Goal: Task Accomplishment & Management: Manage account settings

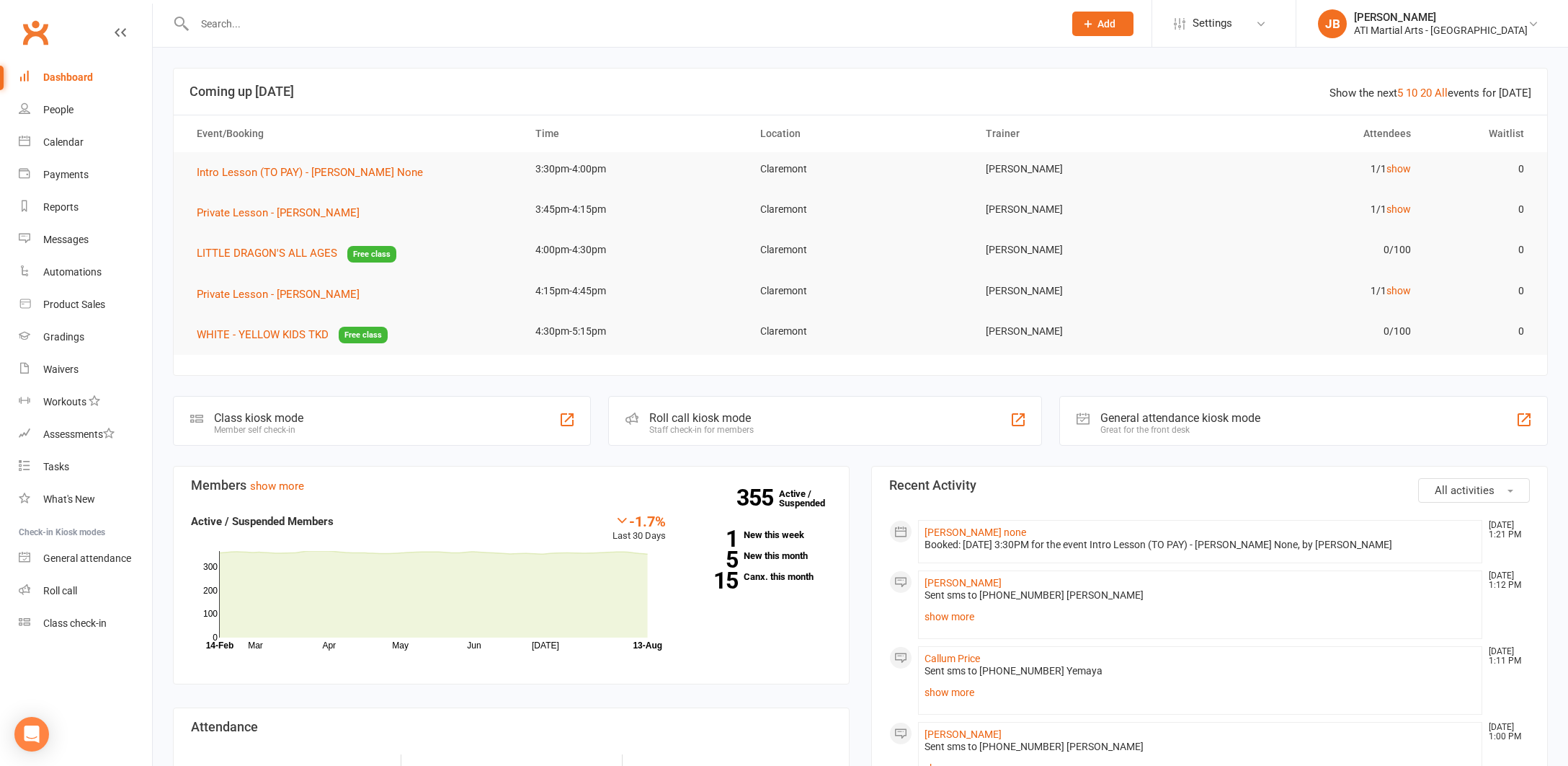
click at [36, 31] on link "Clubworx" at bounding box center [35, 32] width 36 height 36
click at [938, 617] on link "show more" at bounding box center [1200, 616] width 552 height 20
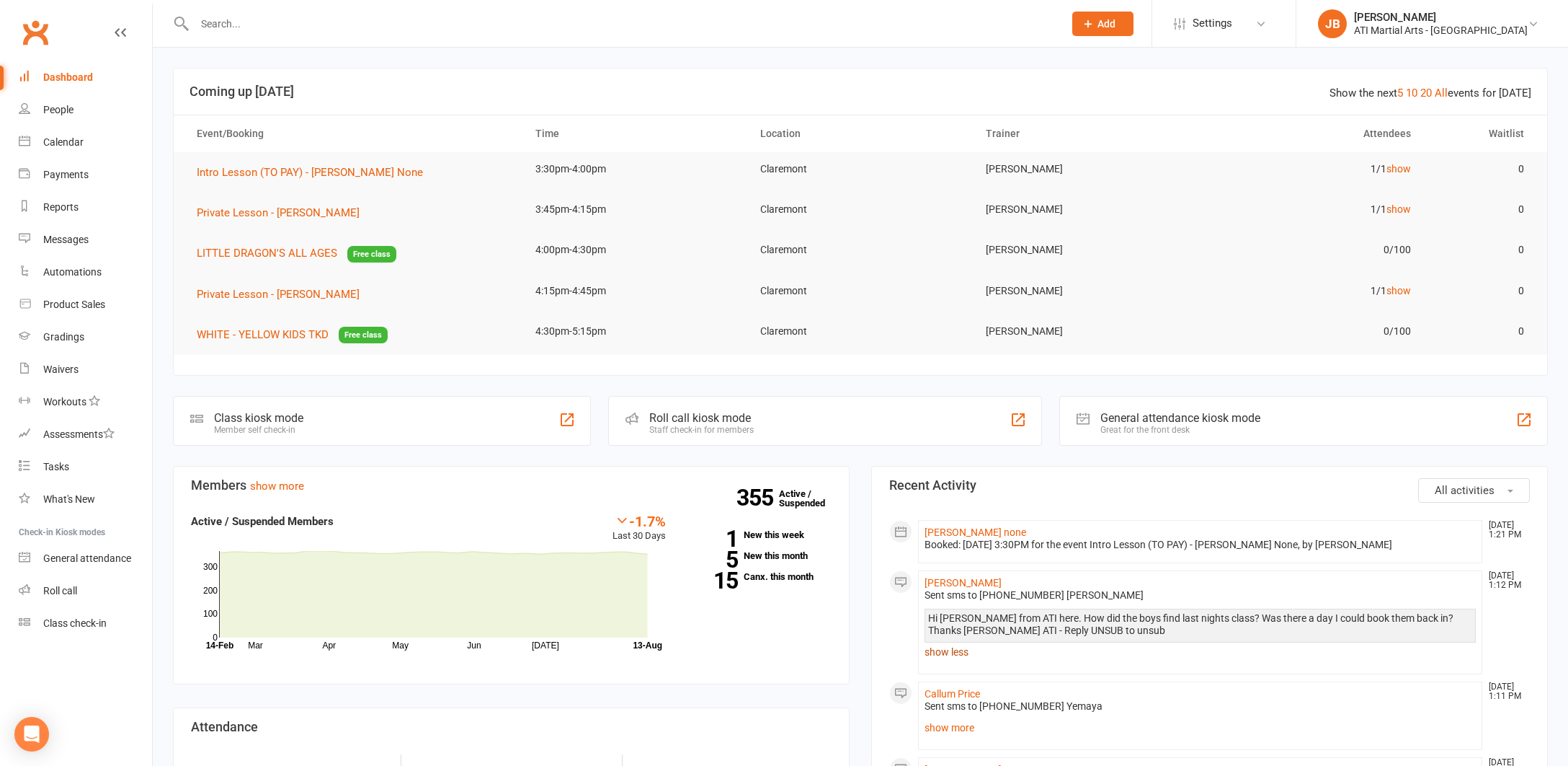
click at [945, 651] on link "show less" at bounding box center [1200, 651] width 552 height 20
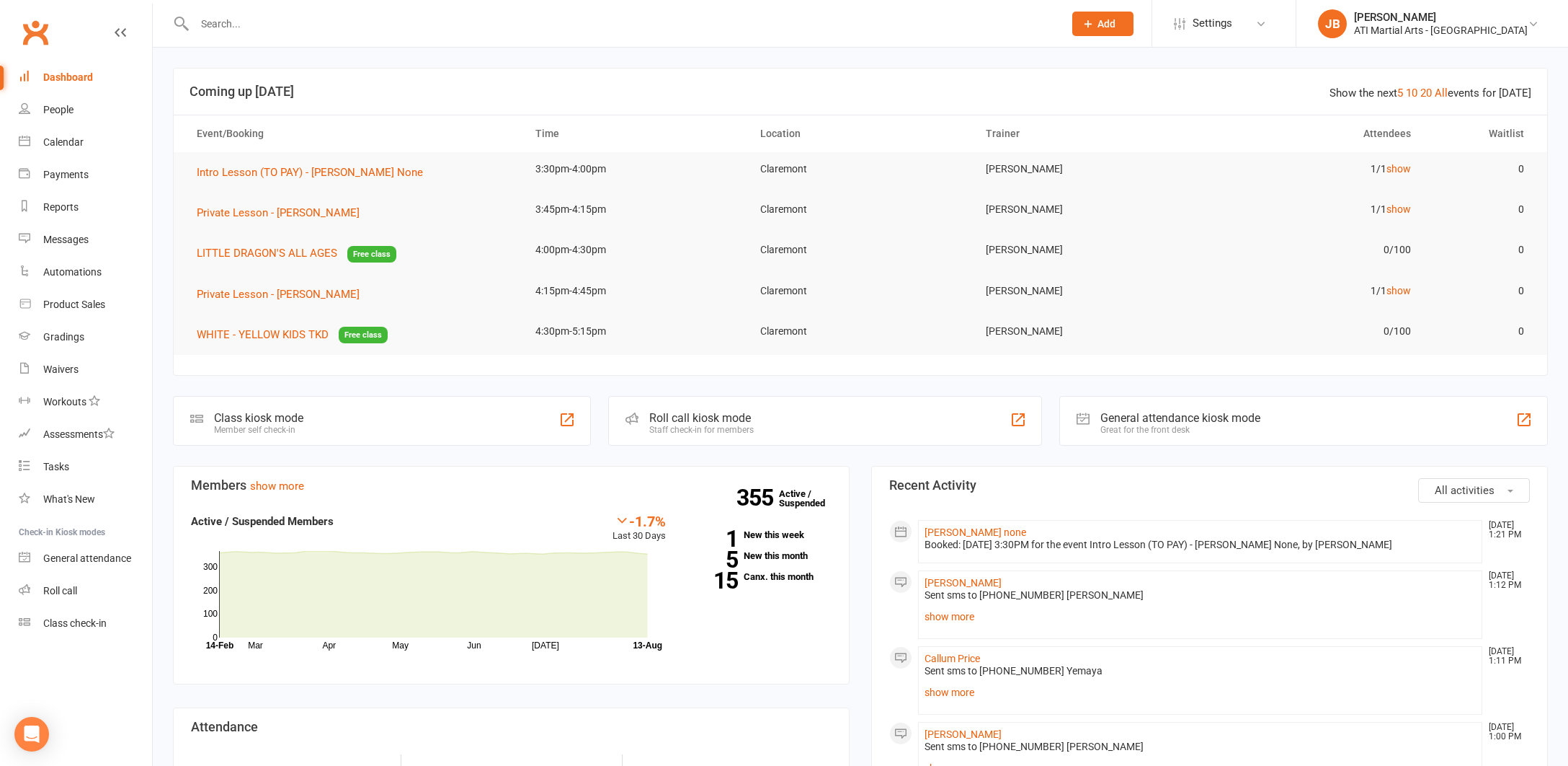
click at [36, 36] on link "Clubworx" at bounding box center [35, 32] width 36 height 36
click at [55, 145] on div "Calendar" at bounding box center [63, 141] width 40 height 12
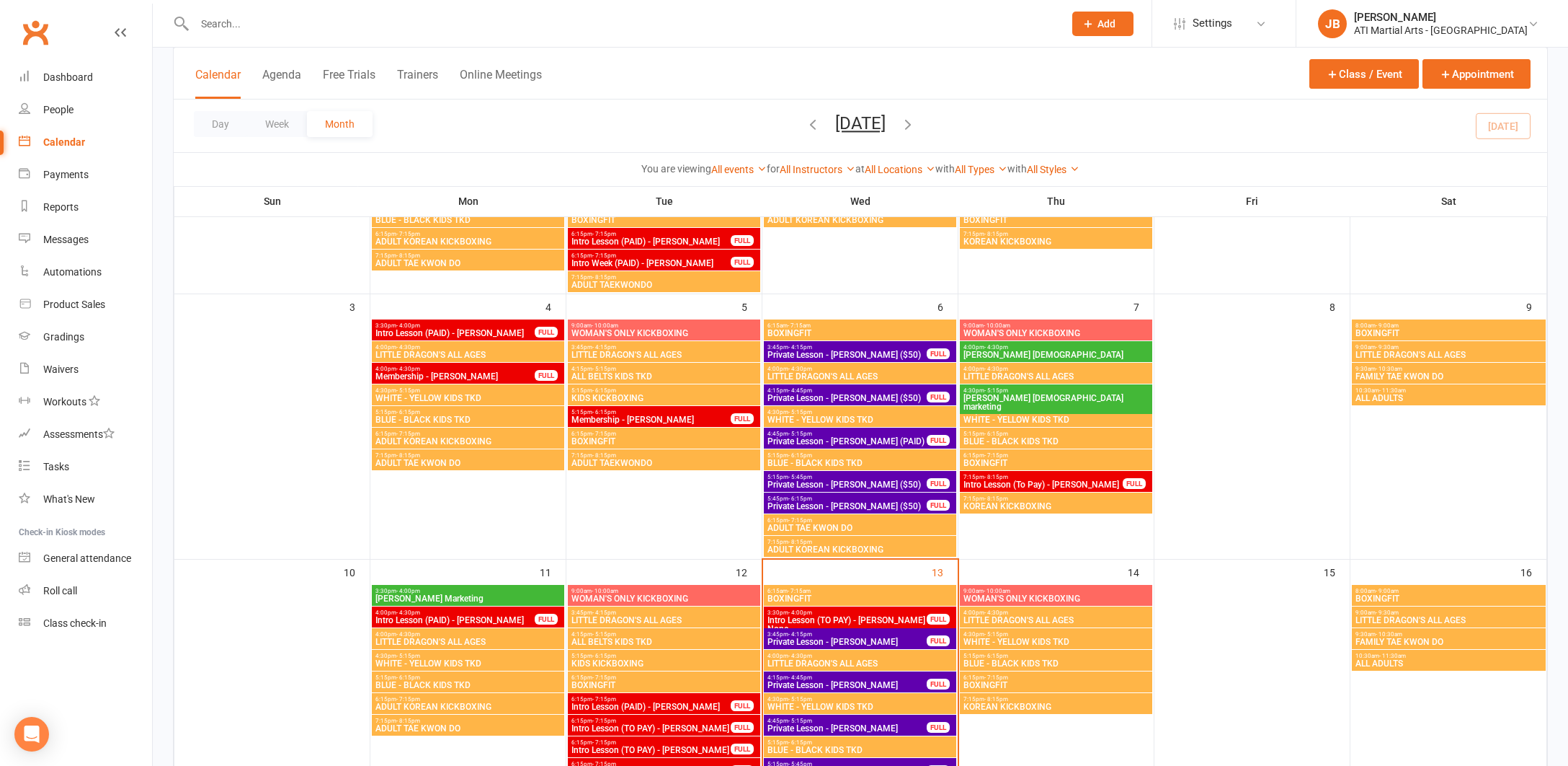
scroll to position [252, 0]
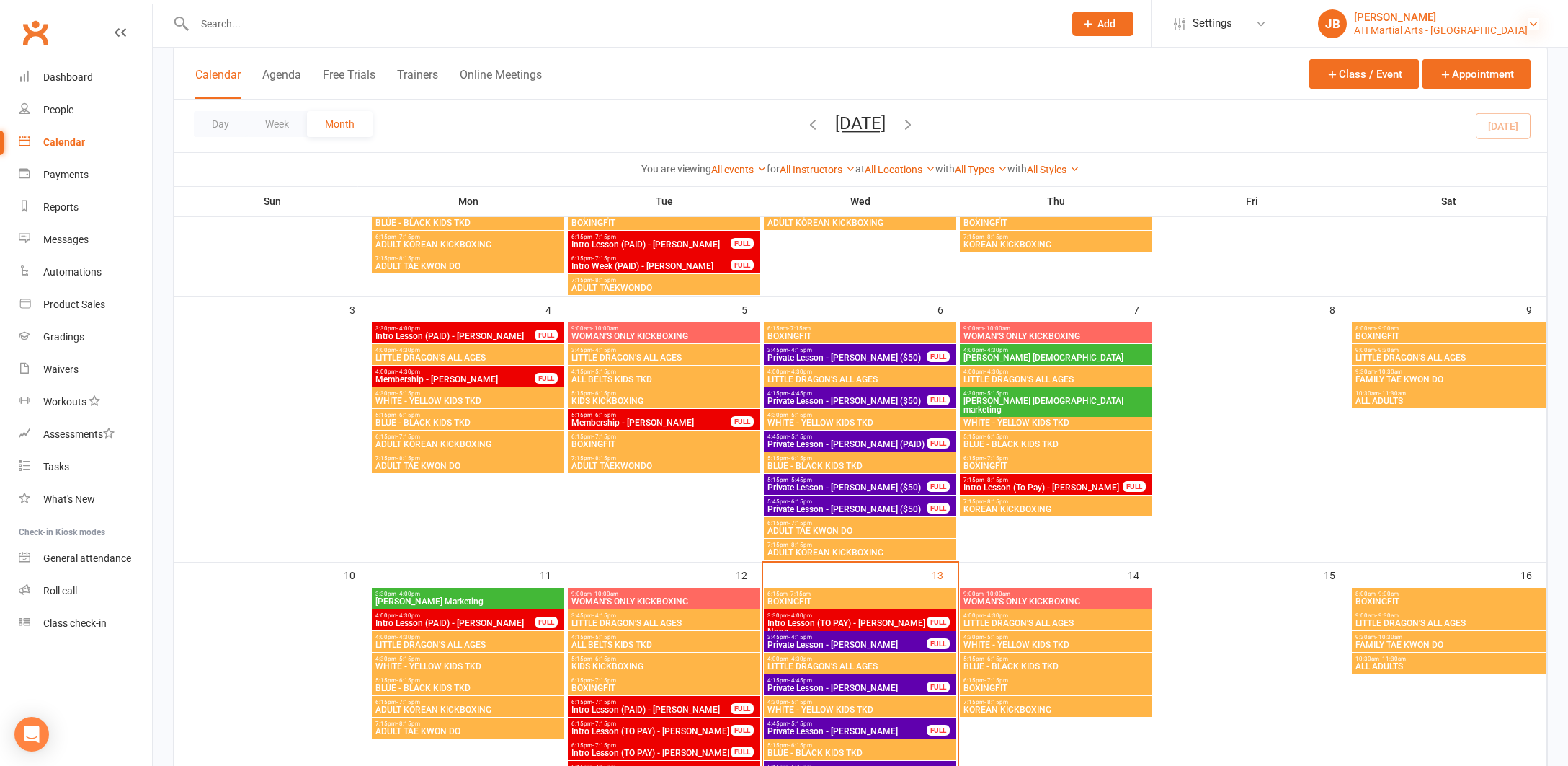
click at [1537, 22] on icon at bounding box center [1533, 23] width 12 height 12
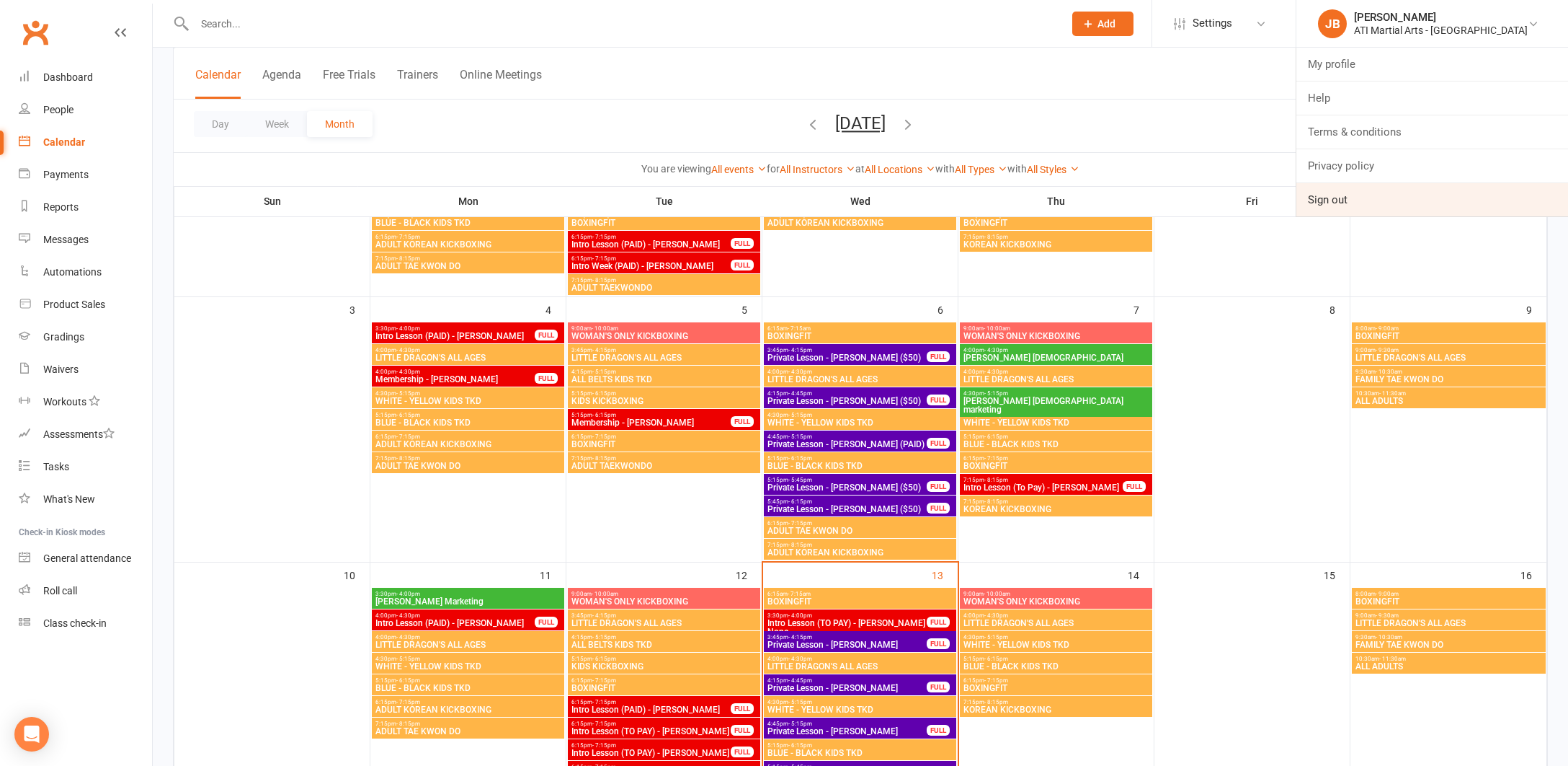
click at [1385, 199] on link "Sign out" at bounding box center [1433, 199] width 272 height 33
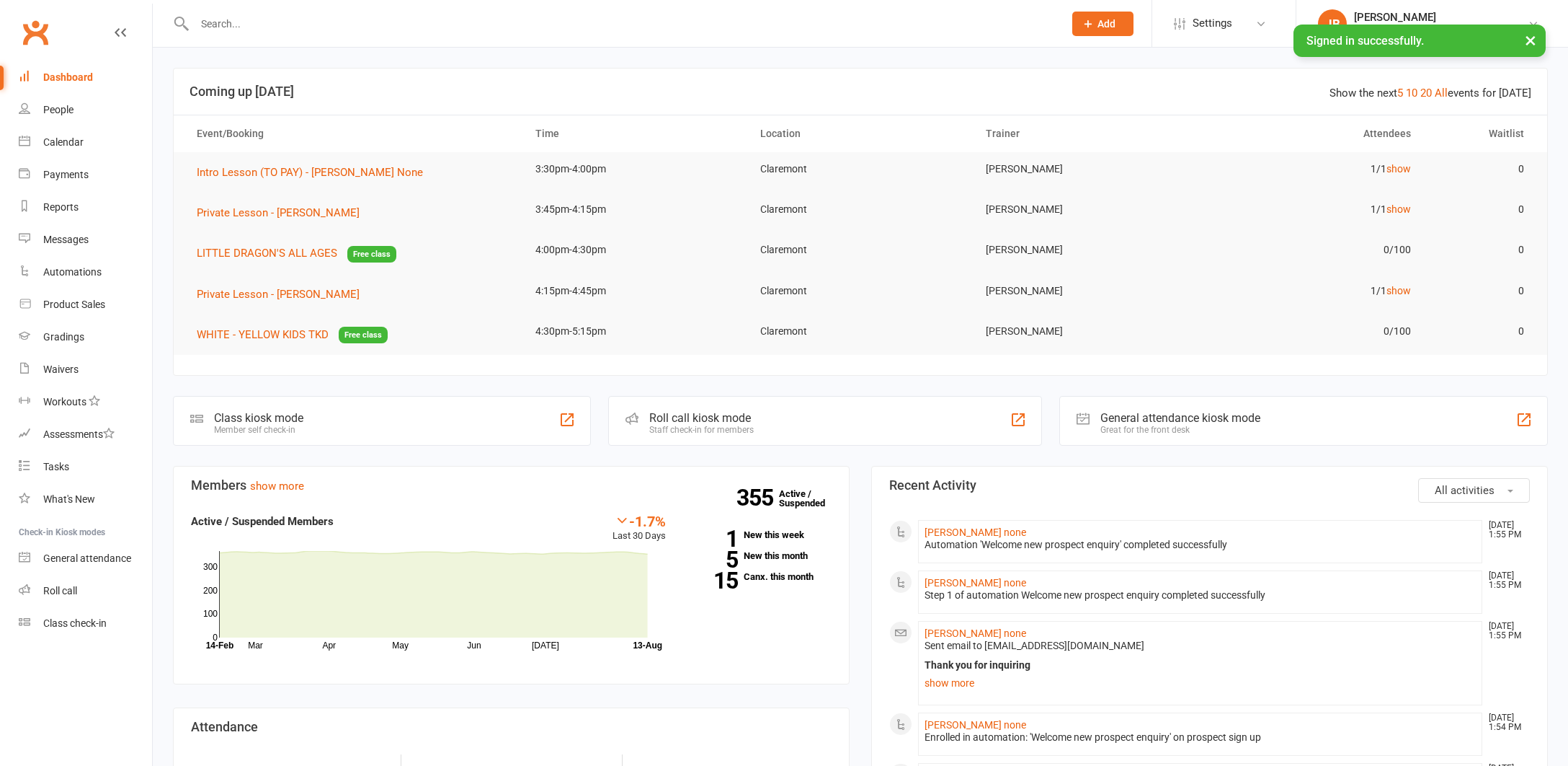
click at [220, 21] on input "text" at bounding box center [622, 23] width 864 height 20
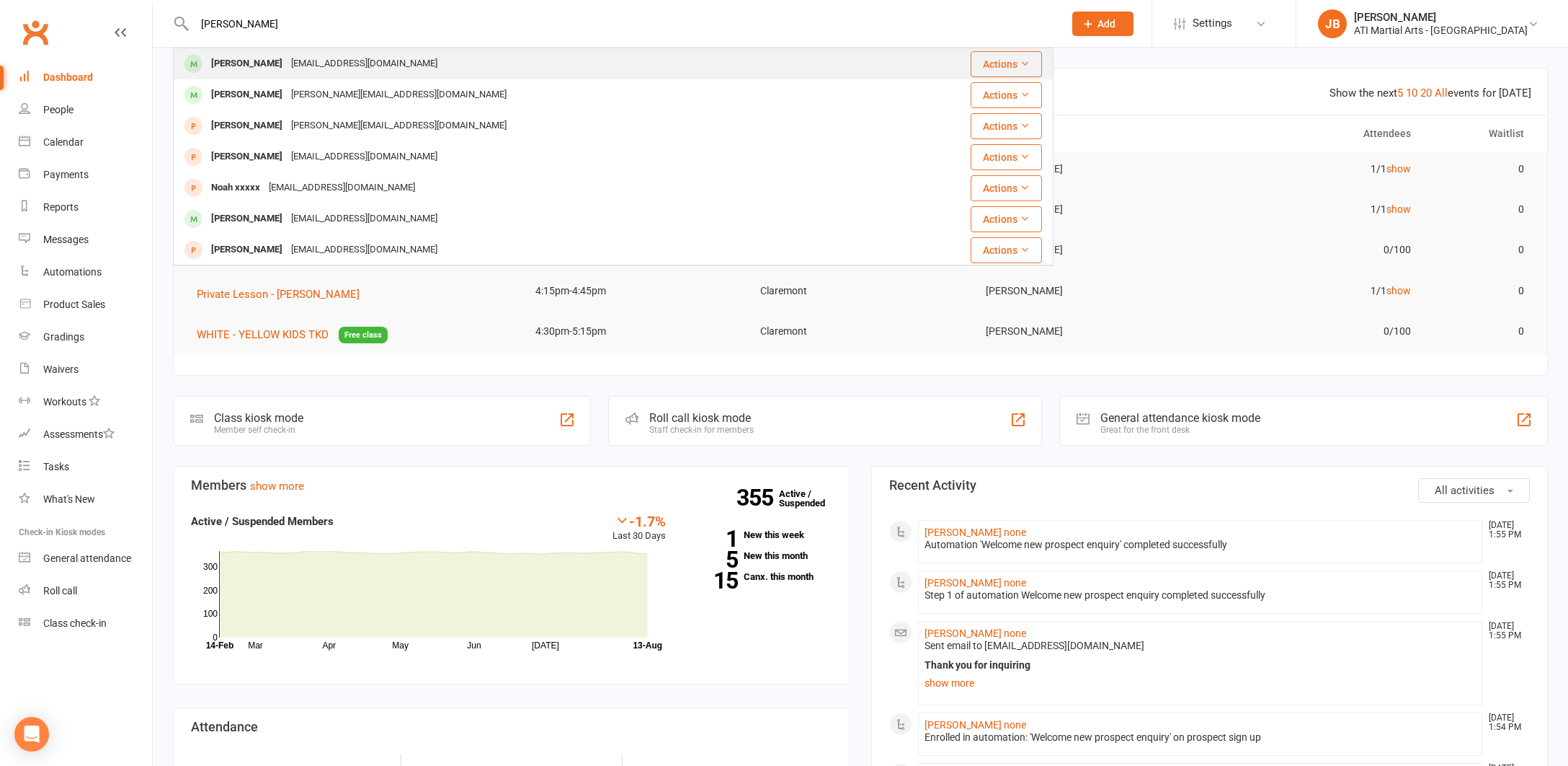
type input "Noah Jansen"
click at [225, 61] on div "Noah Jansen" at bounding box center [247, 64] width 80 height 21
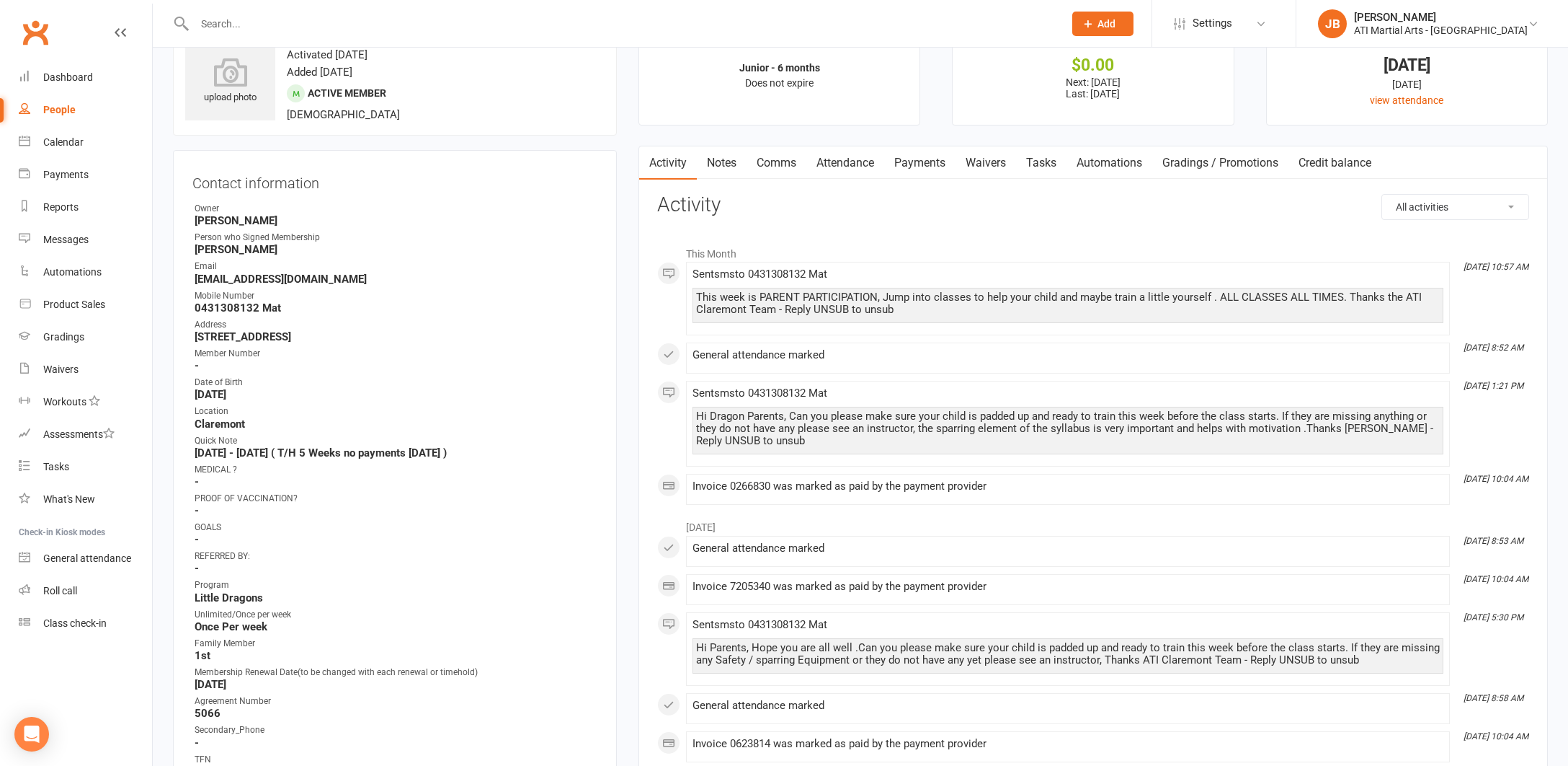
scroll to position [55, 0]
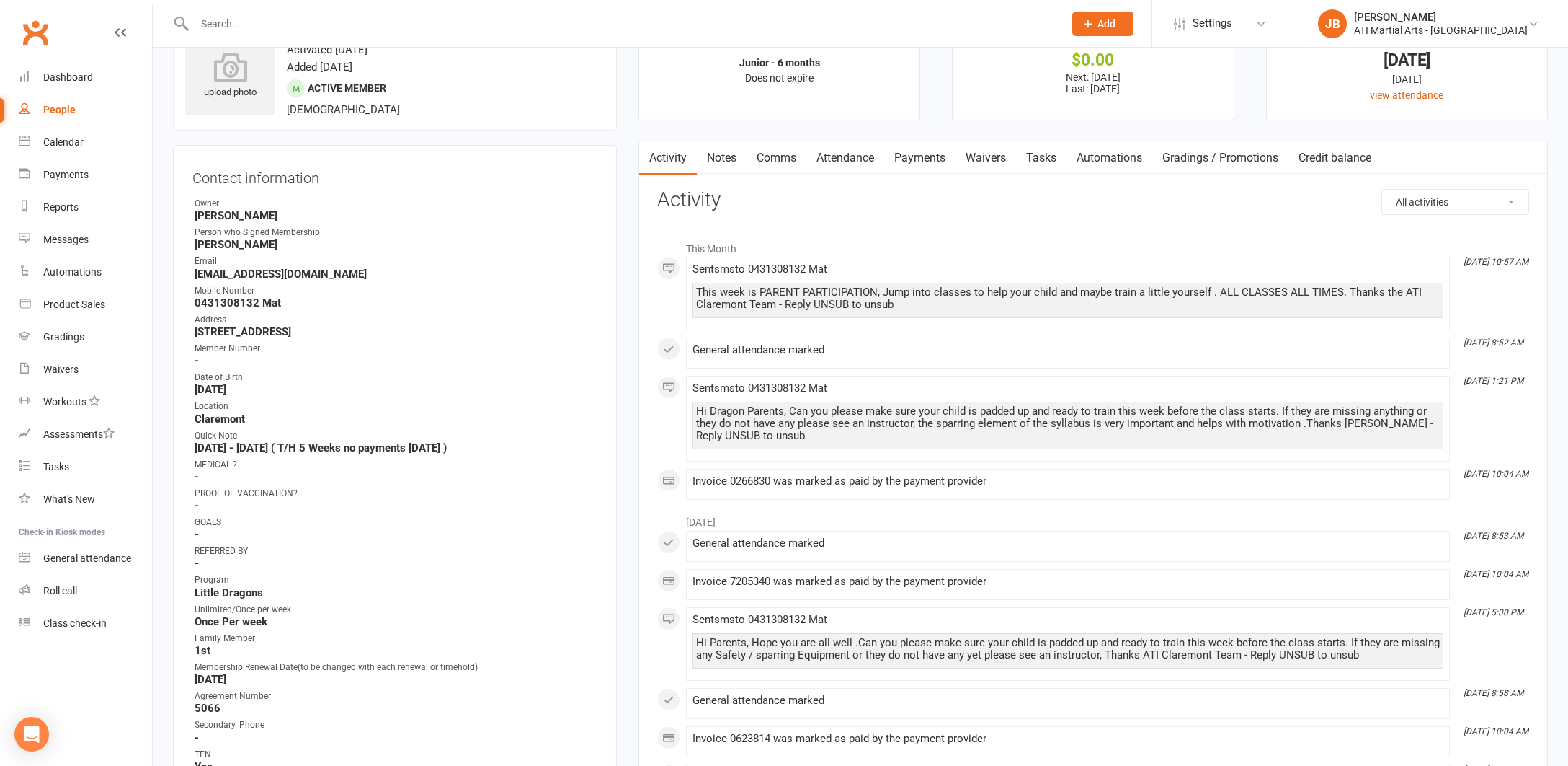
click at [914, 157] on link "Payments" at bounding box center [920, 157] width 71 height 33
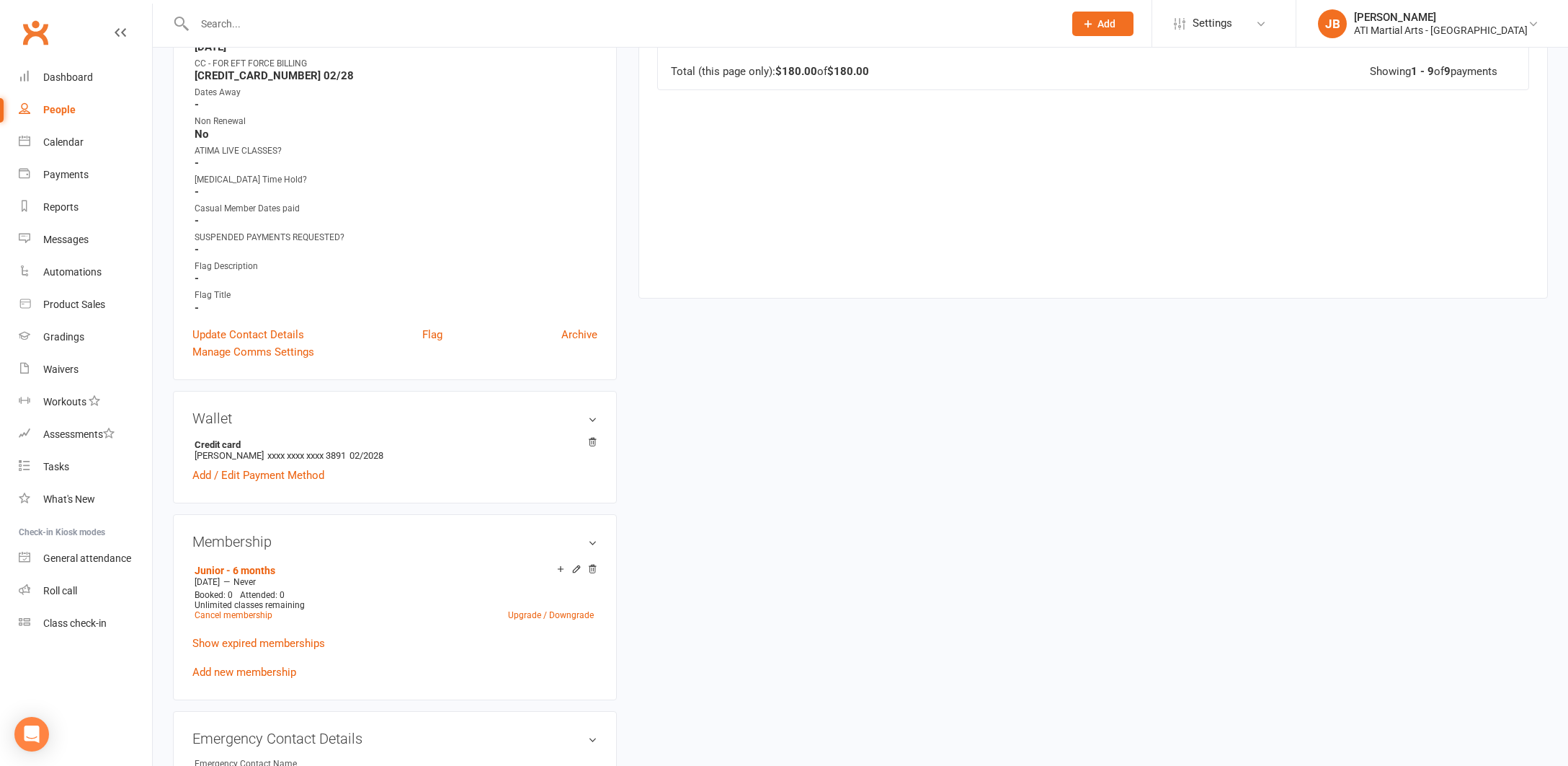
scroll to position [816, 0]
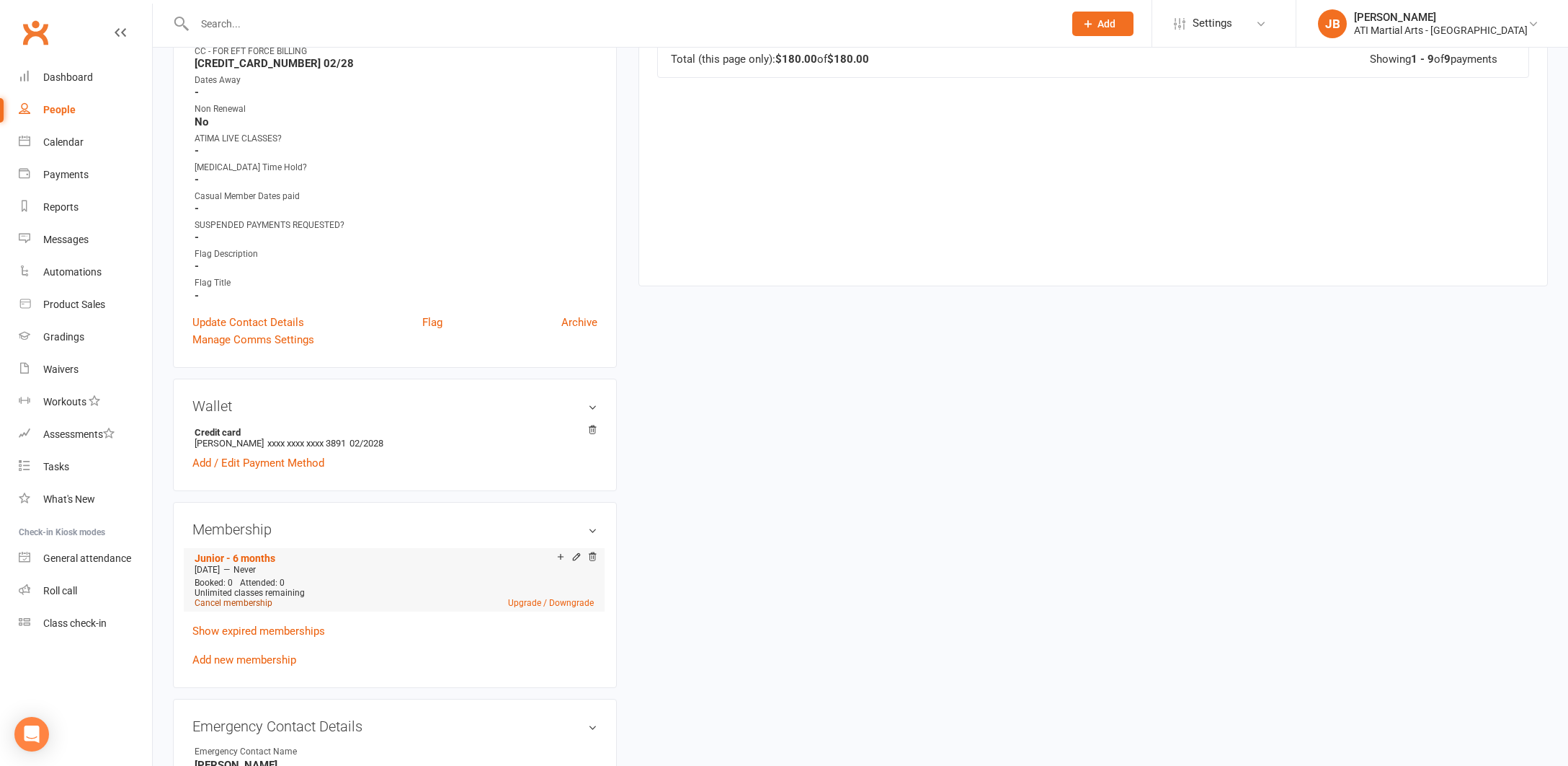
click at [239, 602] on link "Cancel membership" at bounding box center [234, 602] width 78 height 10
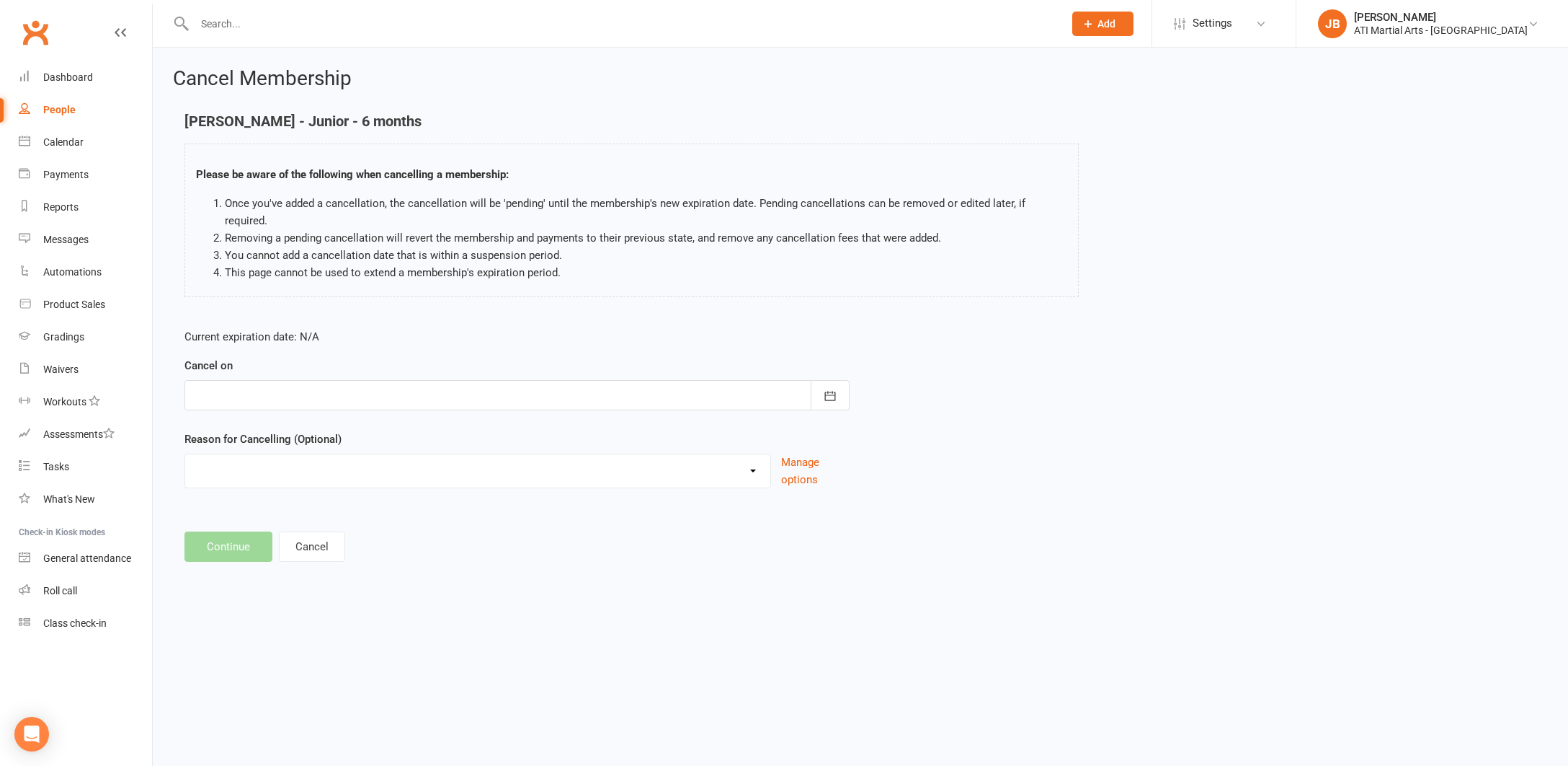
click at [243, 380] on div at bounding box center [517, 395] width 665 height 30
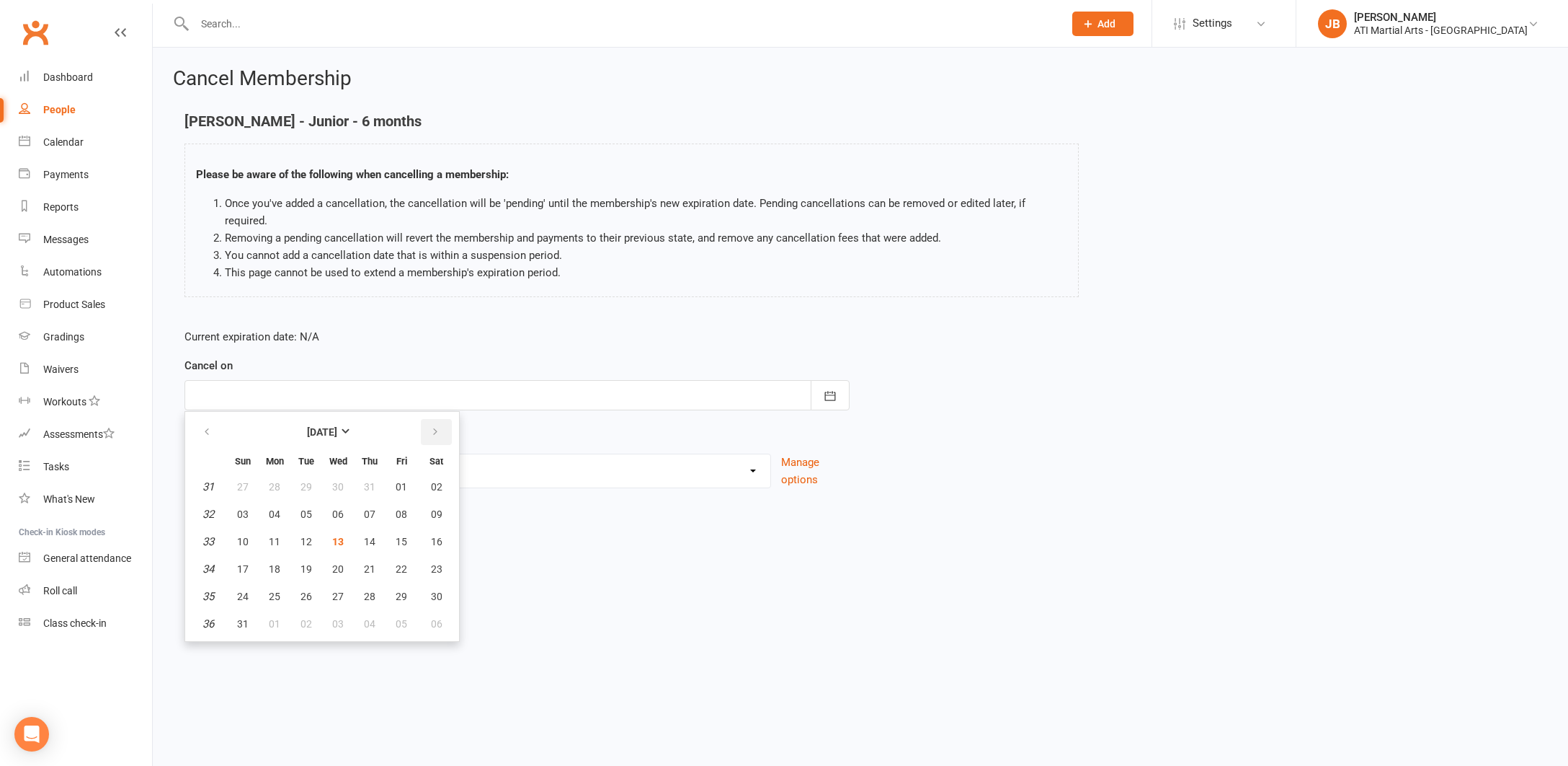
click at [434, 426] on icon "button" at bounding box center [434, 431] width 10 height 12
click at [306, 508] on span "09" at bounding box center [306, 514] width 12 height 12
type input "09 Sep 2025"
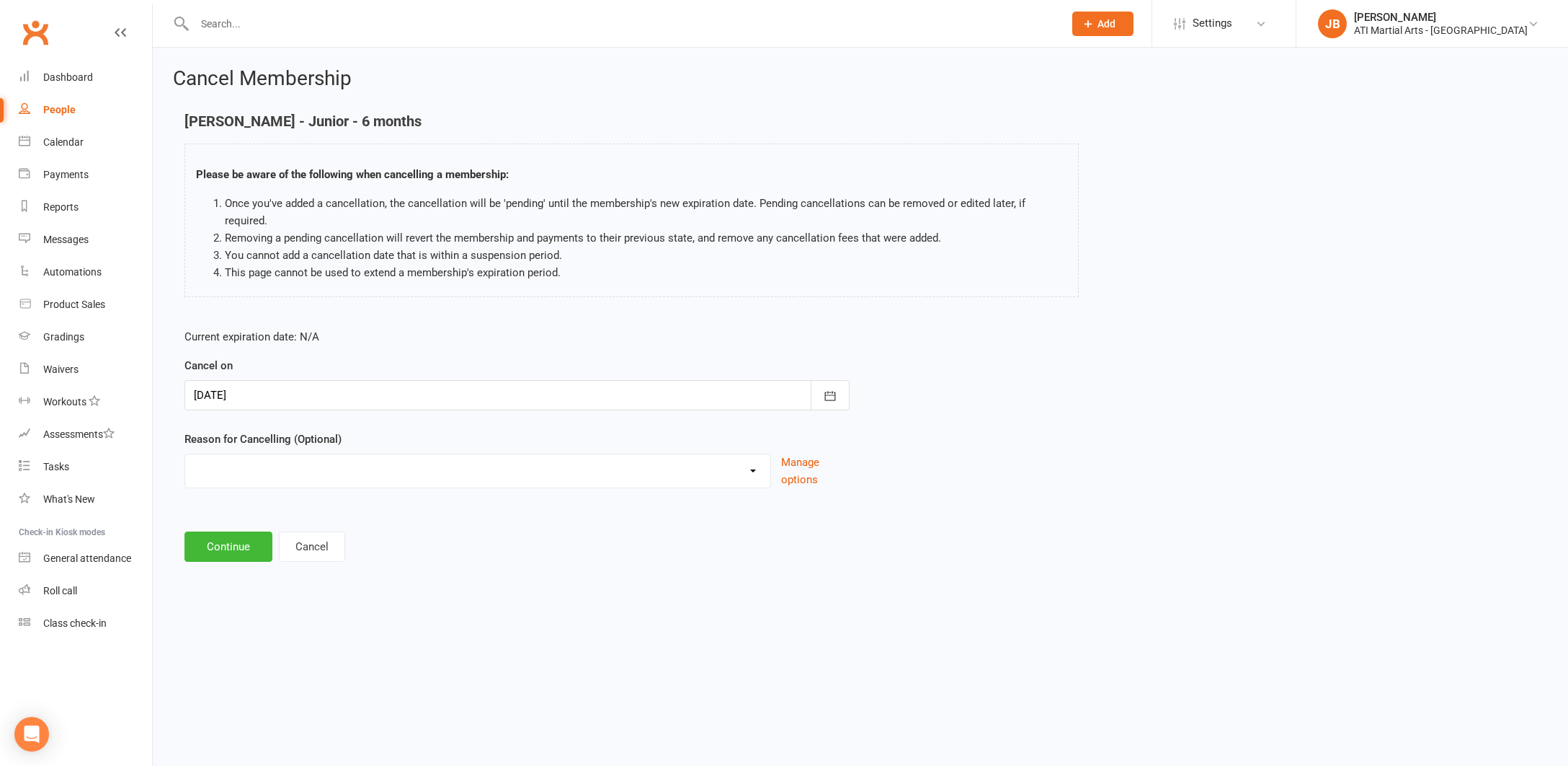
select select "2"
click at [229, 531] on input at bounding box center [517, 547] width 665 height 30
type input "Taking a break"
click at [232, 606] on button "Continue" at bounding box center [228, 620] width 88 height 30
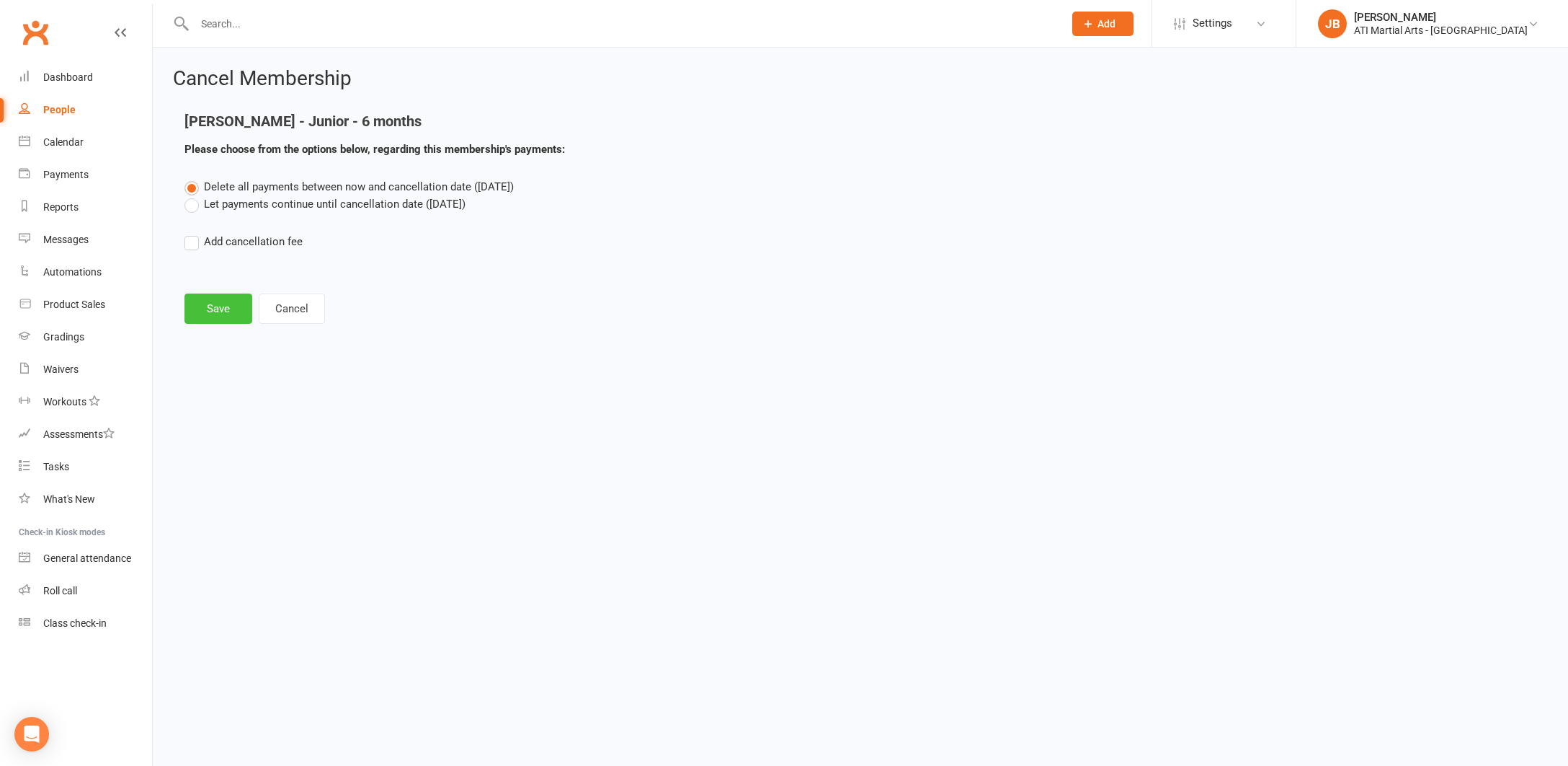
click at [225, 311] on button "Save" at bounding box center [219, 308] width 68 height 30
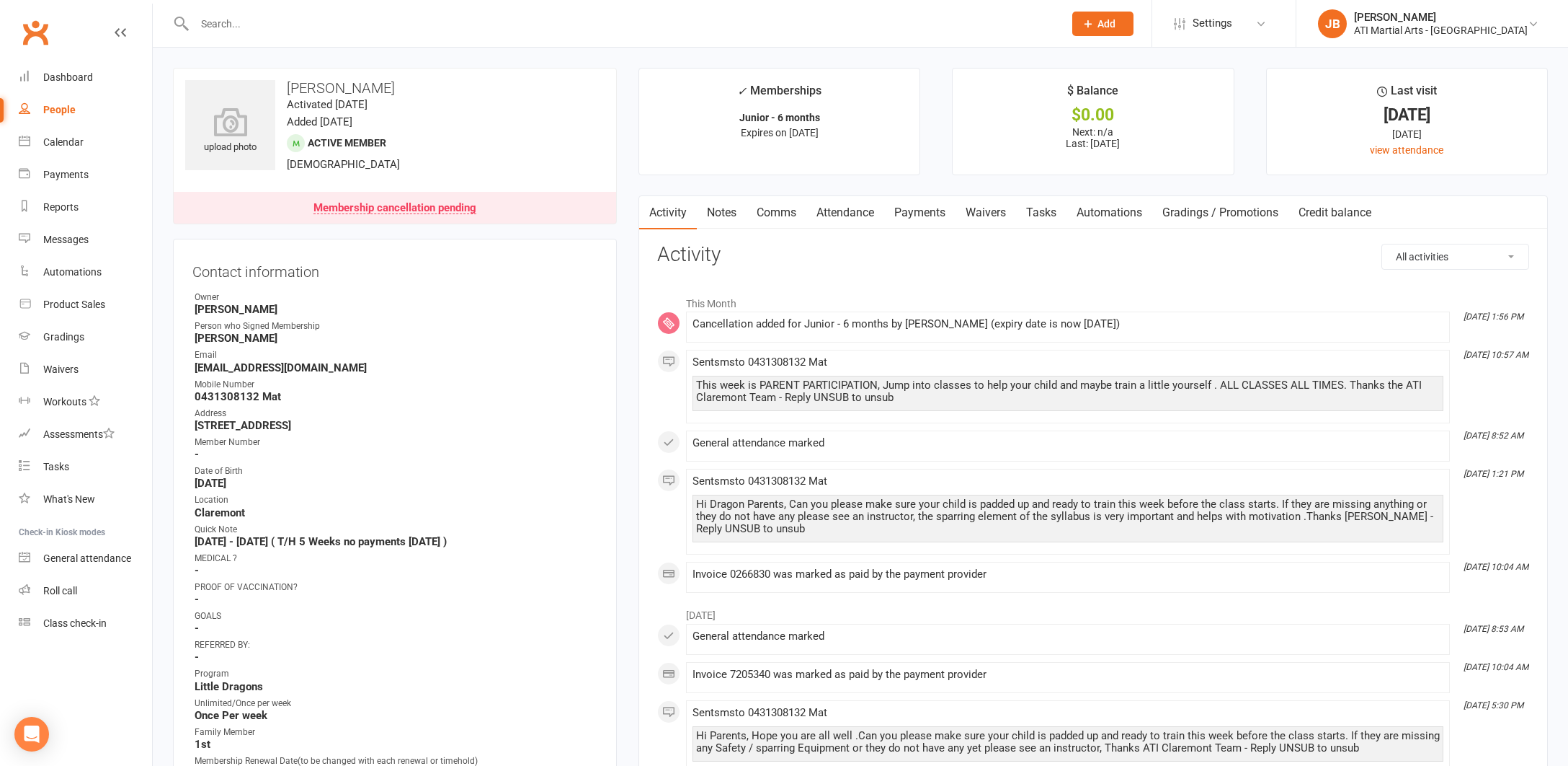
click at [38, 33] on link "Clubworx" at bounding box center [35, 32] width 36 height 36
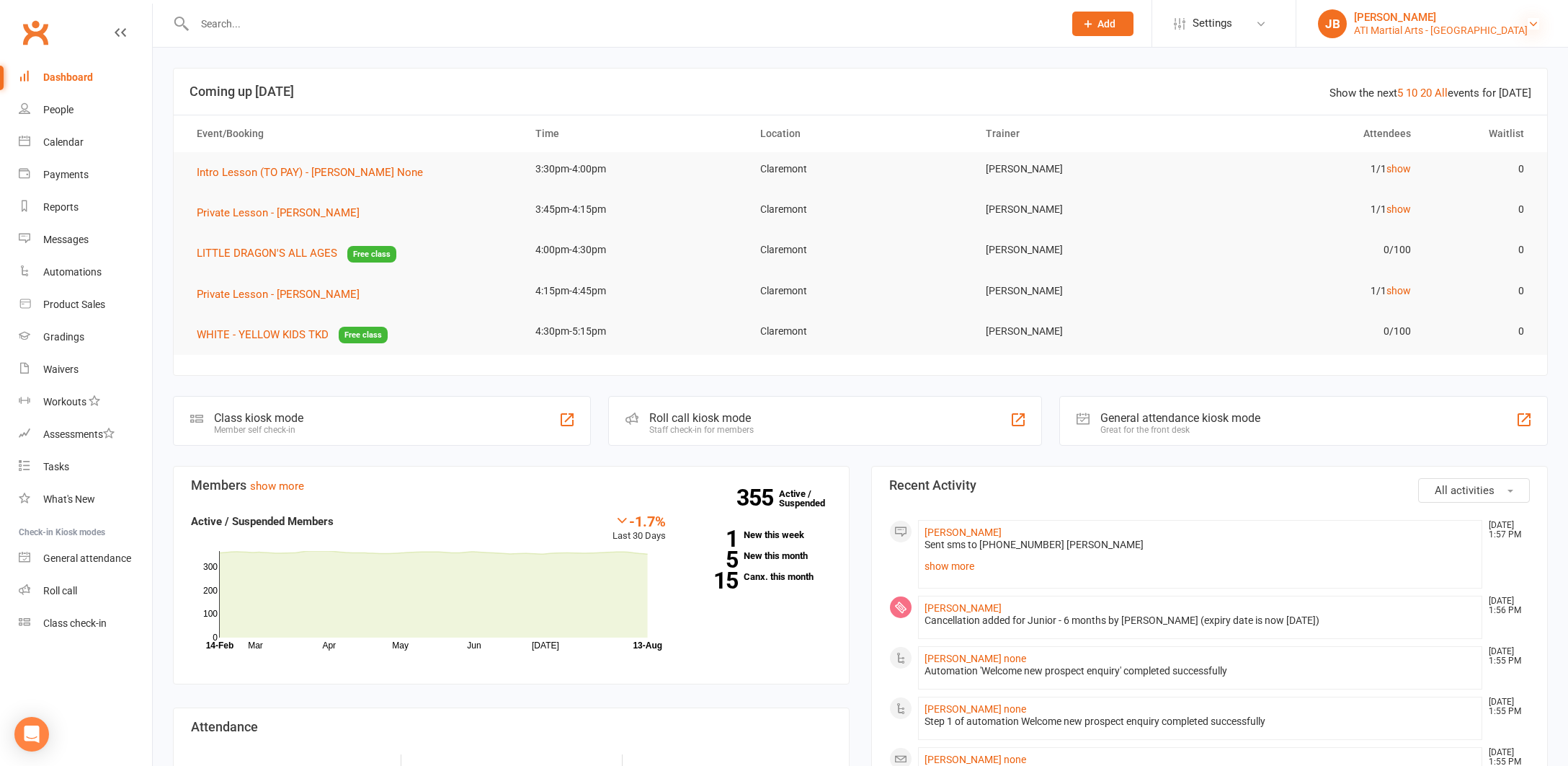
click at [1536, 25] on icon at bounding box center [1533, 23] width 12 height 12
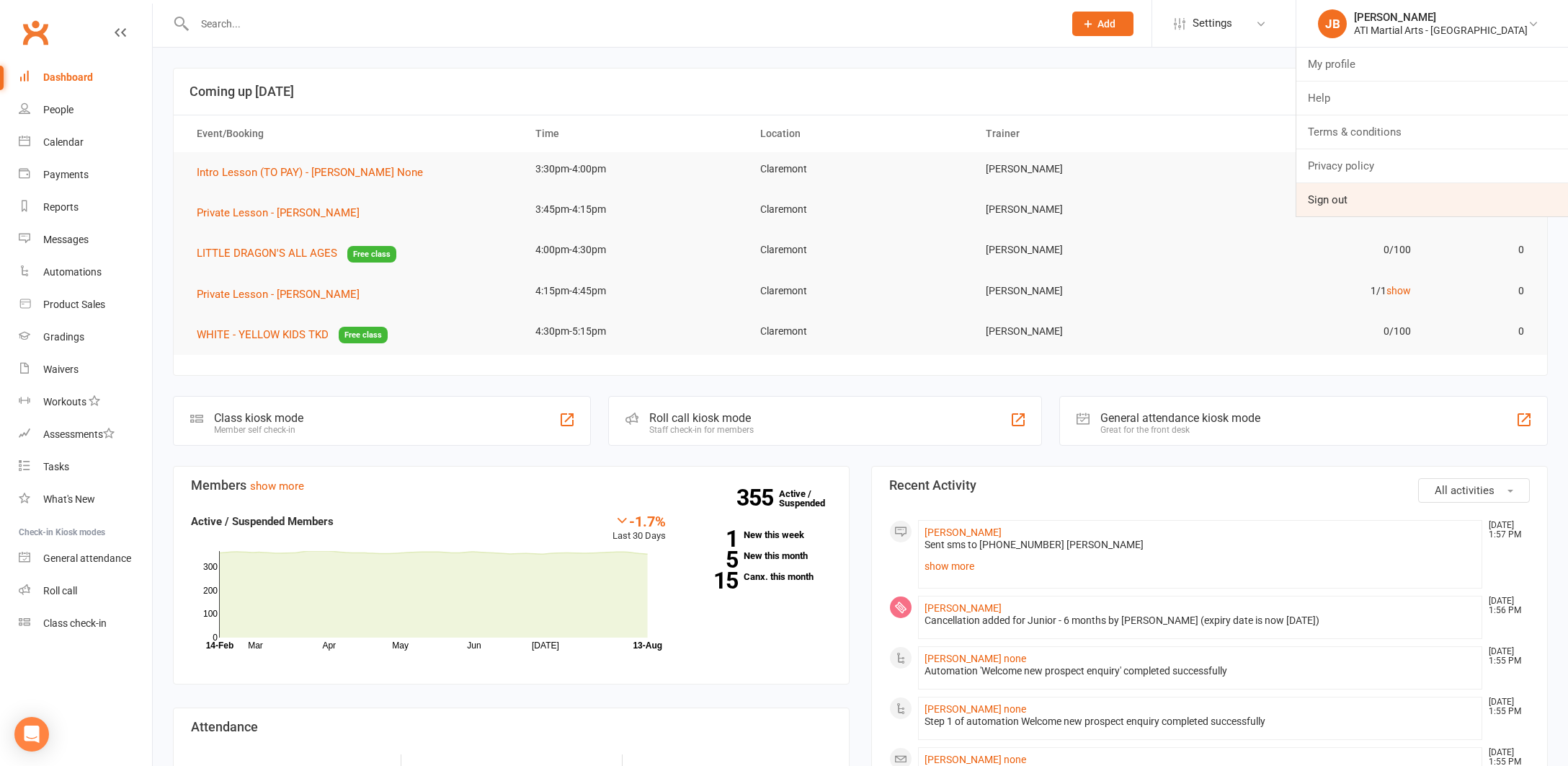
click at [1395, 203] on link "Sign out" at bounding box center [1433, 199] width 272 height 33
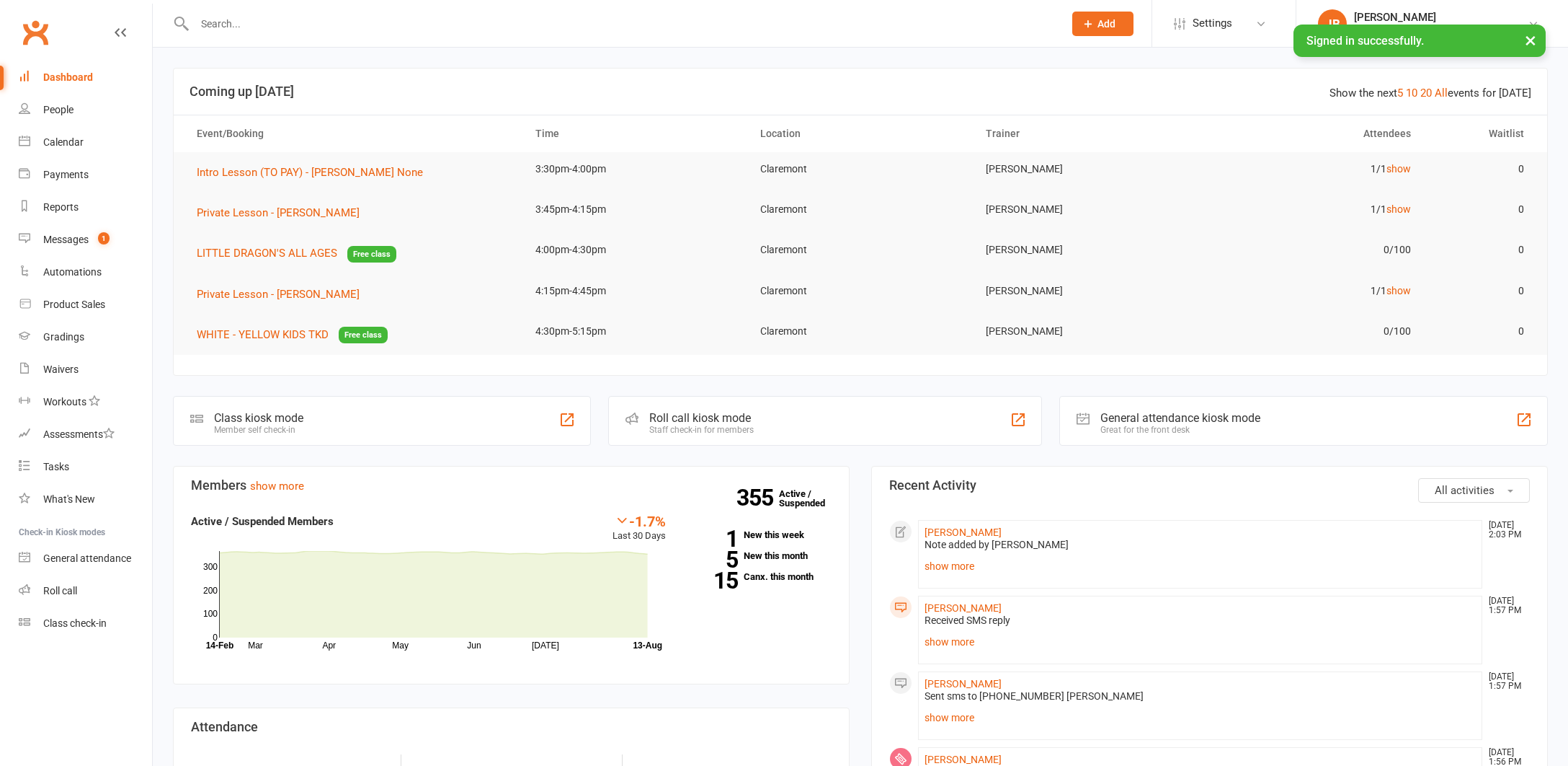
click at [222, 25] on input "text" at bounding box center [622, 23] width 864 height 20
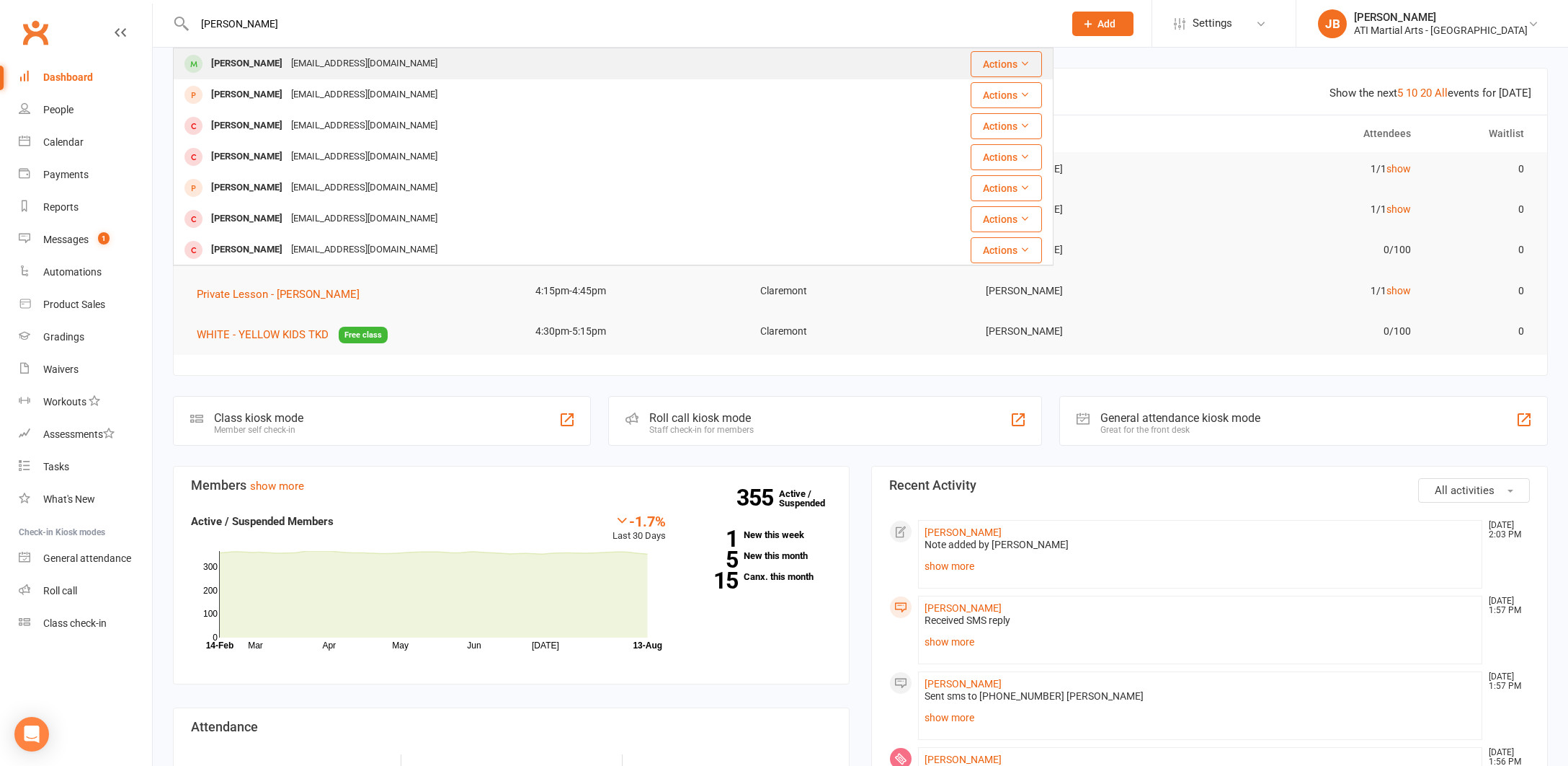
type input "[PERSON_NAME]"
click at [235, 63] on div "[PERSON_NAME]" at bounding box center [247, 64] width 80 height 21
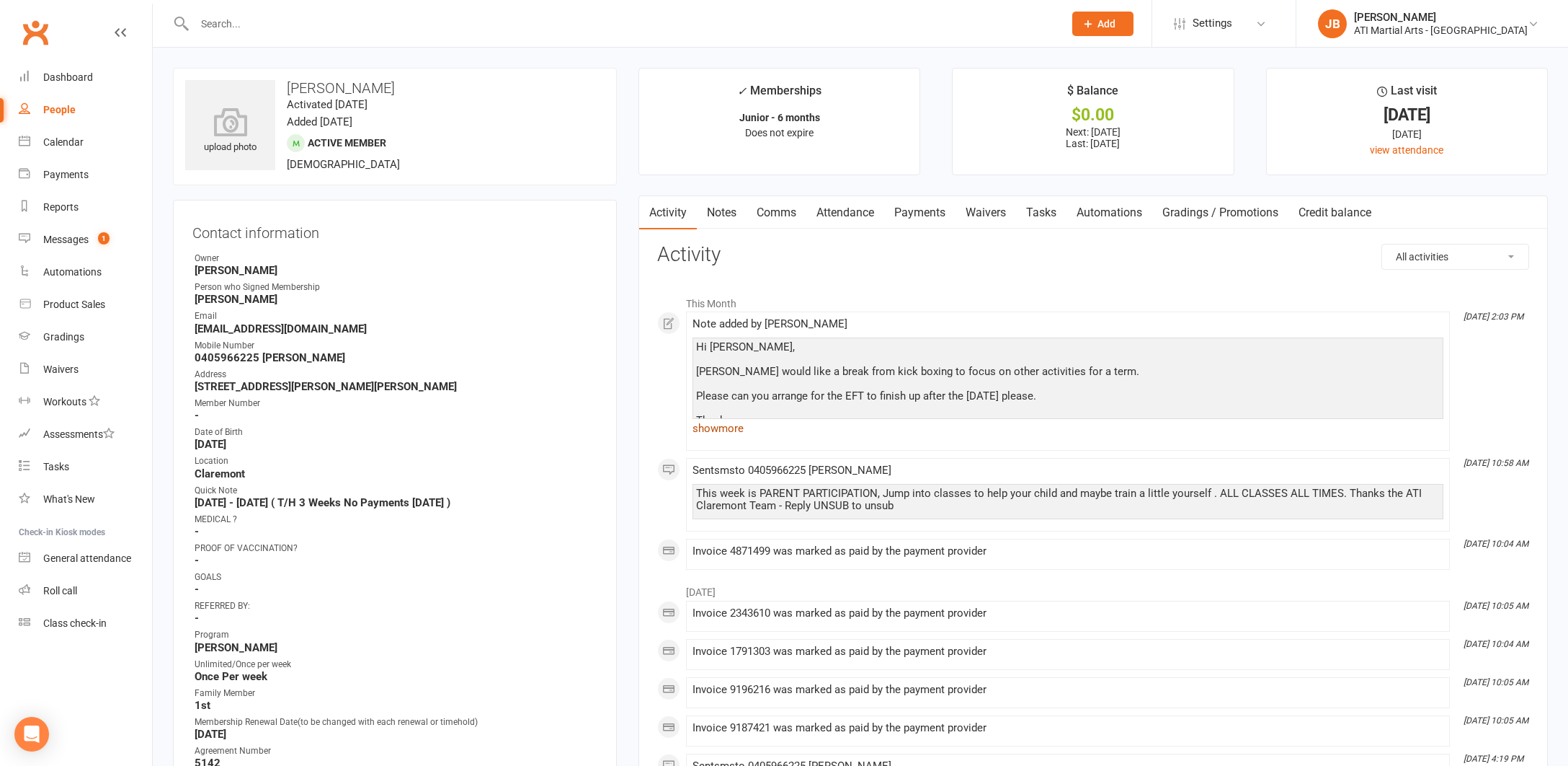
click at [736, 428] on link "show more" at bounding box center [1068, 428] width 751 height 20
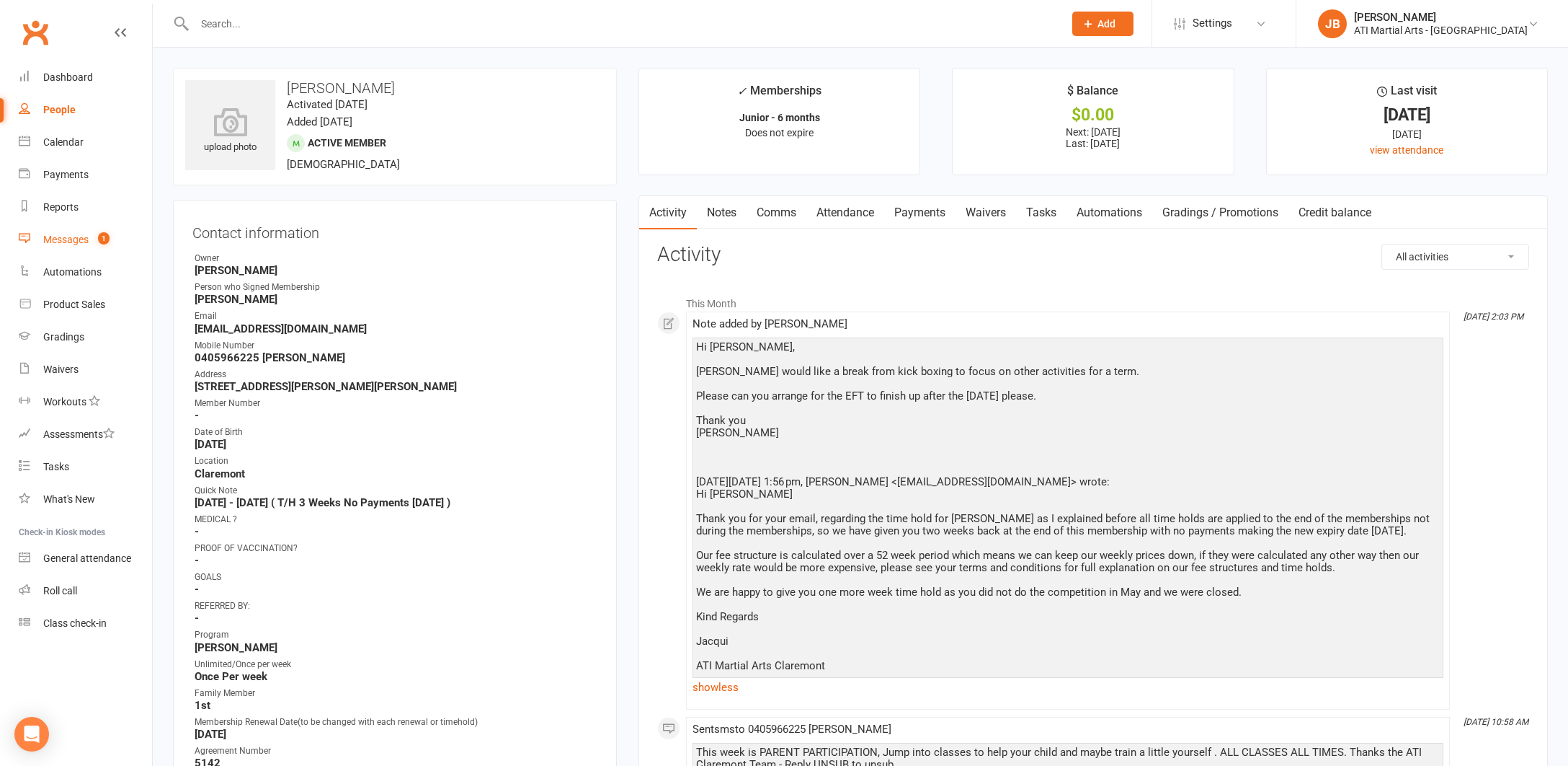
click at [63, 243] on div "Messages" at bounding box center [66, 239] width 45 height 12
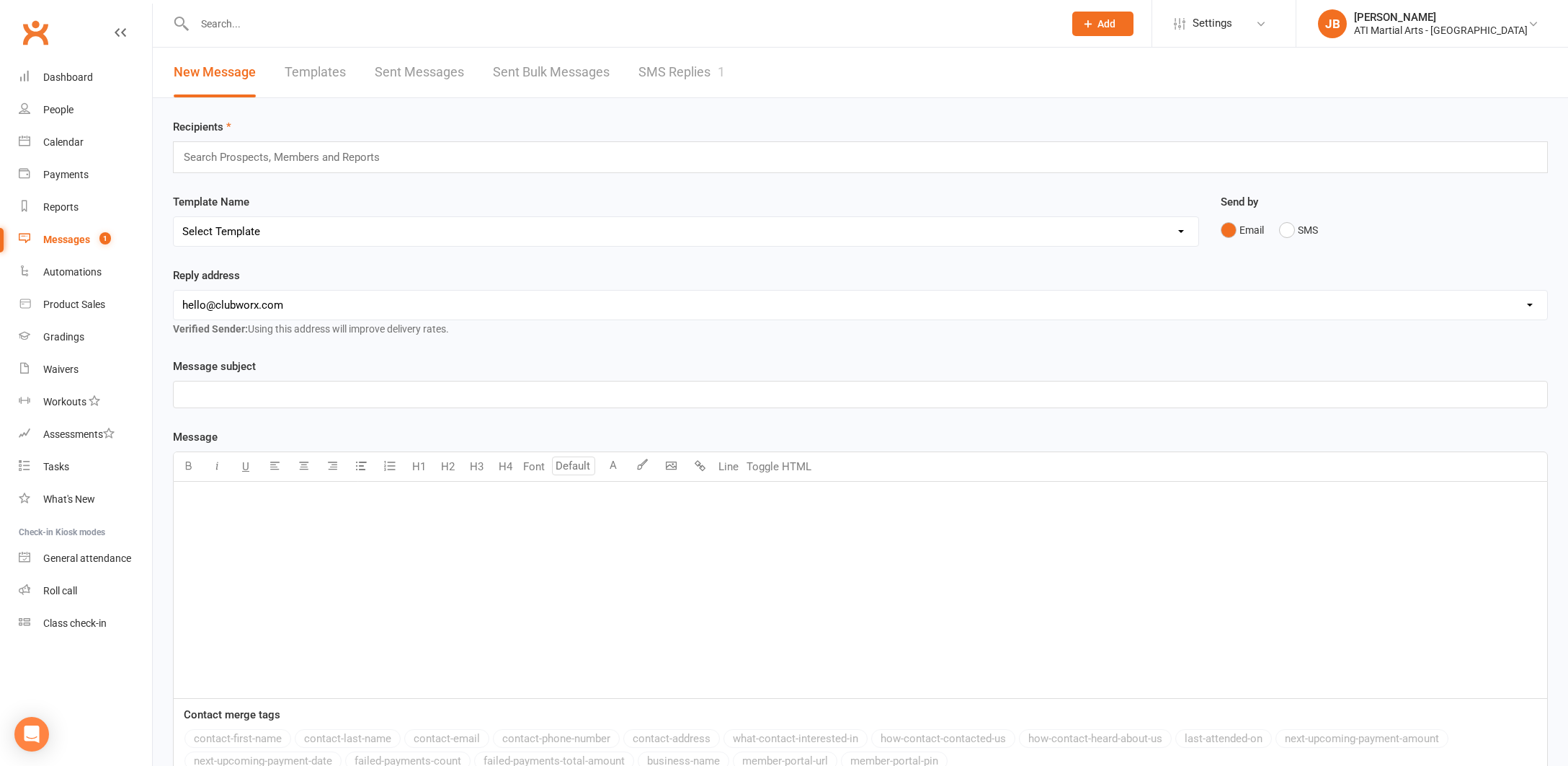
click at [658, 67] on link "SMS Replies 1" at bounding box center [681, 73] width 86 height 50
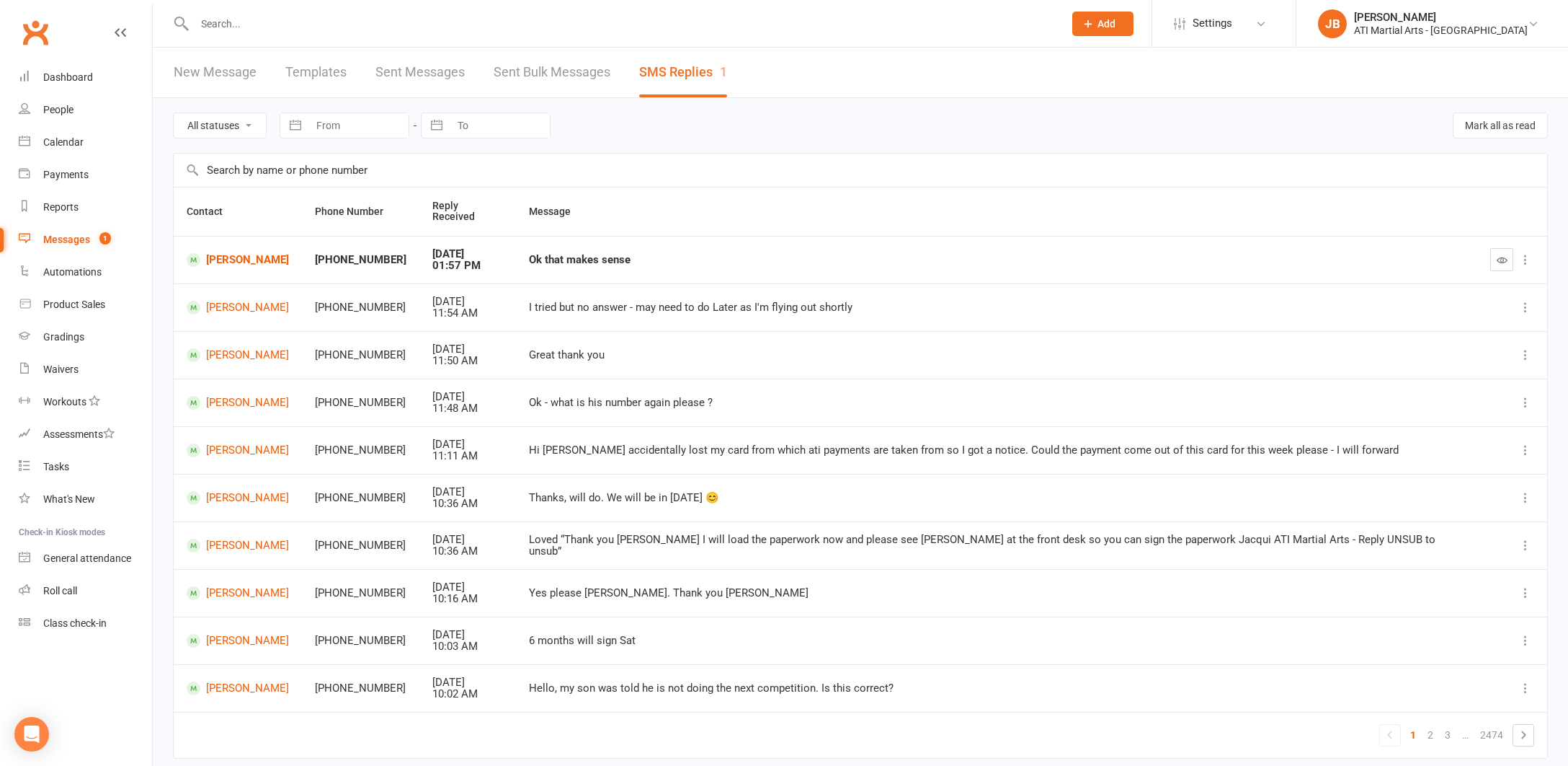
click at [226, 26] on input "text" at bounding box center [622, 23] width 864 height 20
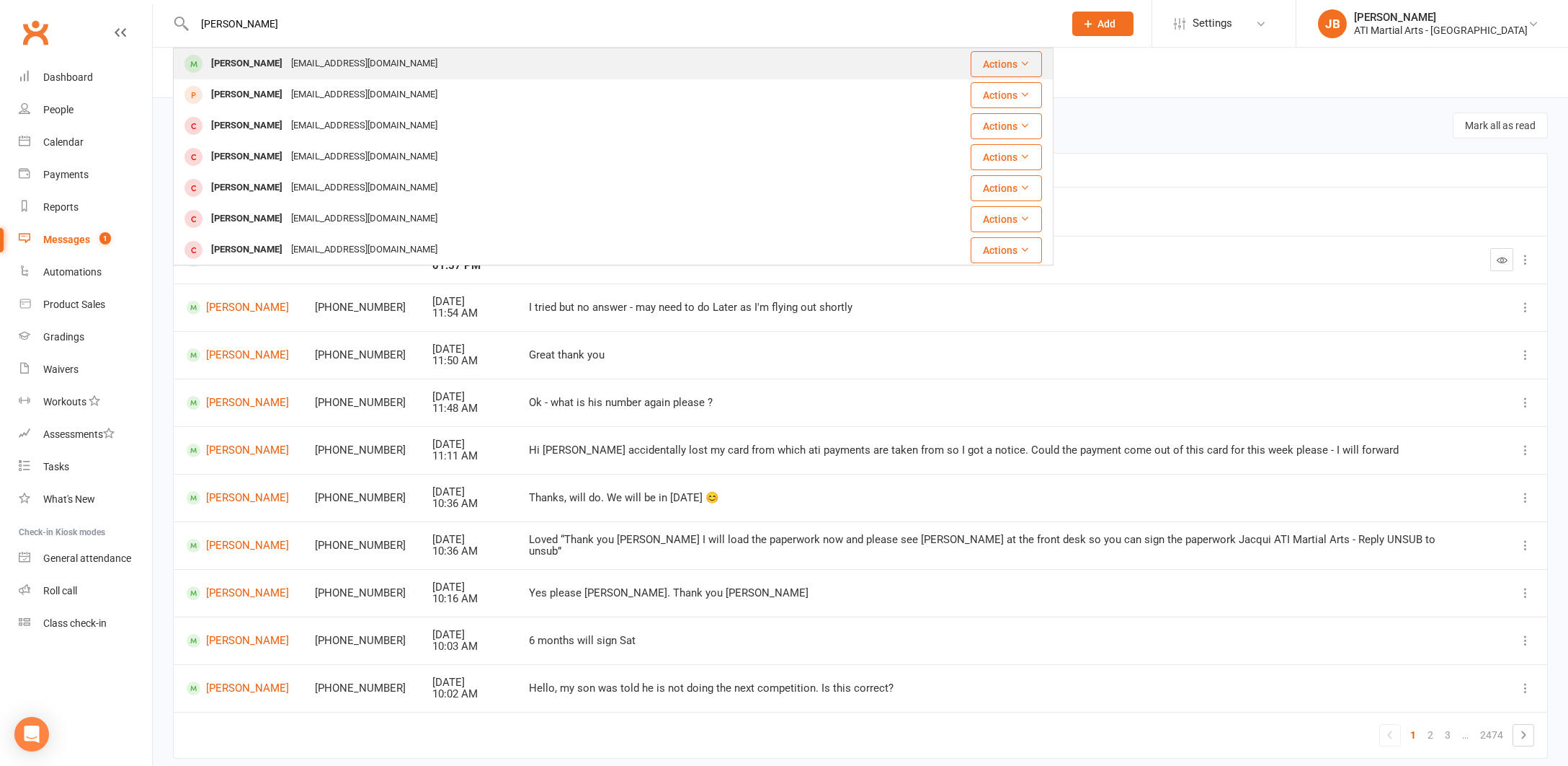
type input "Evie Bullar"
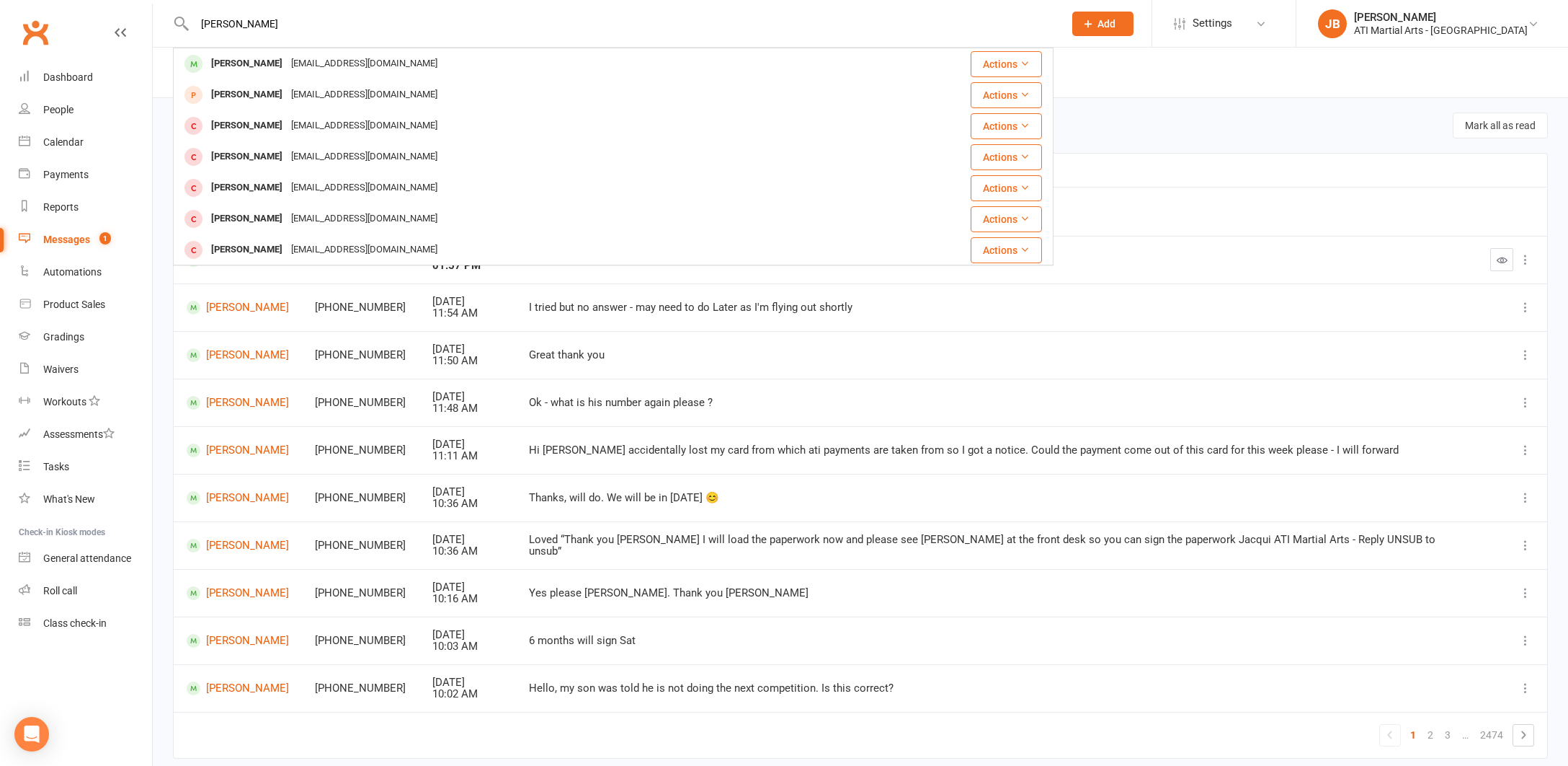
click at [228, 63] on div "[PERSON_NAME]" at bounding box center [247, 64] width 80 height 21
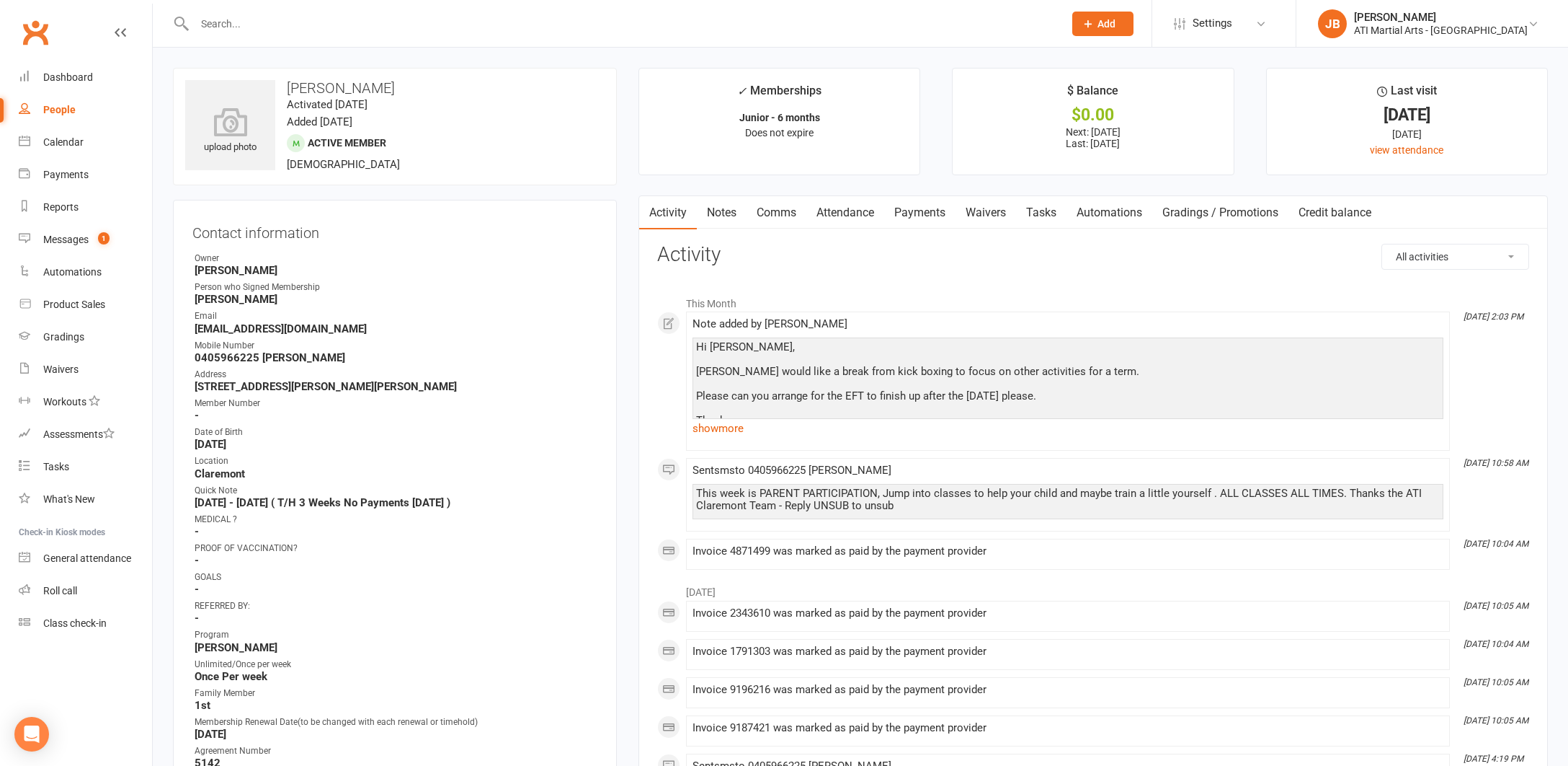
click at [779, 212] on link "Comms" at bounding box center [776, 212] width 60 height 33
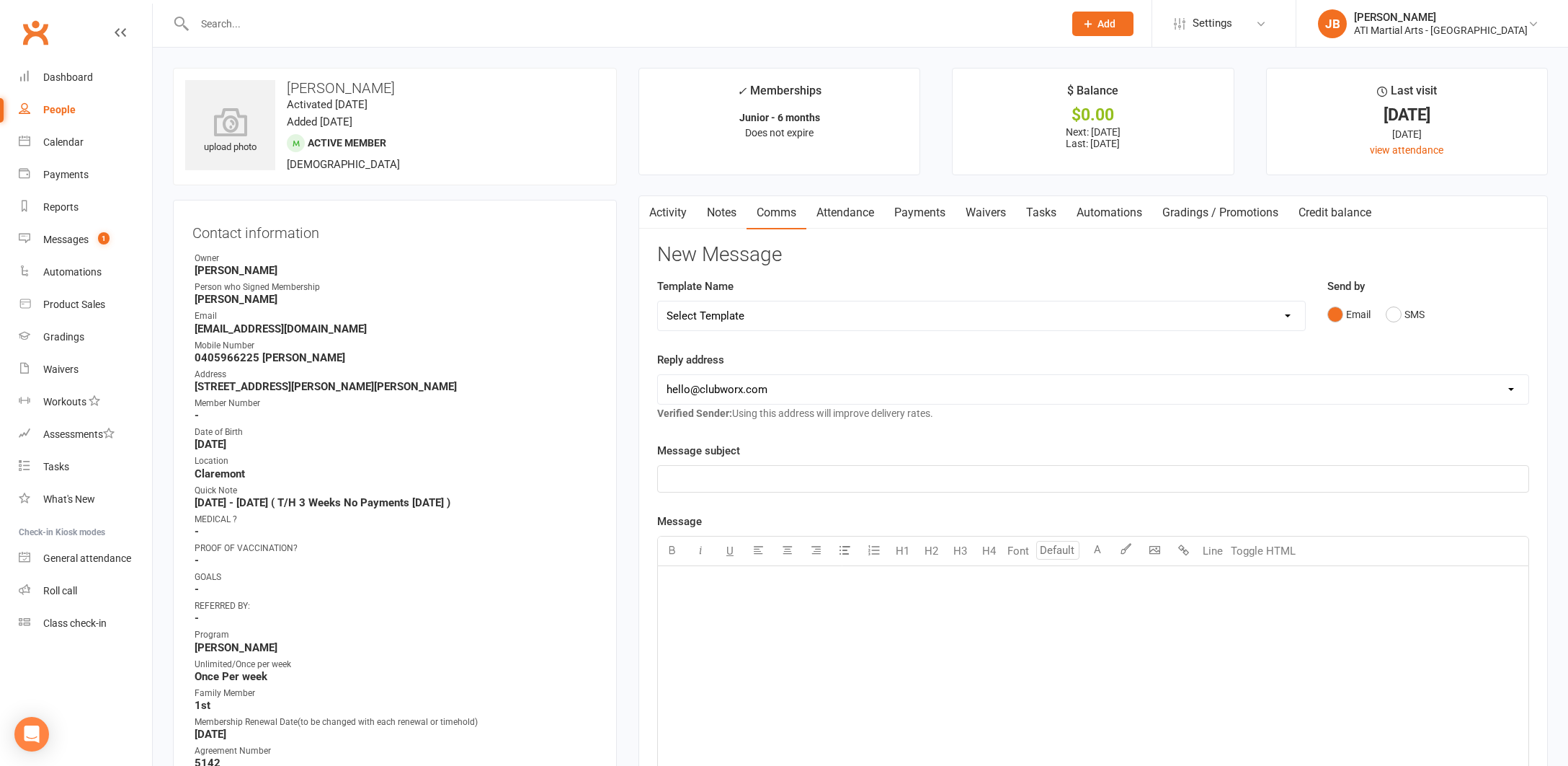
select select "1"
click at [709, 472] on p "﻿" at bounding box center [1093, 478] width 854 height 17
click at [686, 609] on div "﻿" at bounding box center [1094, 674] width 871 height 216
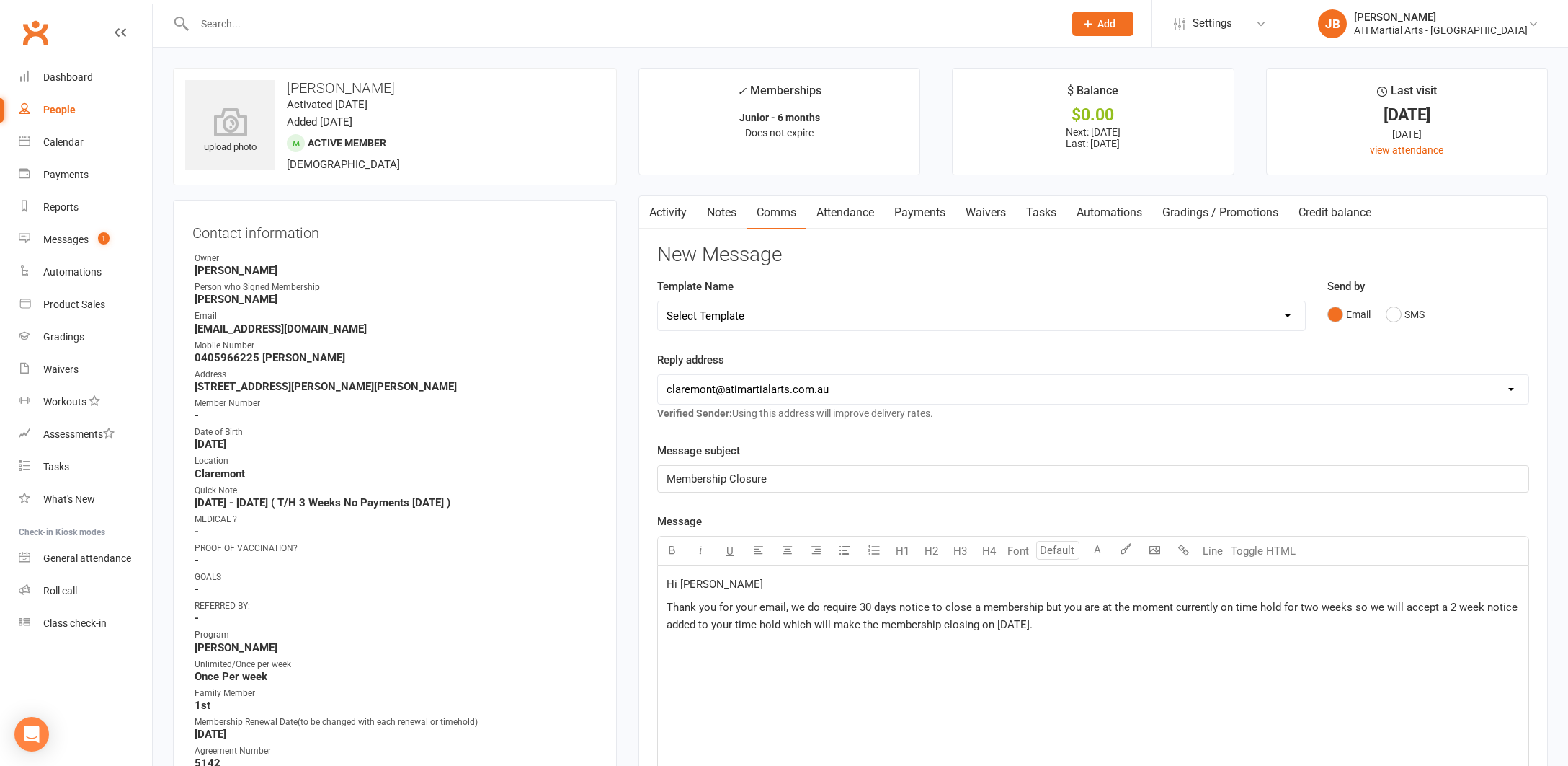
click at [1064, 624] on p "Thank you for your email, we do require 30 days notice to close a membership bu…" at bounding box center [1093, 615] width 854 height 35
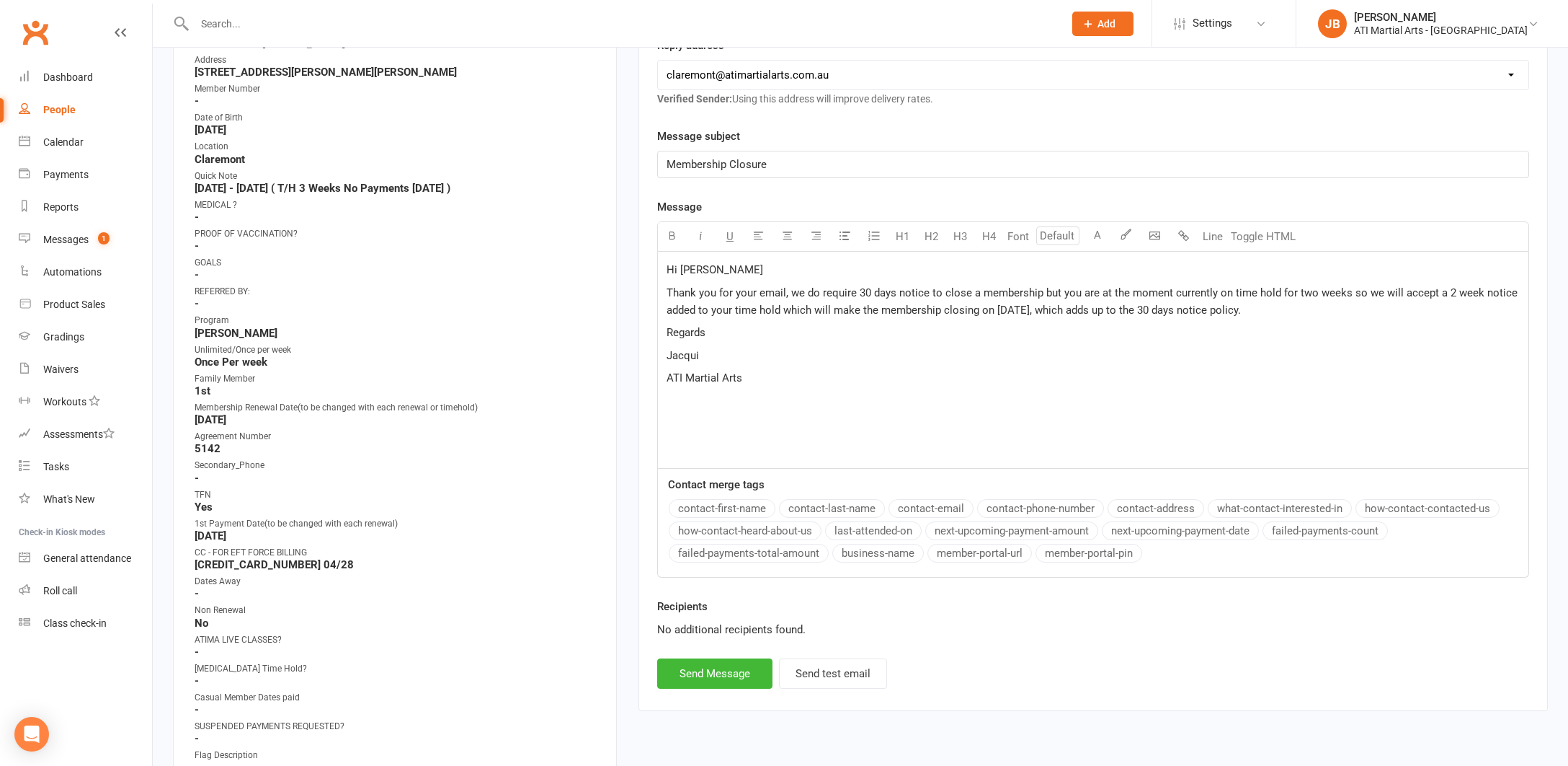
scroll to position [403, 0]
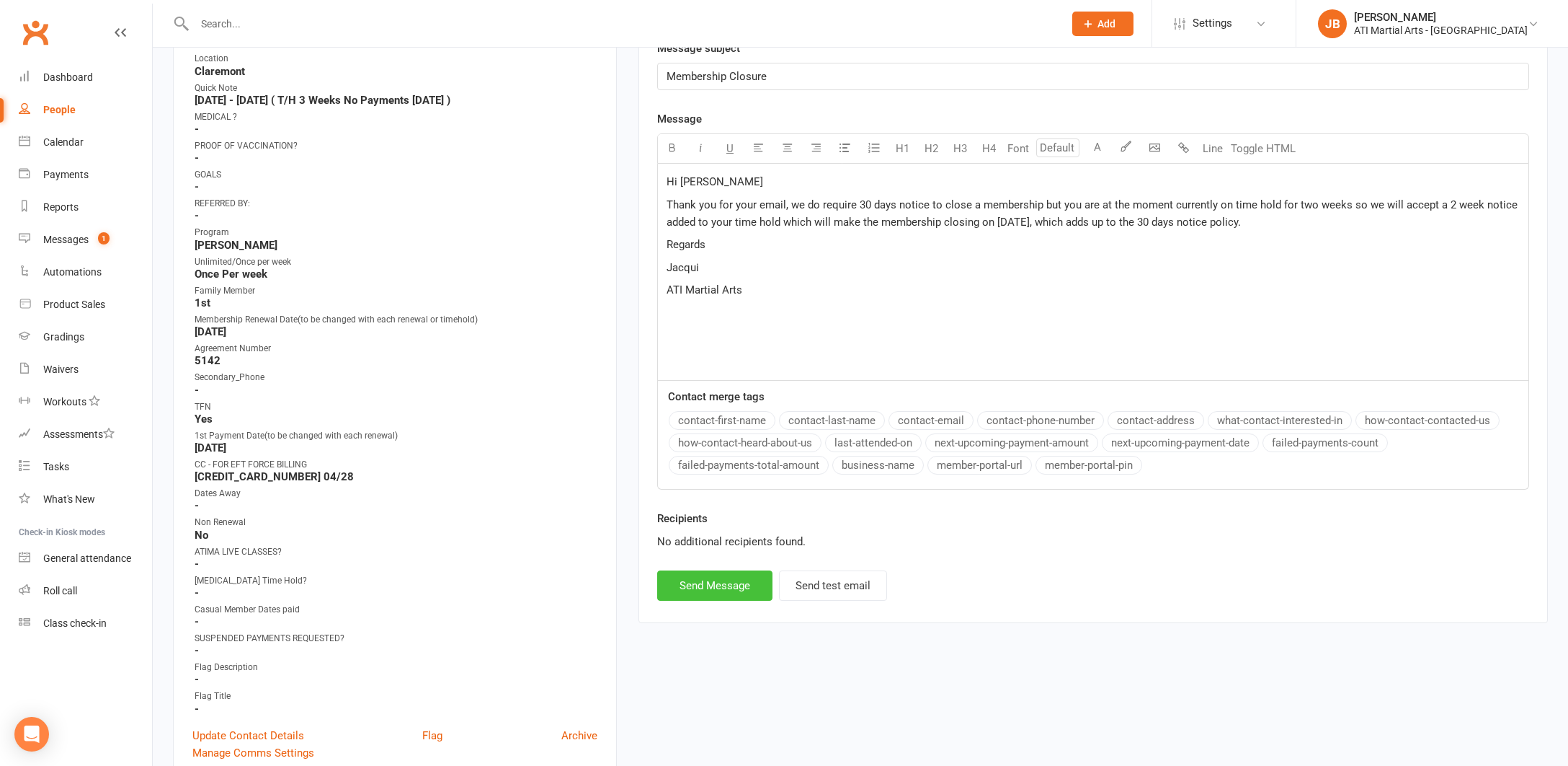
click at [747, 588] on button "Send Message" at bounding box center [715, 586] width 115 height 30
select select "0"
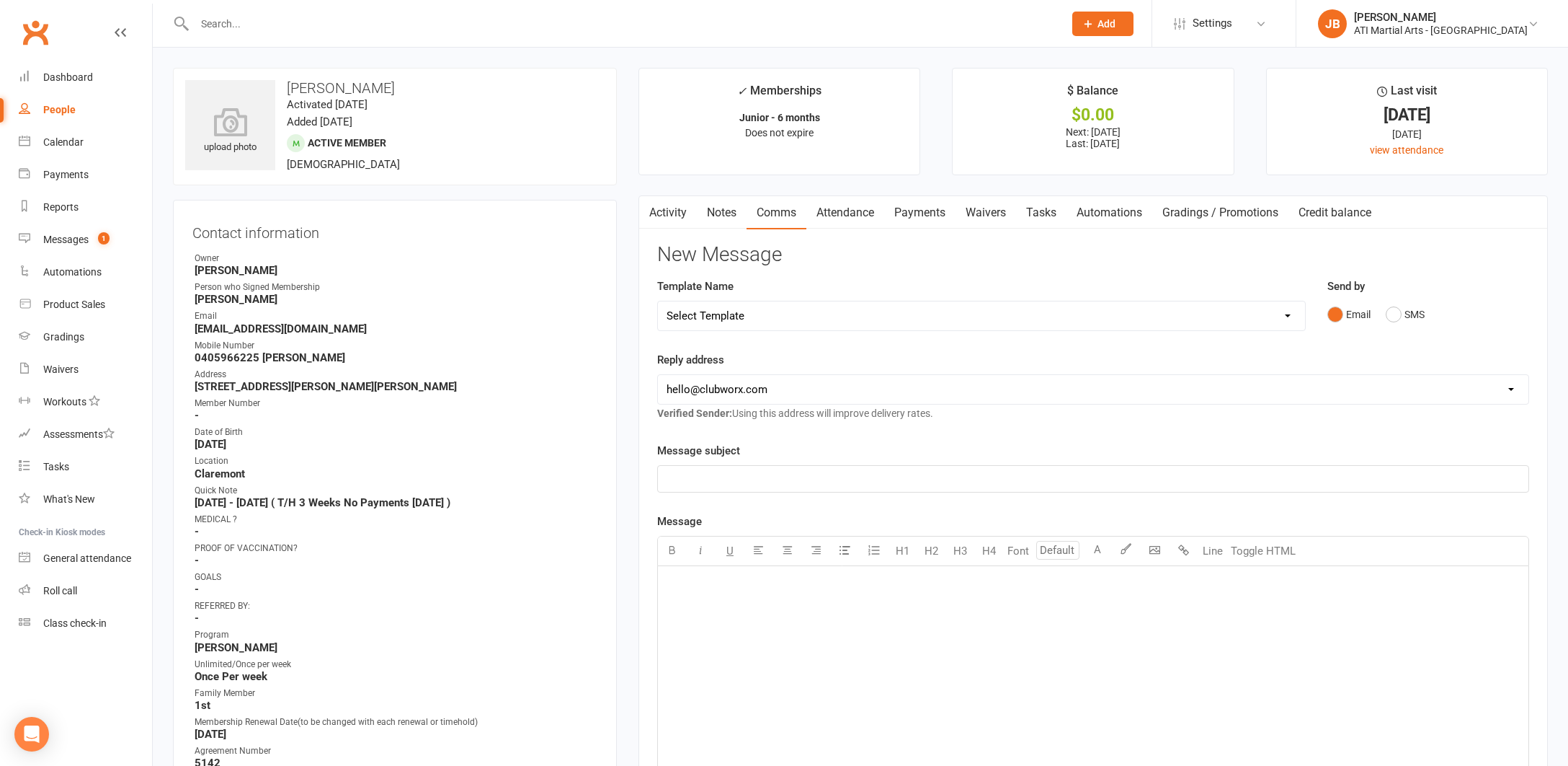
scroll to position [0, 0]
click at [458, 497] on strong "8/2/25 - 8/8/25 ( T/H 3 Weeks No Payments 29/8/25 )" at bounding box center [396, 502] width 403 height 13
click at [459, 499] on strong "8/2/25 - 8/8/25 ( T/H 3 Weeks No Payments 29/8/25 )" at bounding box center [396, 502] width 403 height 13
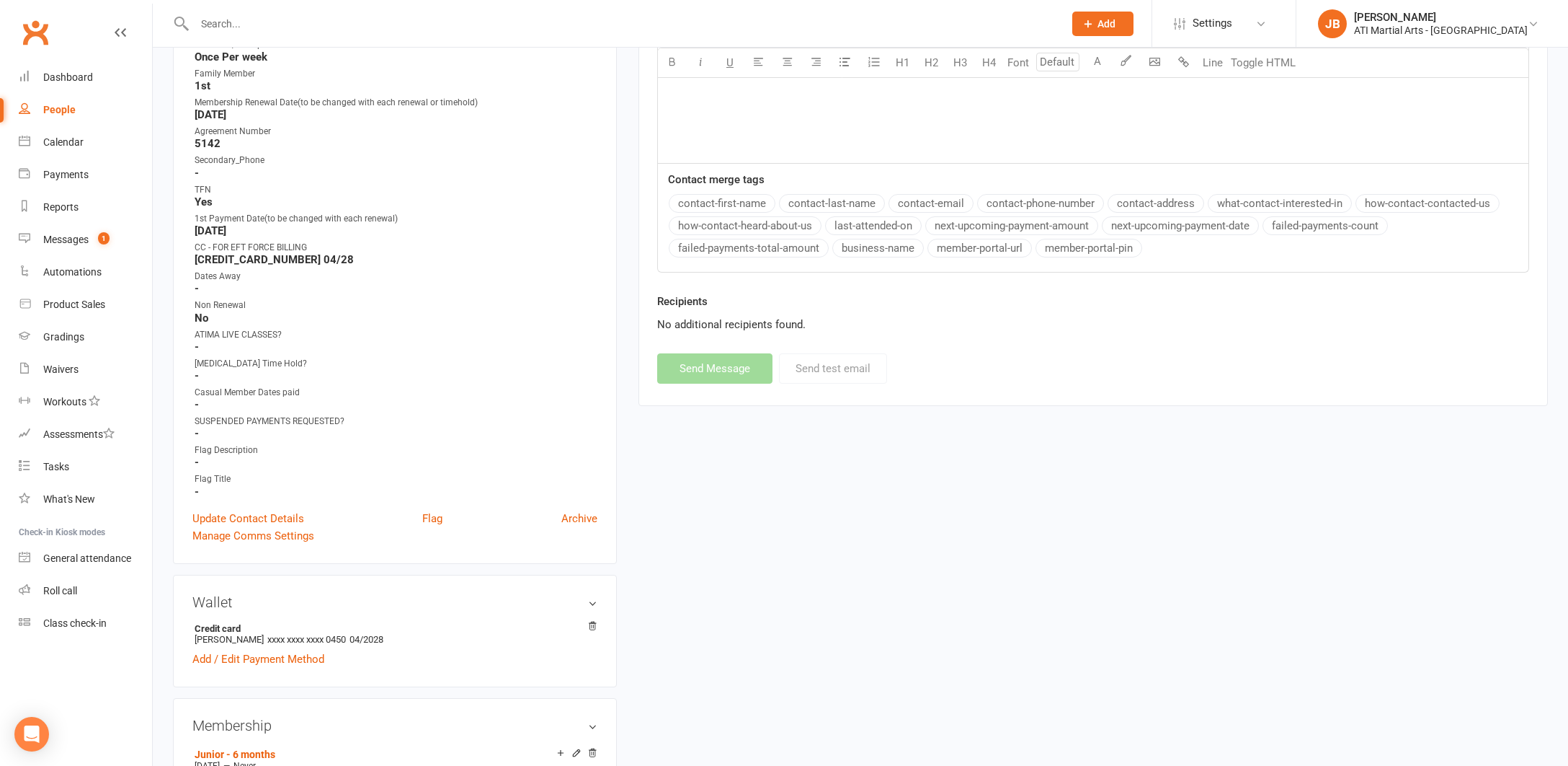
scroll to position [620, 0]
click at [254, 514] on link "Update Contact Details" at bounding box center [249, 517] width 112 height 17
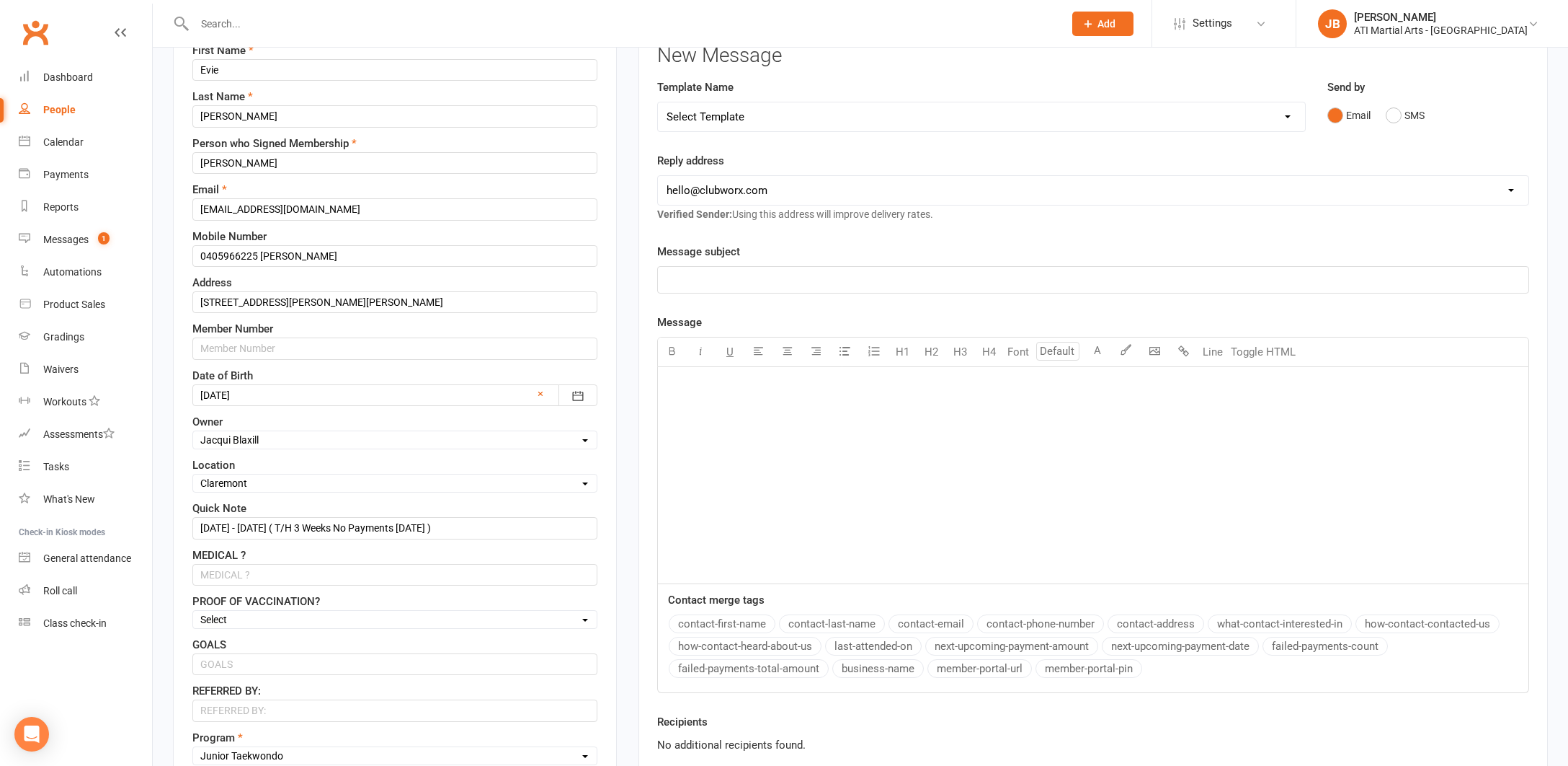
scroll to position [277, 0]
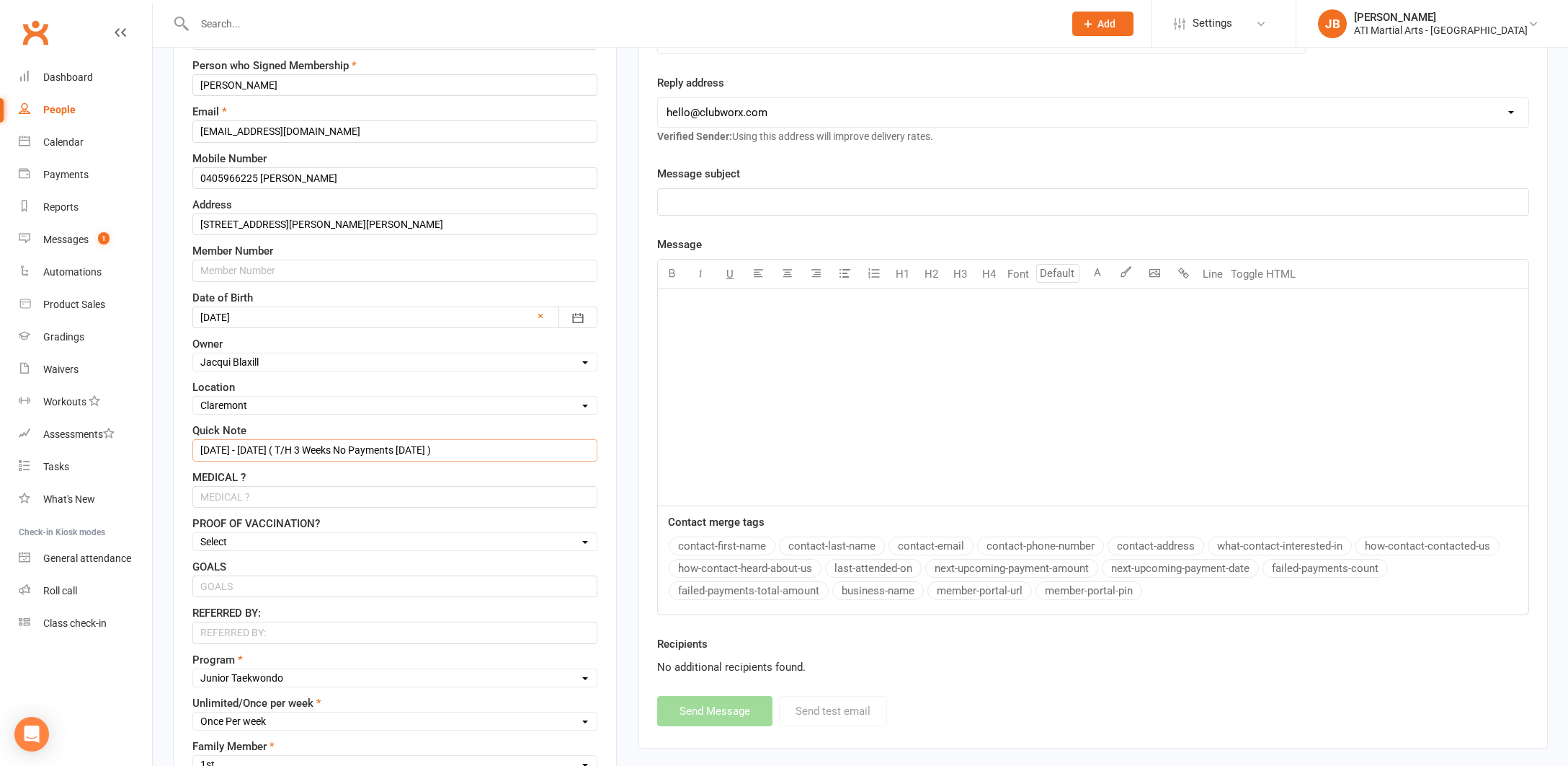
click at [450, 451] on input "8/2/25 - 8/8/25 ( T/H 3 Weeks No Payments 29/8/25 )" at bounding box center [395, 450] width 405 height 21
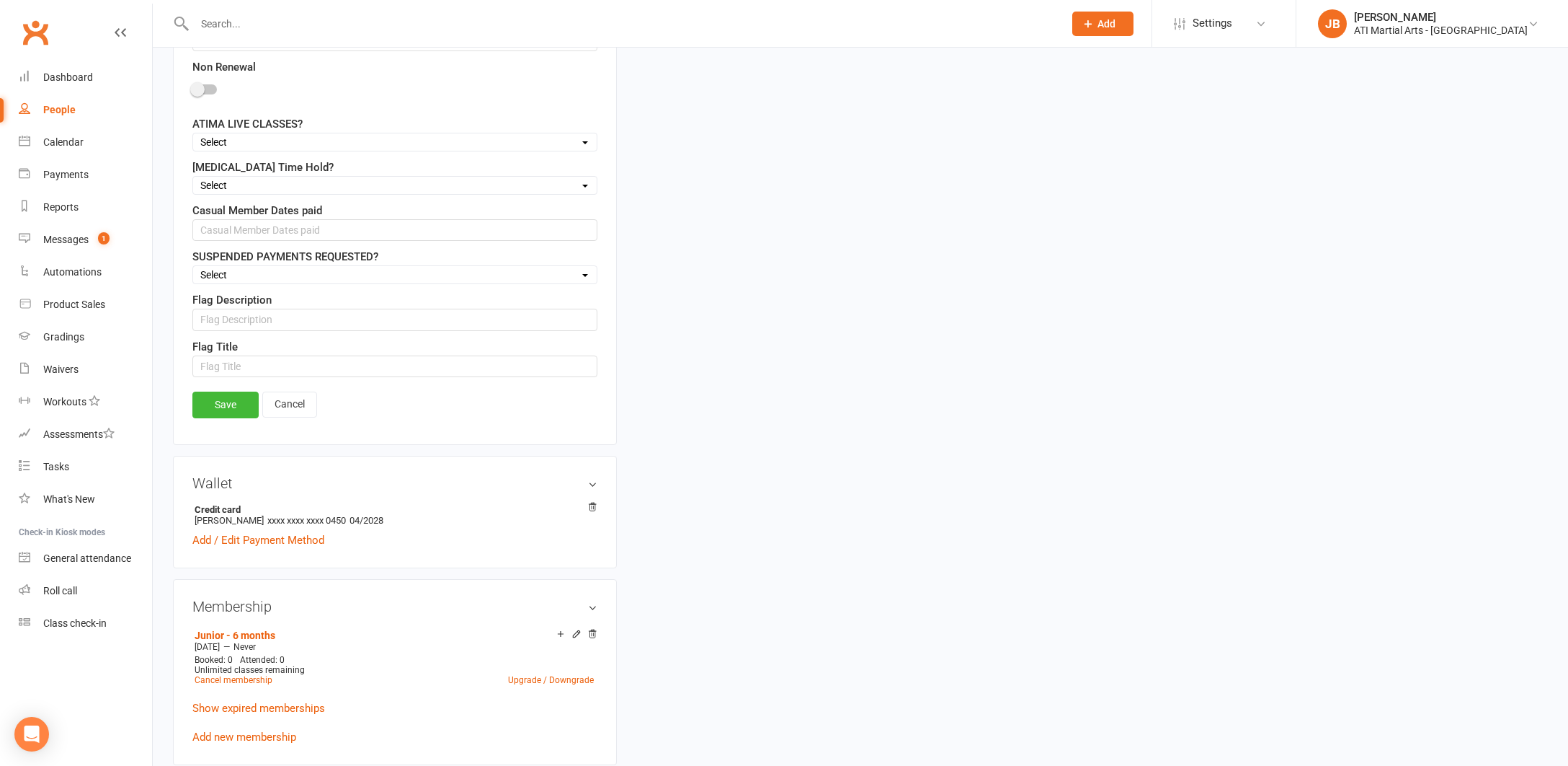
scroll to position [1347, 0]
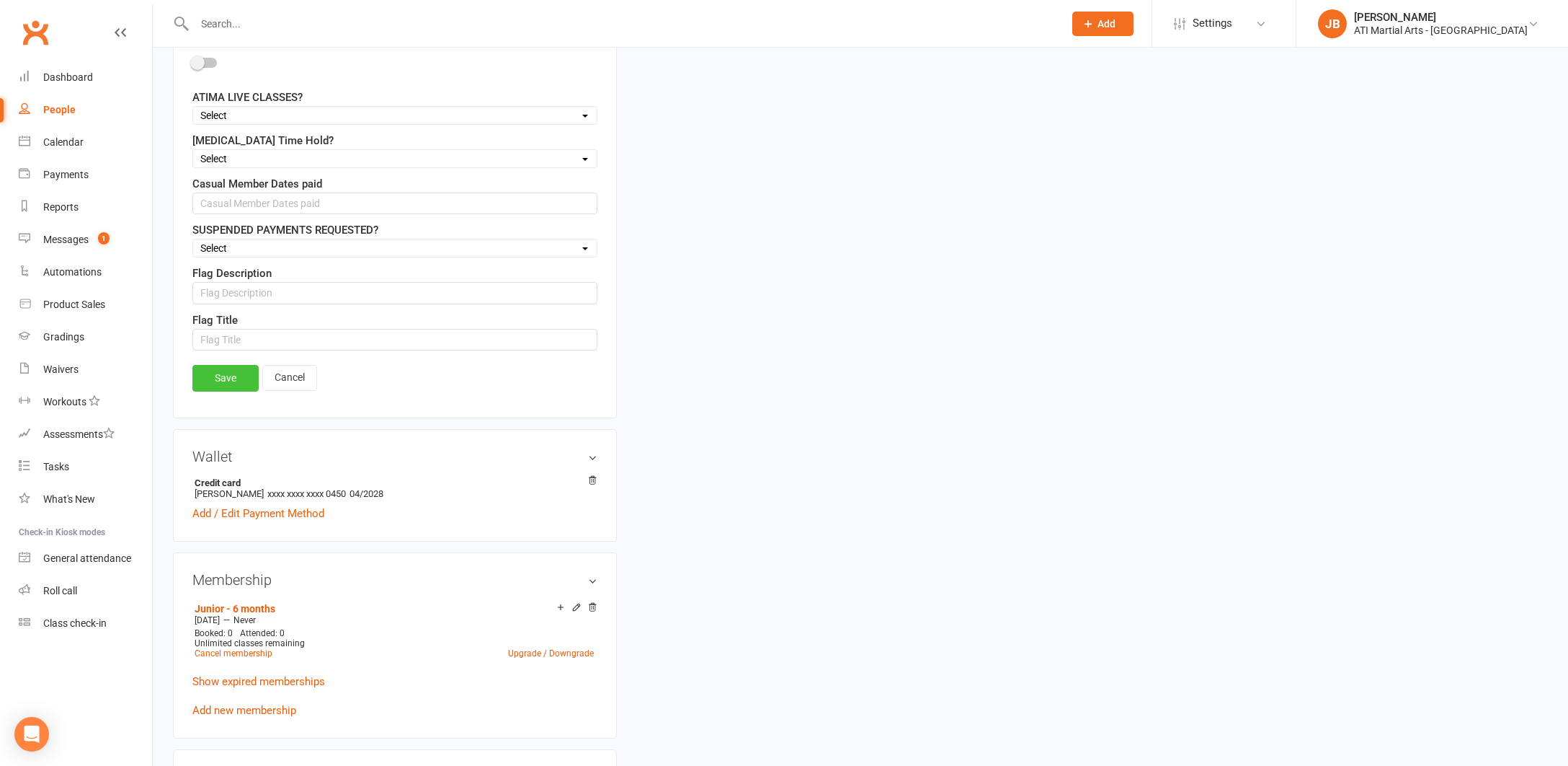
type input "8/2/25 - 8/8/25 ( T/H 3 Weeks No Payments 29/8/25 ) ( 2 Weeks Notice 12/9/25 )"
click at [228, 379] on link "Save" at bounding box center [226, 378] width 67 height 26
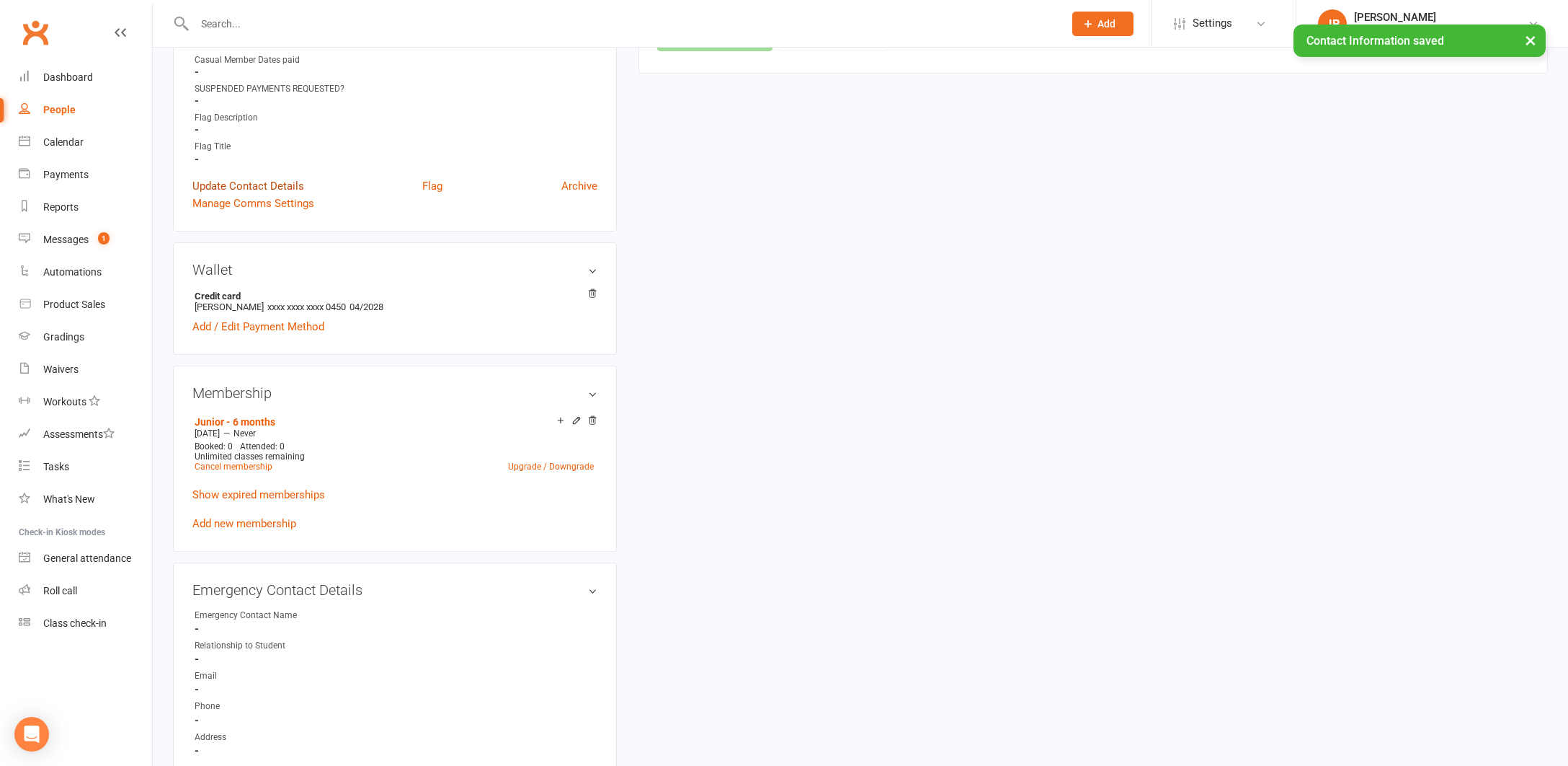
scroll to position [961, 0]
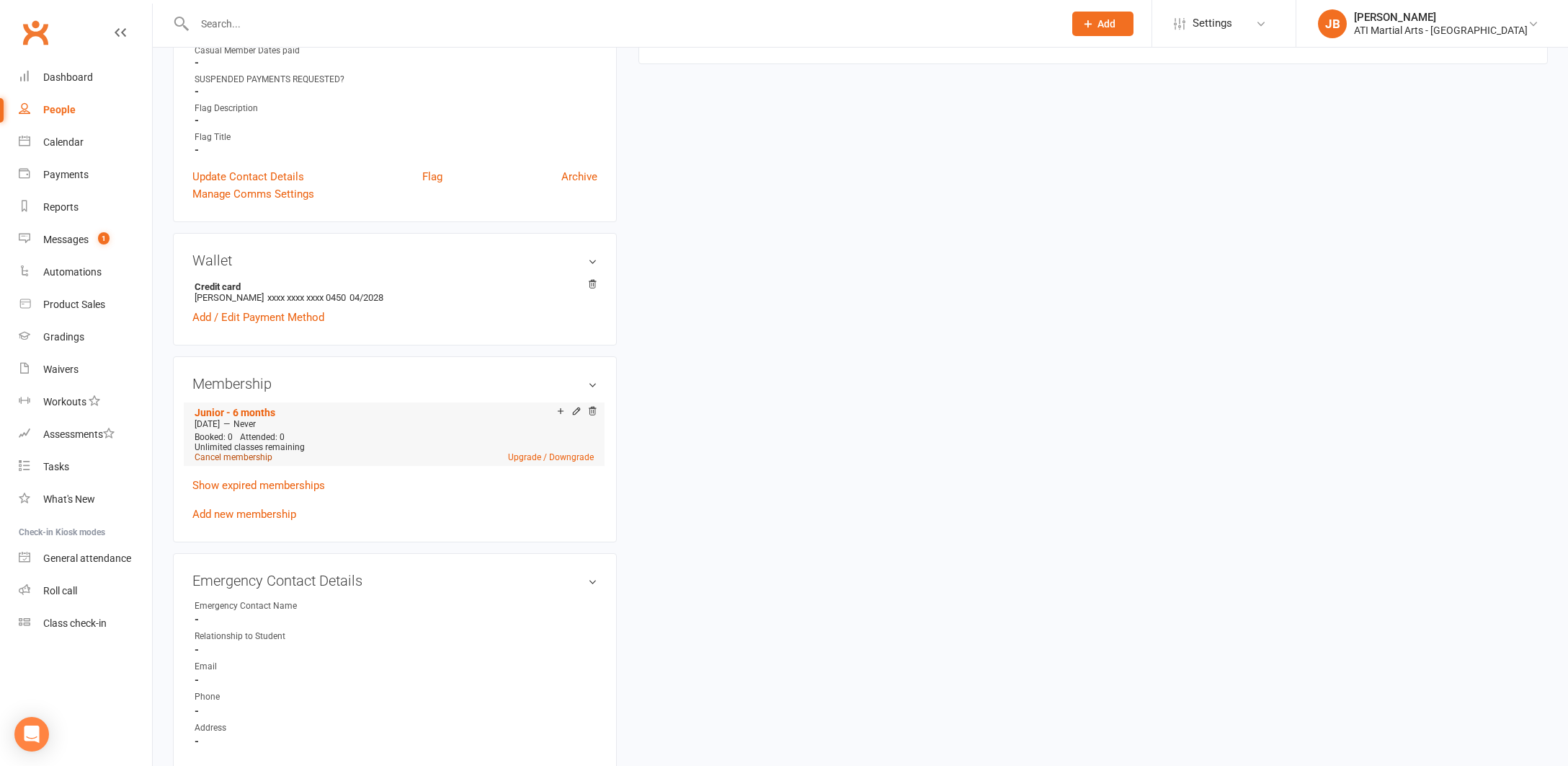
click at [228, 455] on link "Cancel membership" at bounding box center [234, 457] width 78 height 10
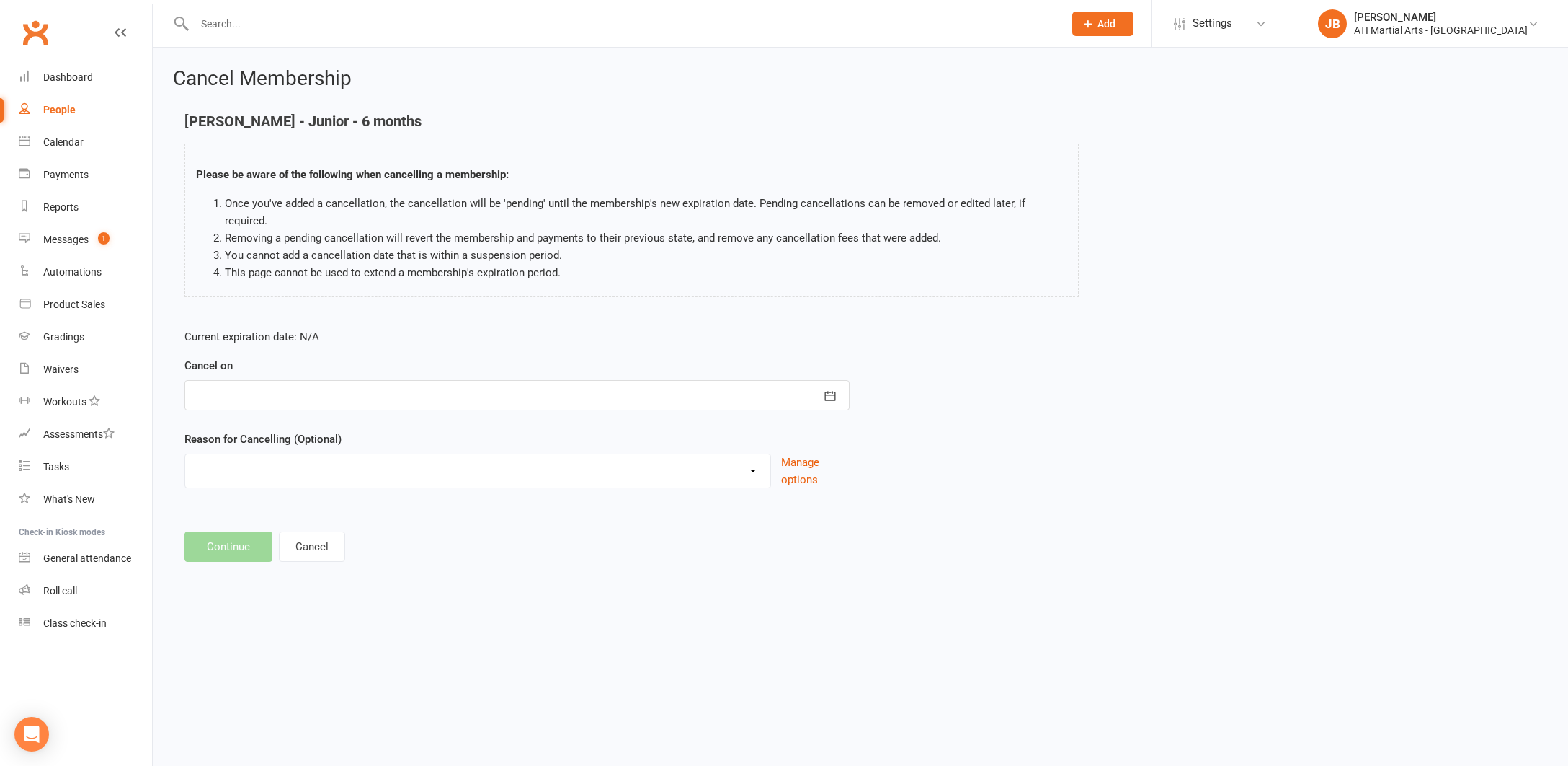
click at [275, 380] on div at bounding box center [517, 395] width 665 height 30
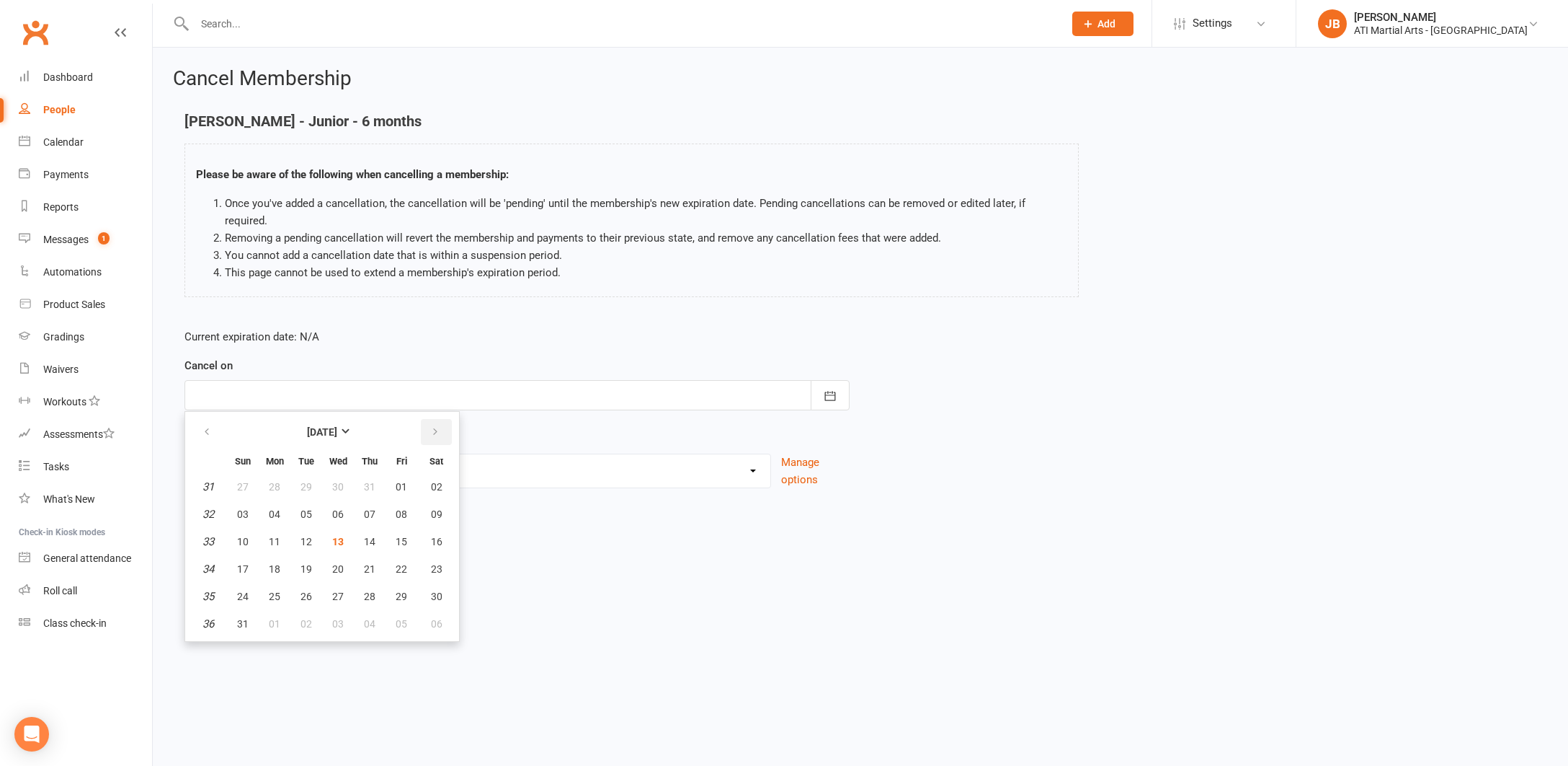
click at [434, 426] on icon "button" at bounding box center [434, 431] width 10 height 12
click at [401, 508] on span "12" at bounding box center [401, 514] width 12 height 12
type input "12 Sep 2025"
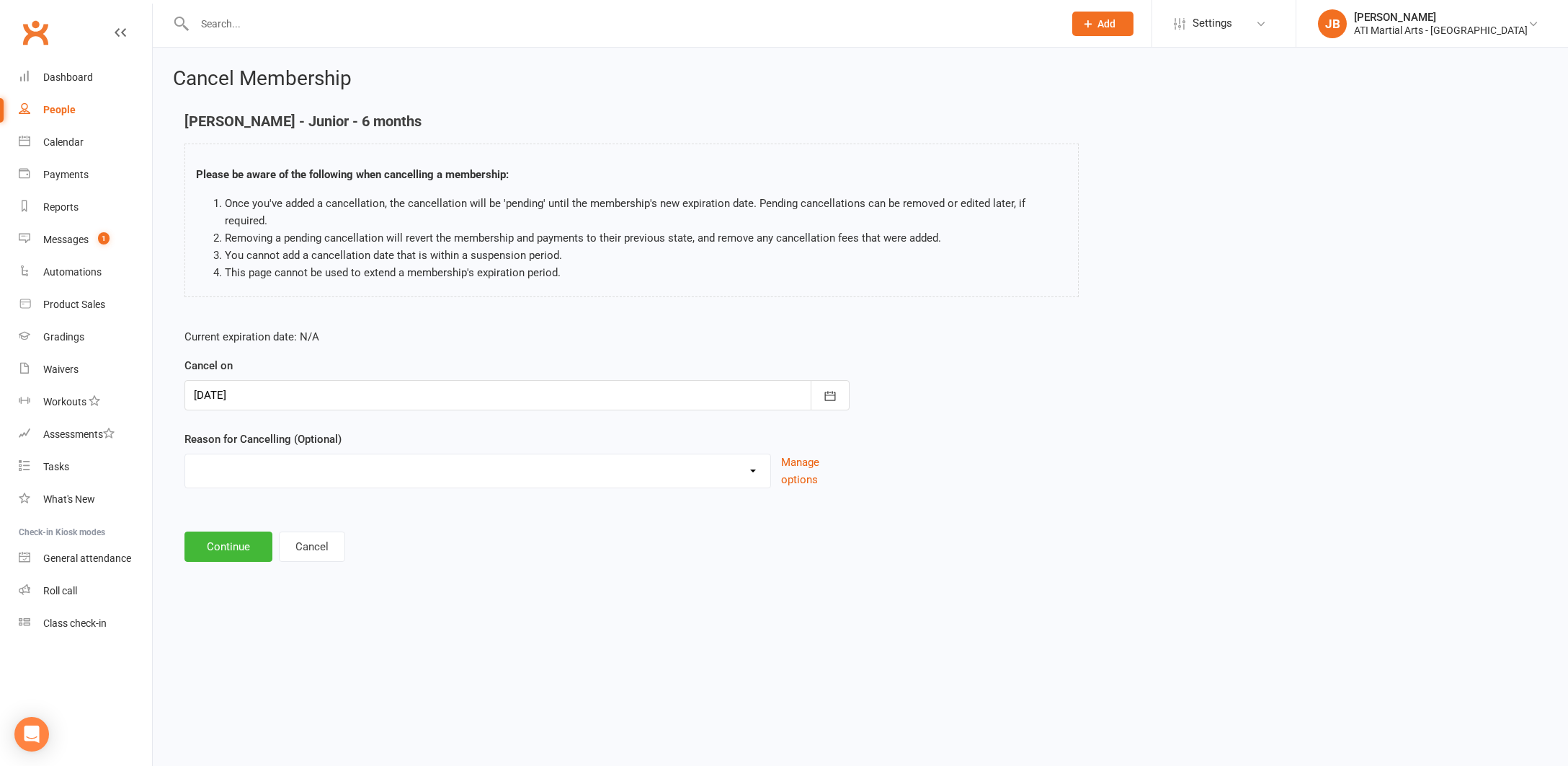
select select "2"
click at [226, 531] on input at bounding box center [517, 547] width 665 height 30
type input "Other Activities"
click at [221, 605] on button "Continue" at bounding box center [228, 620] width 88 height 30
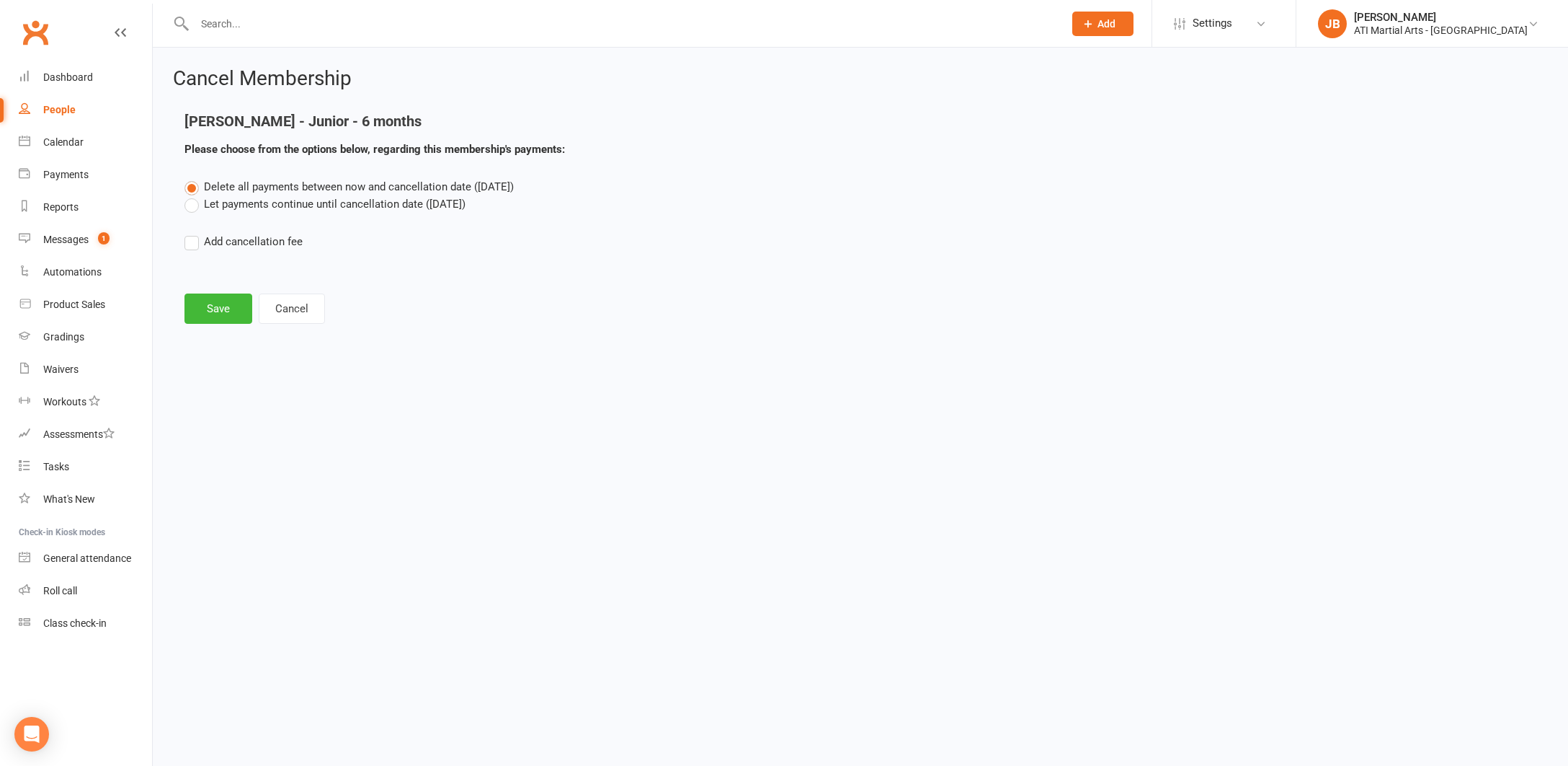
click at [192, 206] on label "Let payments continue until cancellation date (Sep 12, 2025)" at bounding box center [325, 203] width 281 height 17
click at [192, 195] on input "Let payments continue until cancellation date (Sep 12, 2025)" at bounding box center [189, 195] width 10 height 0
click at [216, 312] on button "Save" at bounding box center [219, 308] width 68 height 30
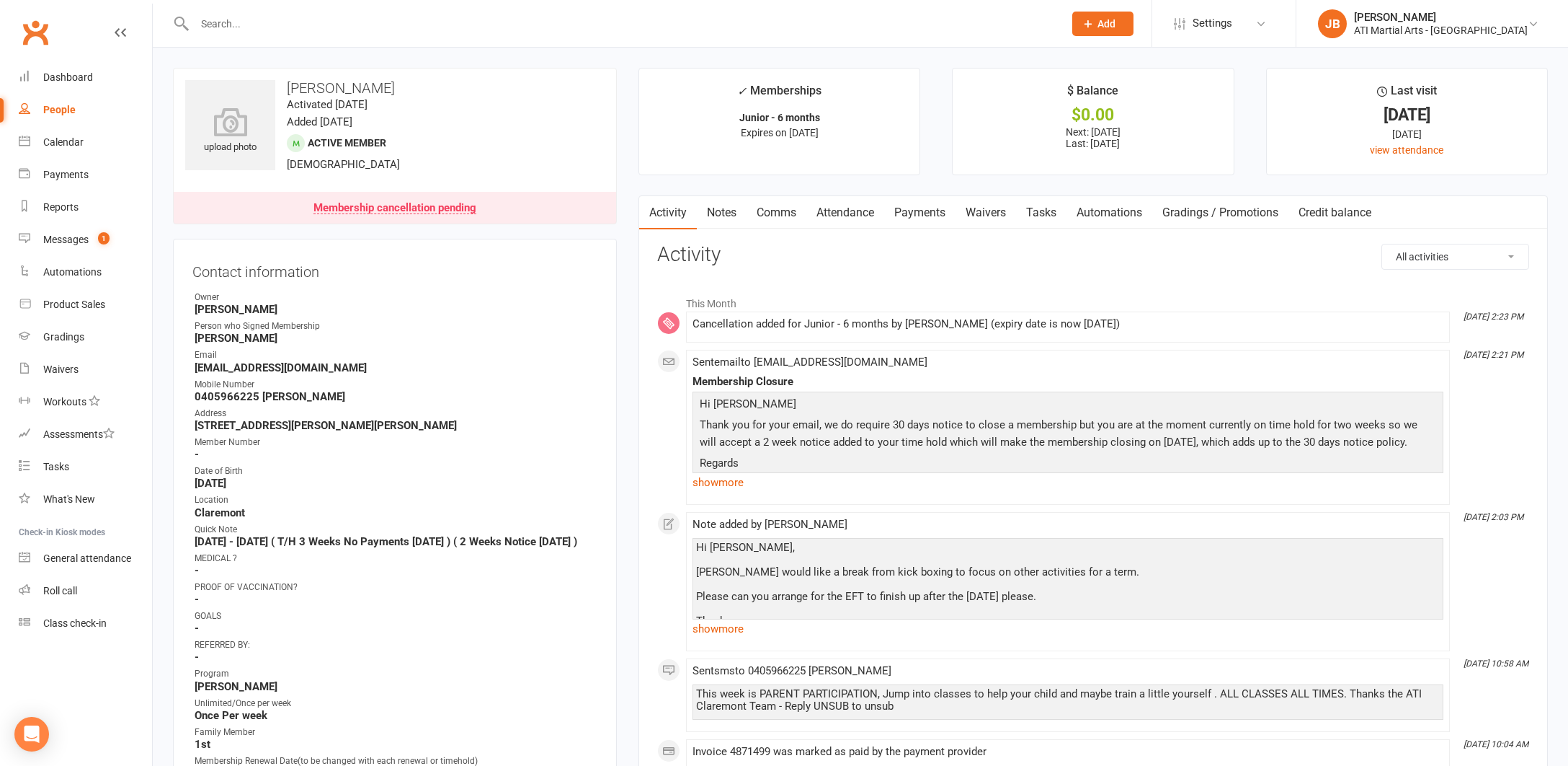
click at [33, 29] on link "Clubworx" at bounding box center [35, 32] width 36 height 36
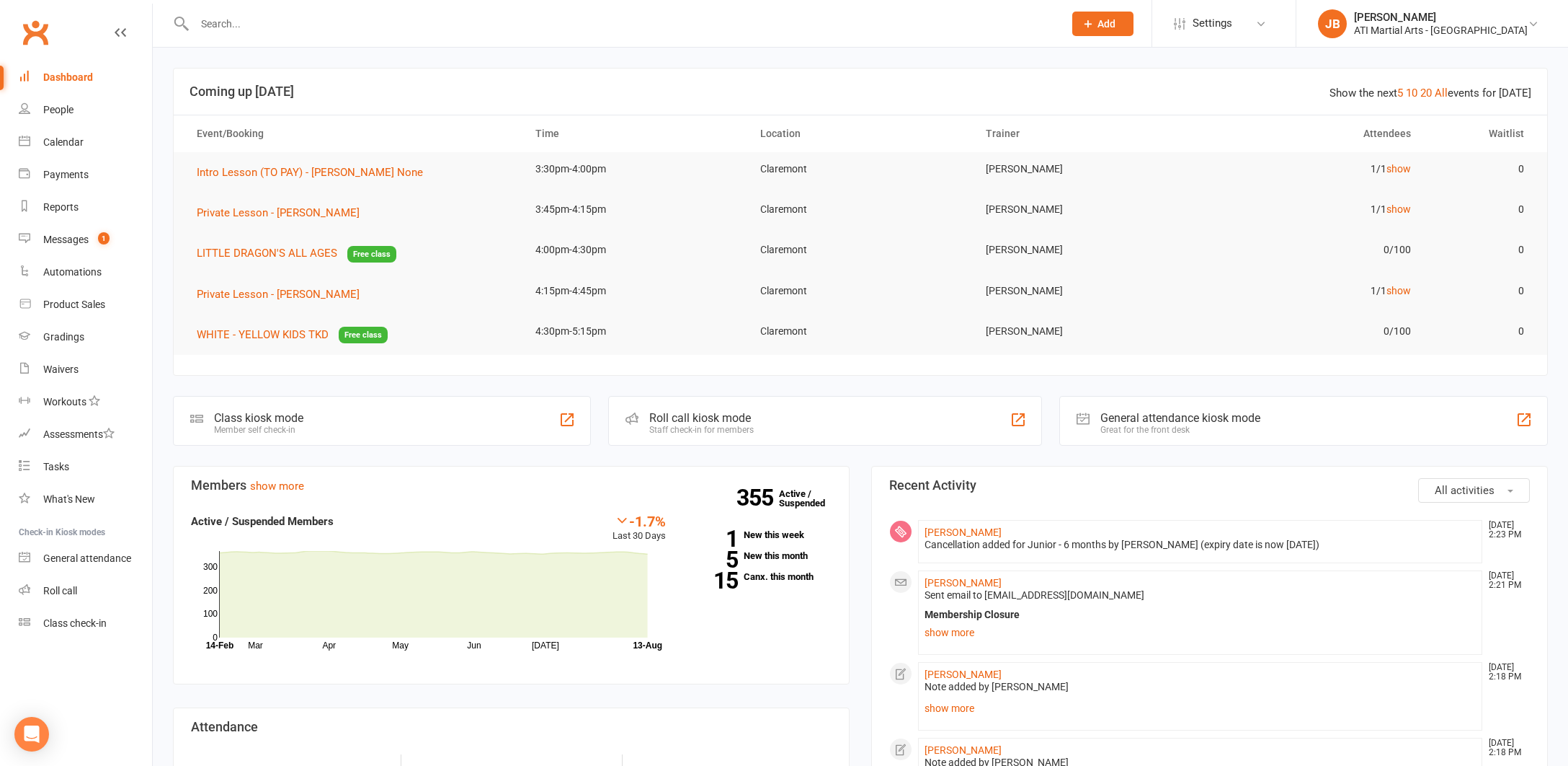
click at [218, 21] on input "text" at bounding box center [622, 23] width 864 height 20
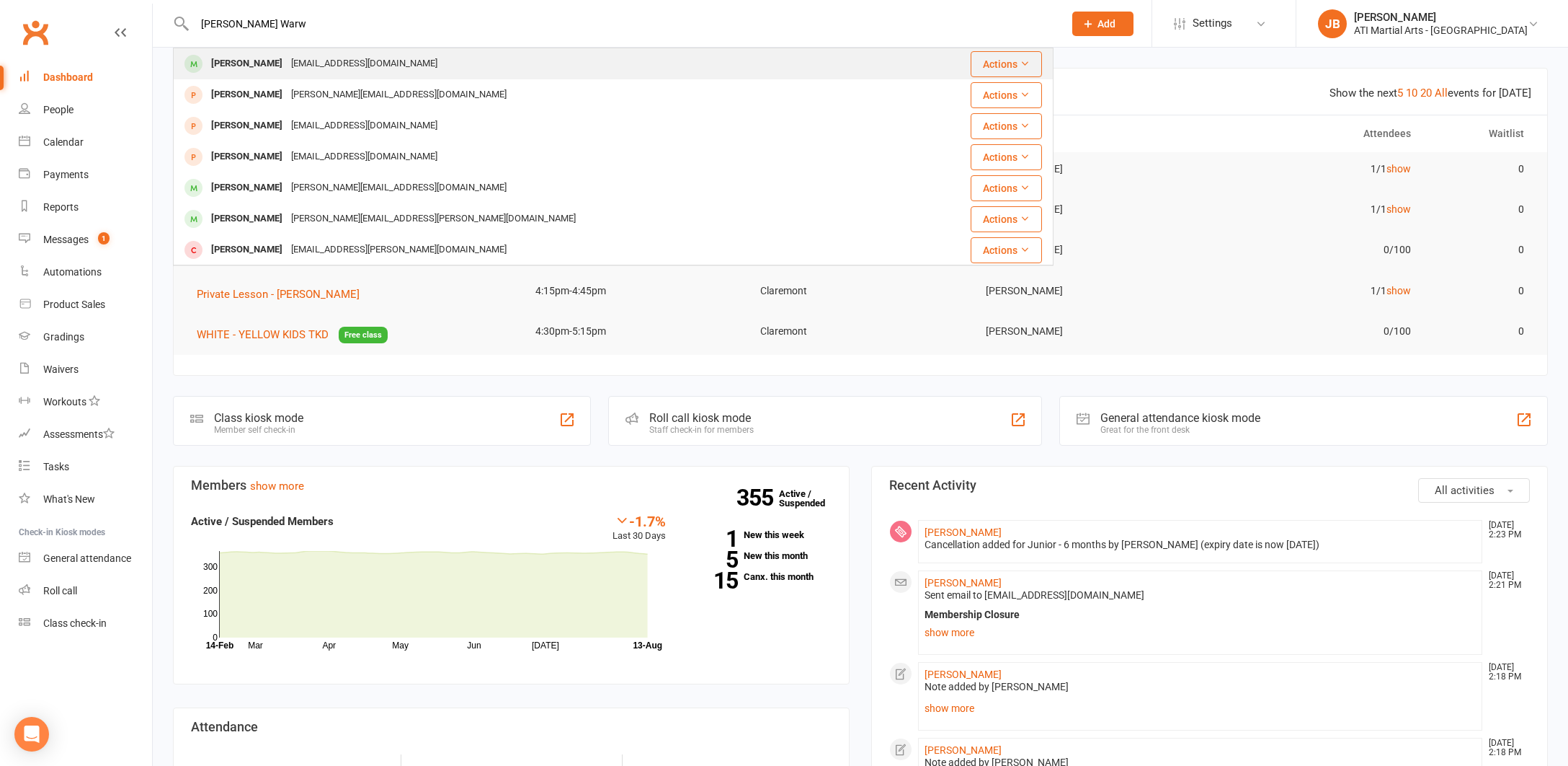
type input "[PERSON_NAME] Warw"
click at [245, 66] on div "[PERSON_NAME]" at bounding box center [247, 64] width 80 height 21
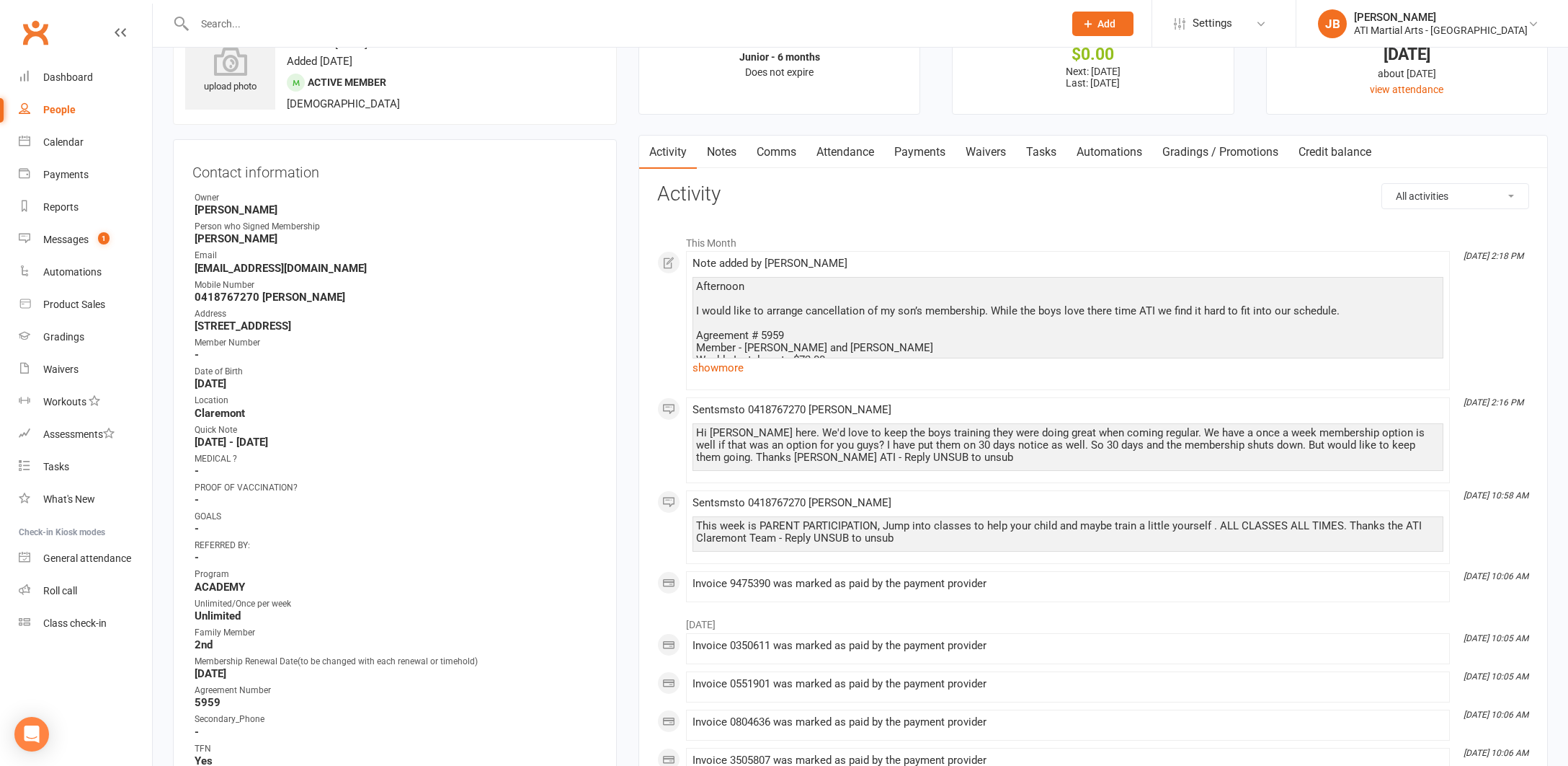
scroll to position [63, 0]
click at [702, 365] on link "show more" at bounding box center [1068, 365] width 751 height 20
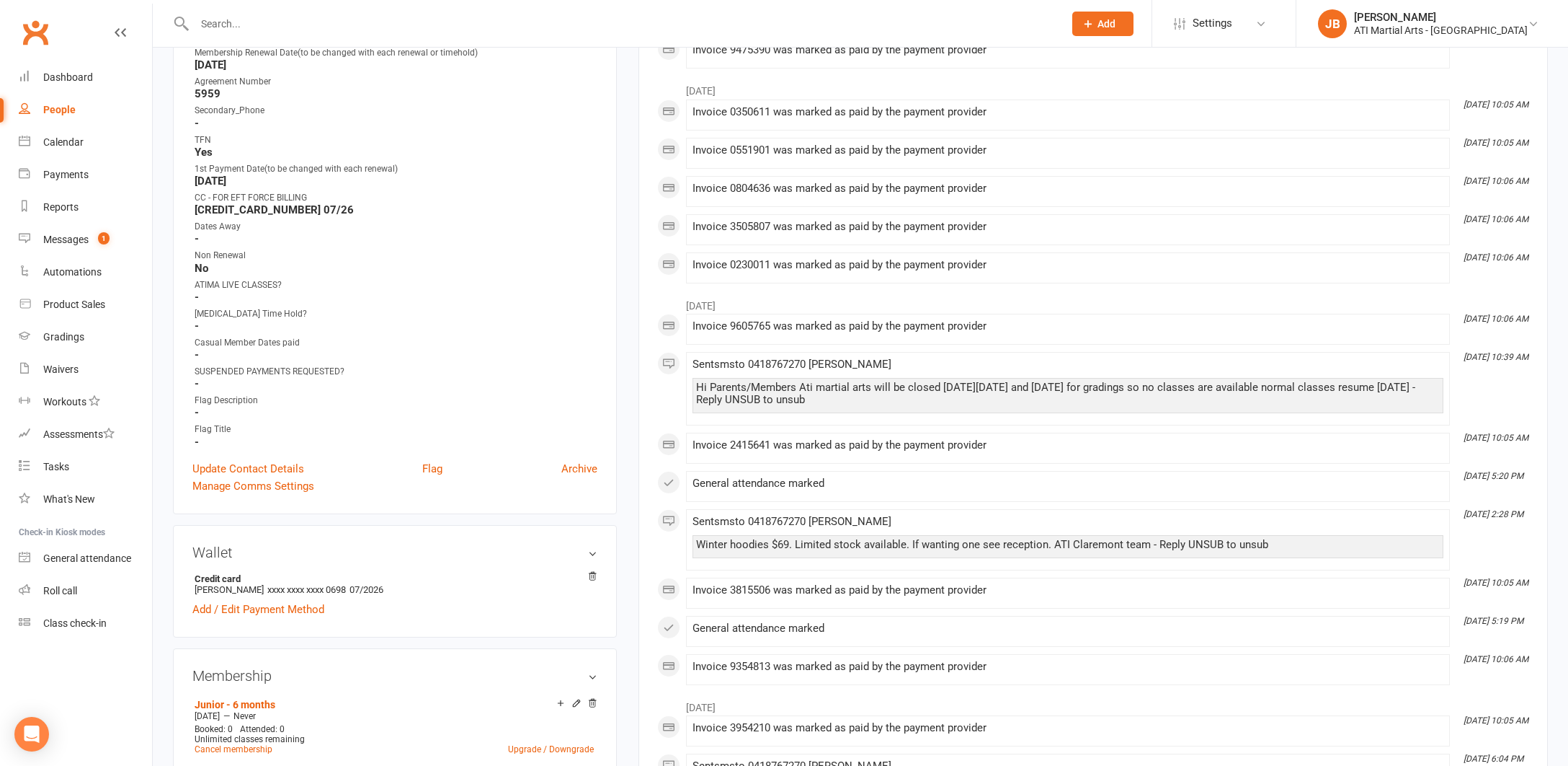
scroll to position [671, 0]
click at [236, 462] on link "Update Contact Details" at bounding box center [249, 466] width 112 height 17
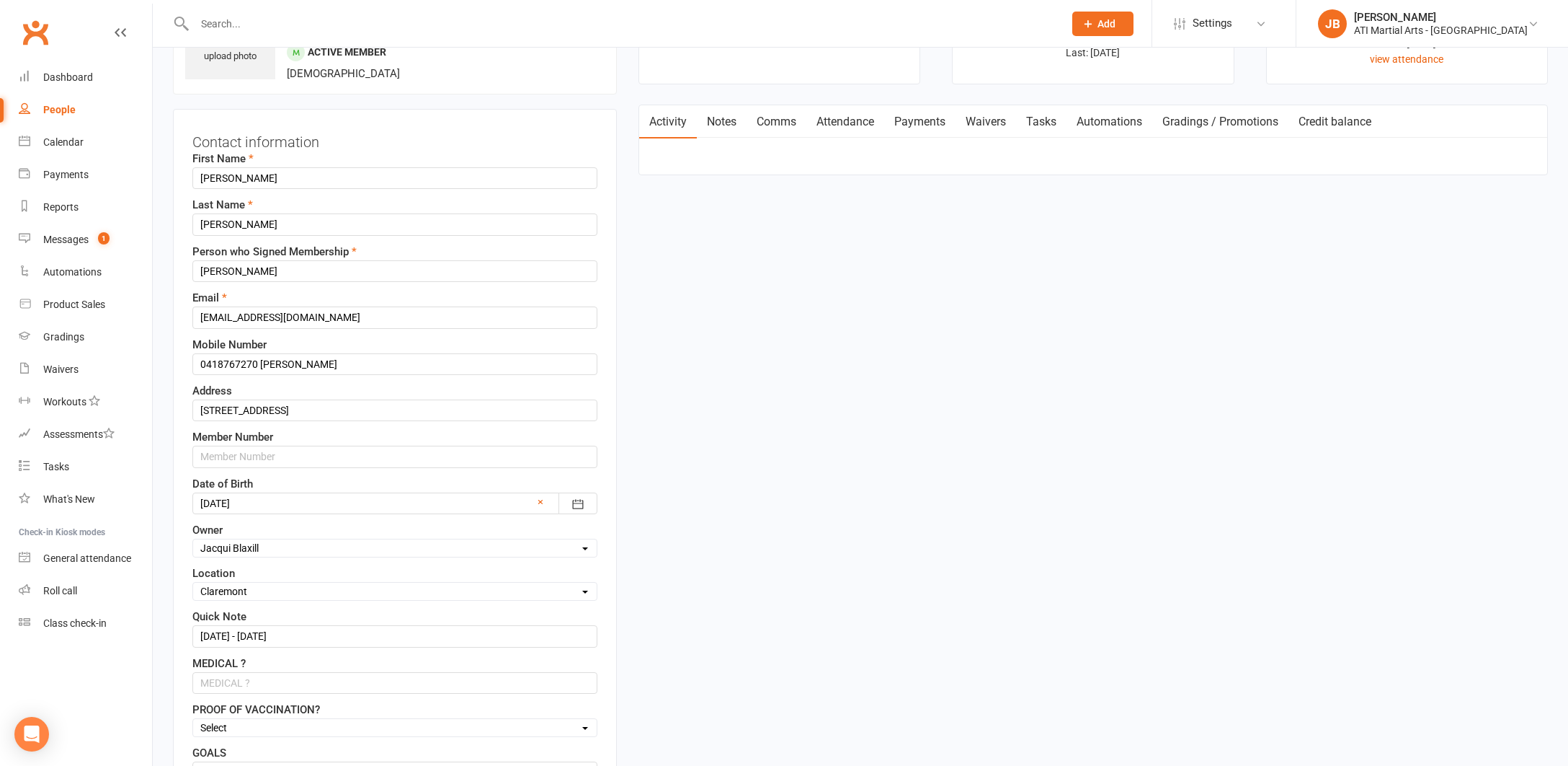
scroll to position [98, 0]
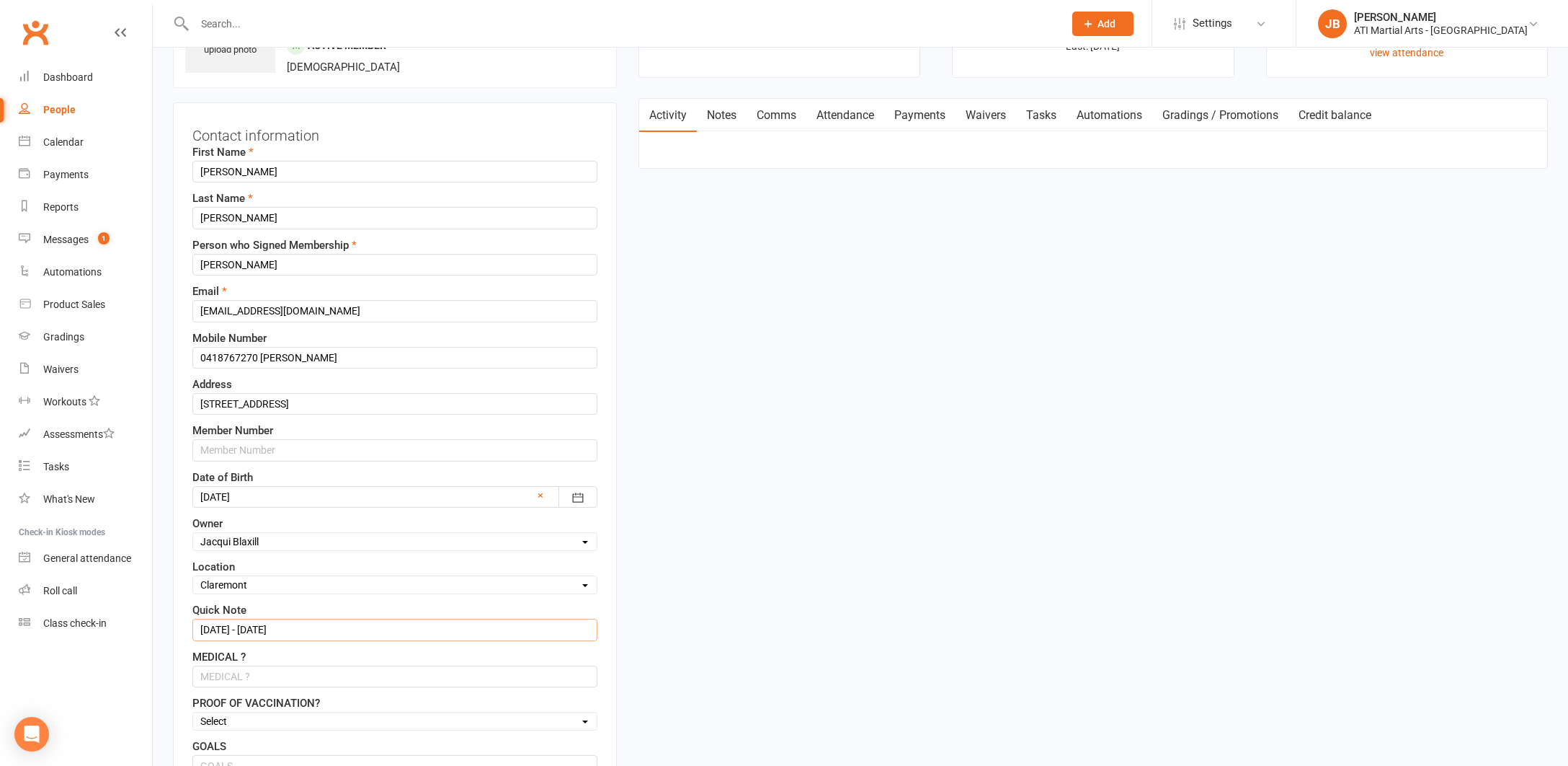
click at [292, 633] on input "[DATE] - [DATE]" at bounding box center [395, 629] width 405 height 21
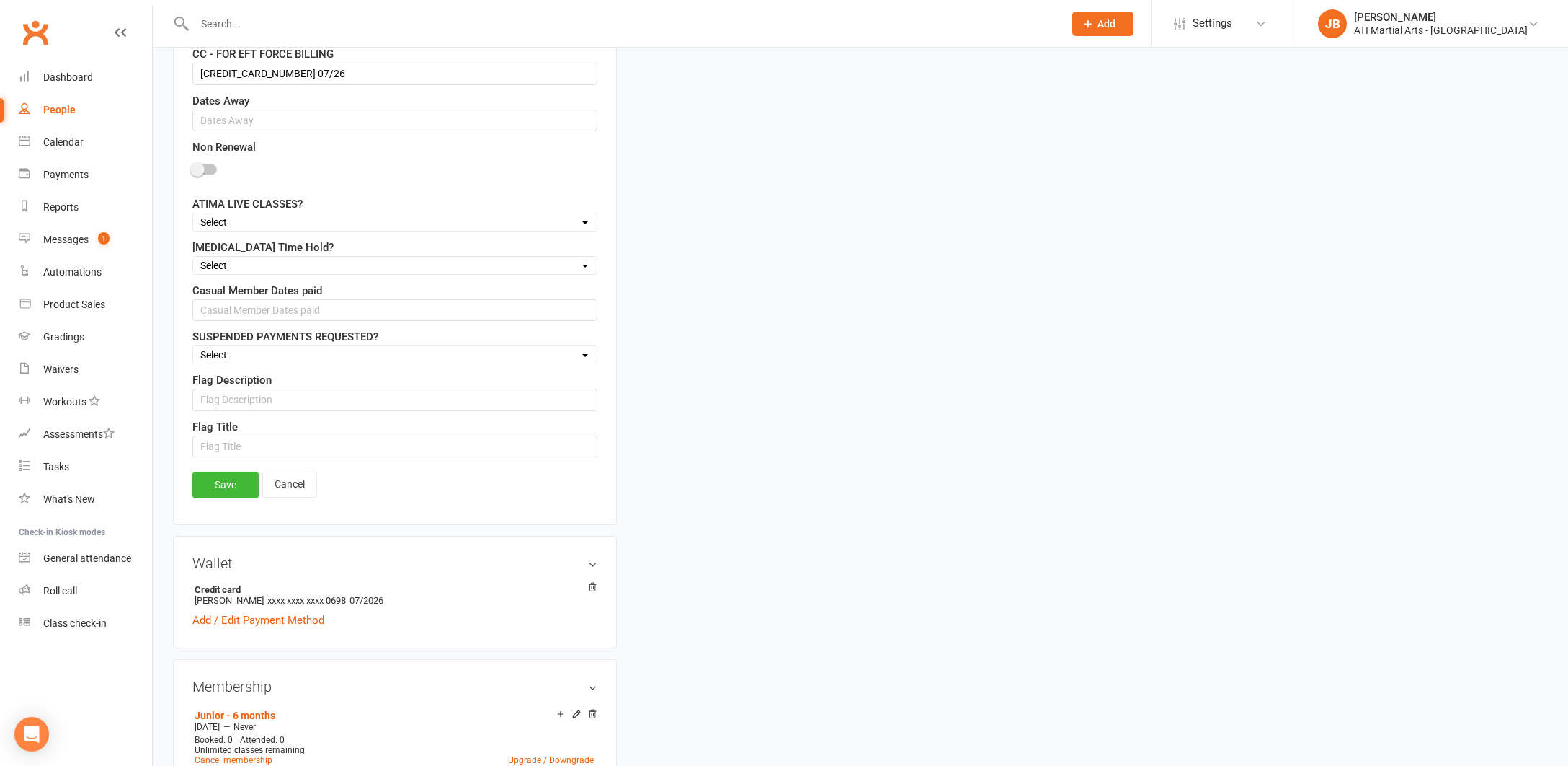
scroll to position [1248, 0]
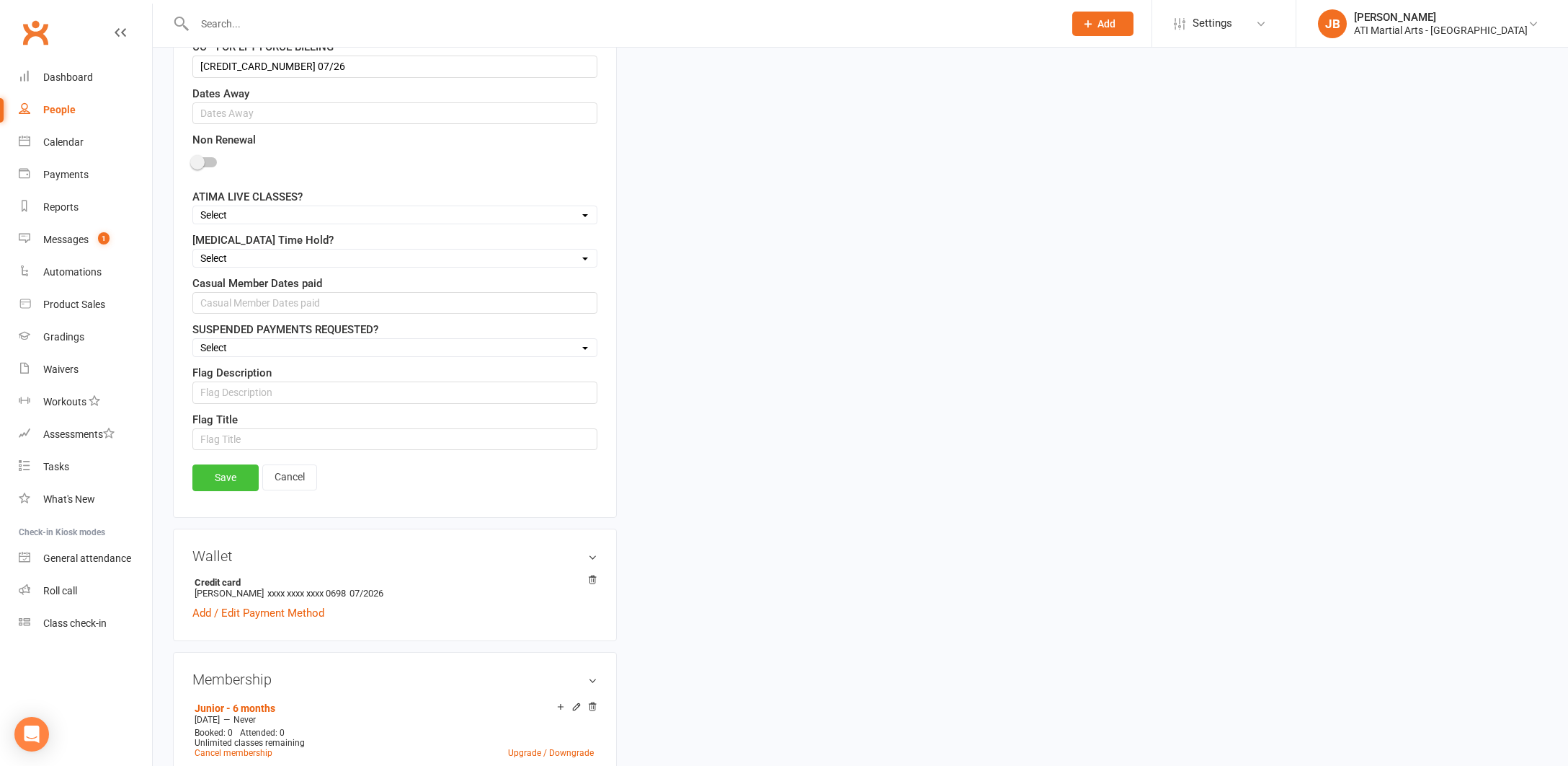
type input "[DATE] - [DATE] ( 30 Days Notice [DATE] )"
click at [227, 480] on link "Save" at bounding box center [226, 476] width 67 height 26
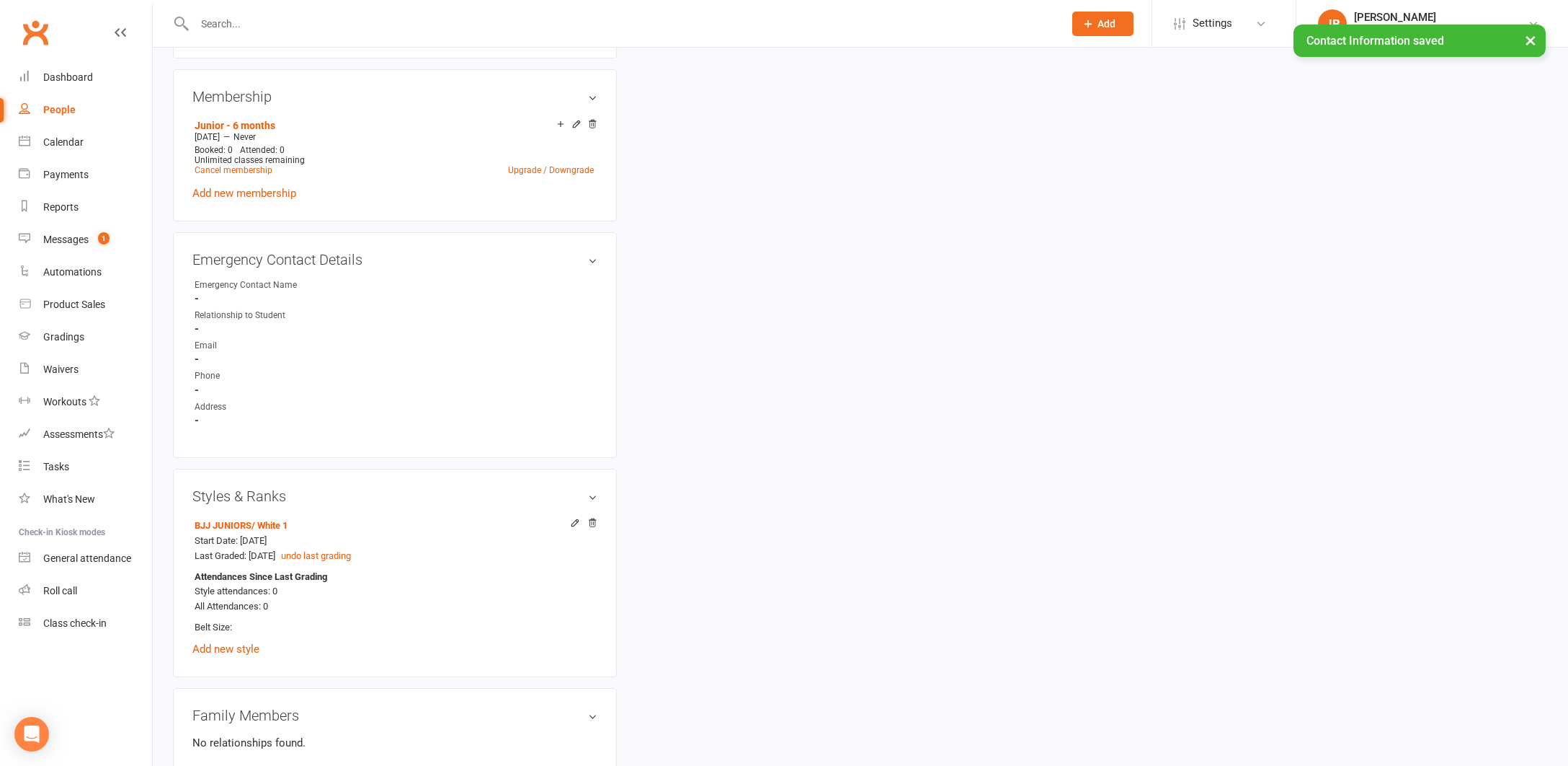
scroll to position [1252, 0]
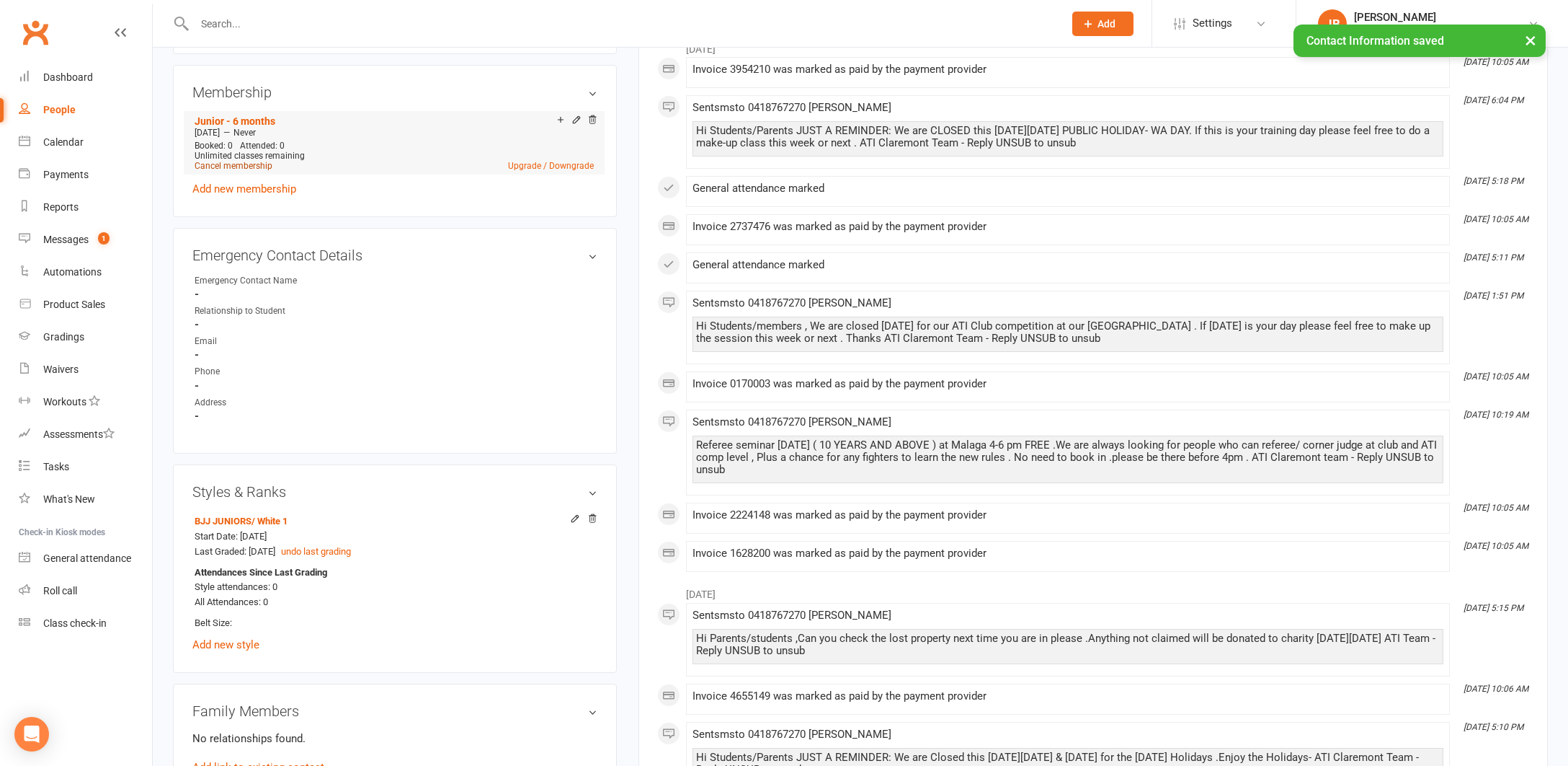
click at [222, 164] on link "Cancel membership" at bounding box center [234, 165] width 78 height 10
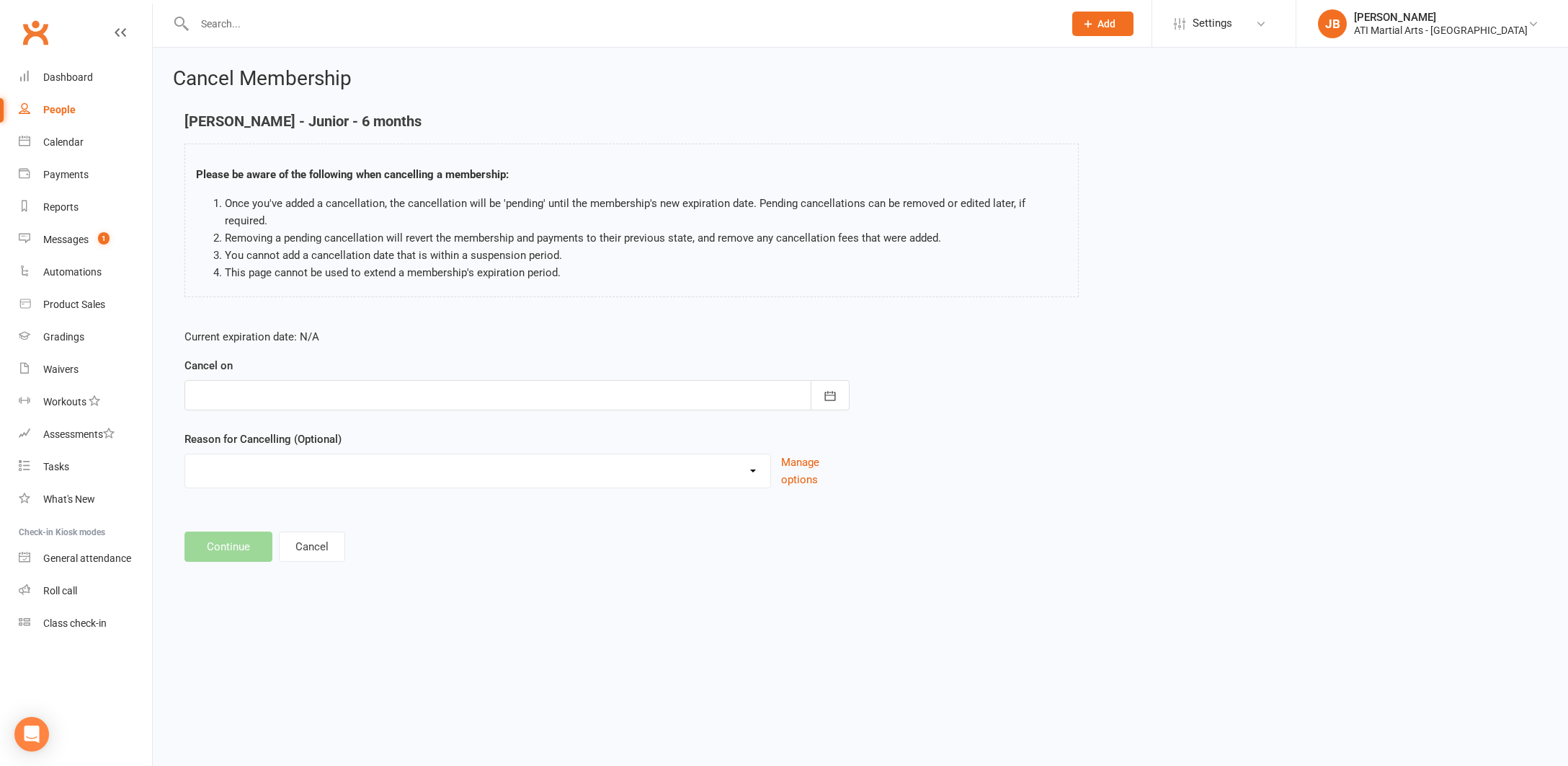
click at [241, 381] on div at bounding box center [517, 395] width 665 height 30
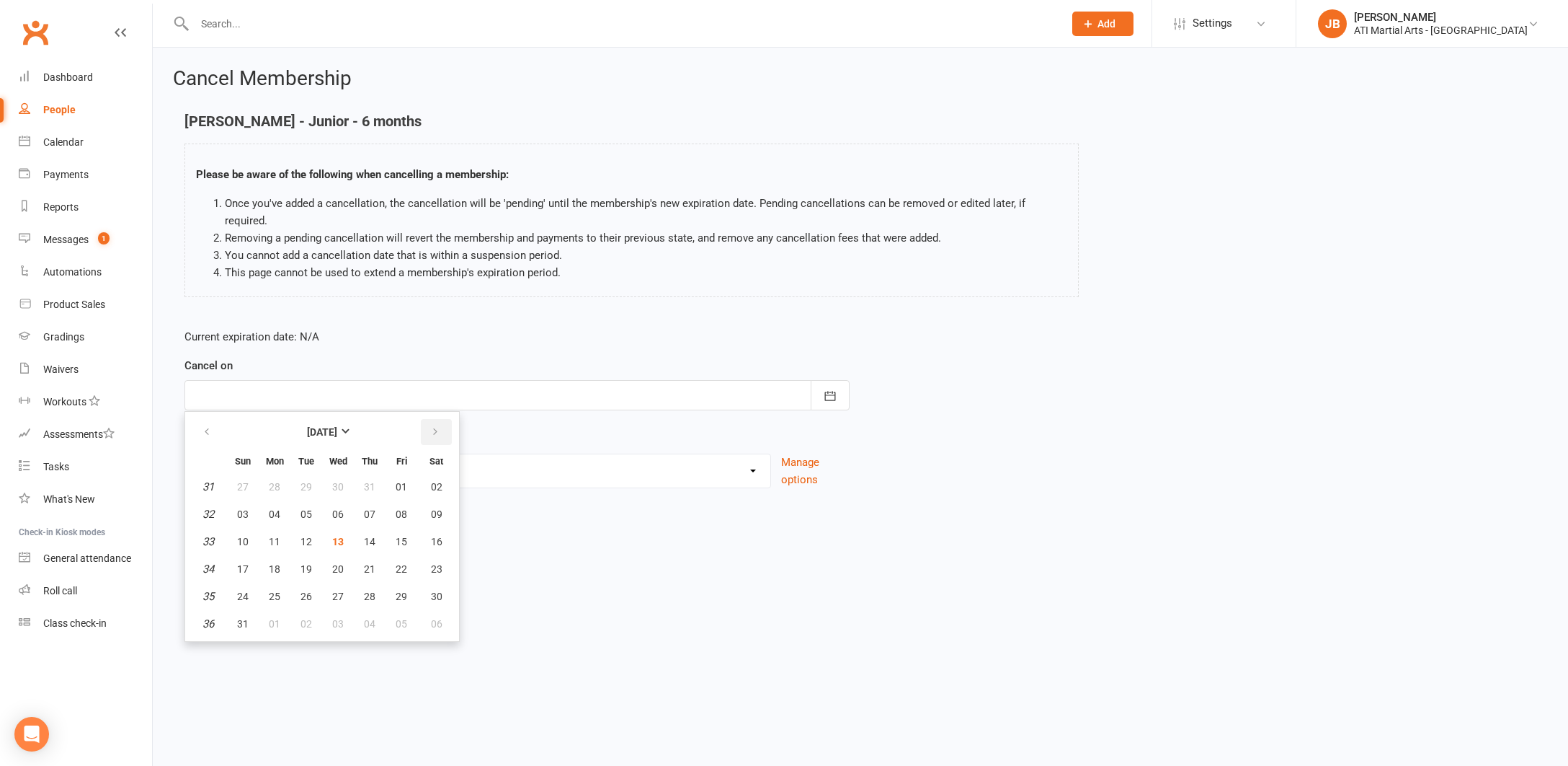
click at [432, 426] on icon "button" at bounding box center [434, 431] width 10 height 12
click at [338, 508] on span "10" at bounding box center [338, 514] width 12 height 12
type input "10 Sep 2025"
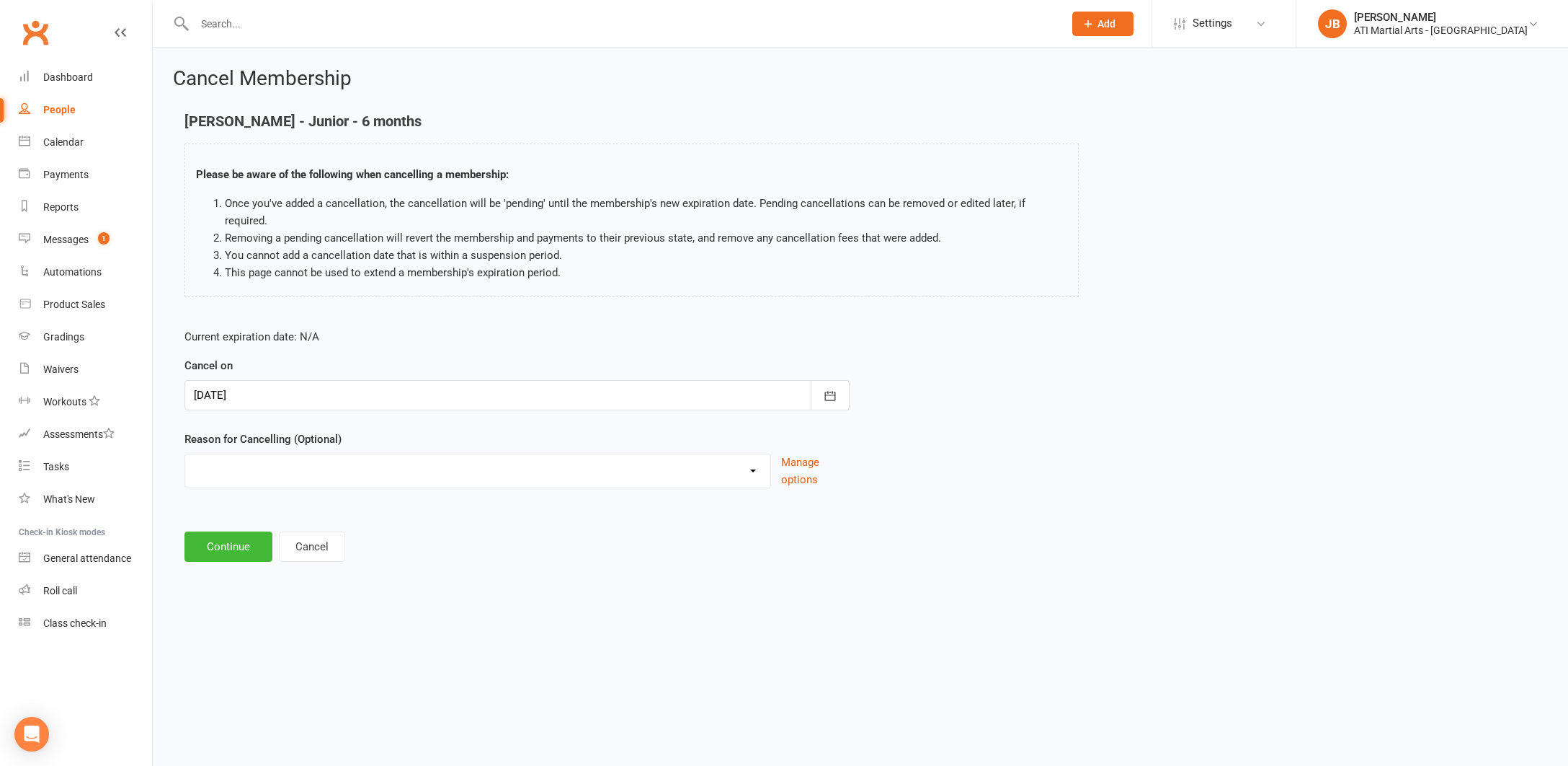
select select "2"
click at [232, 531] on input at bounding box center [517, 547] width 665 height 30
type input "Taking a break"
click at [237, 606] on button "Continue" at bounding box center [228, 620] width 88 height 30
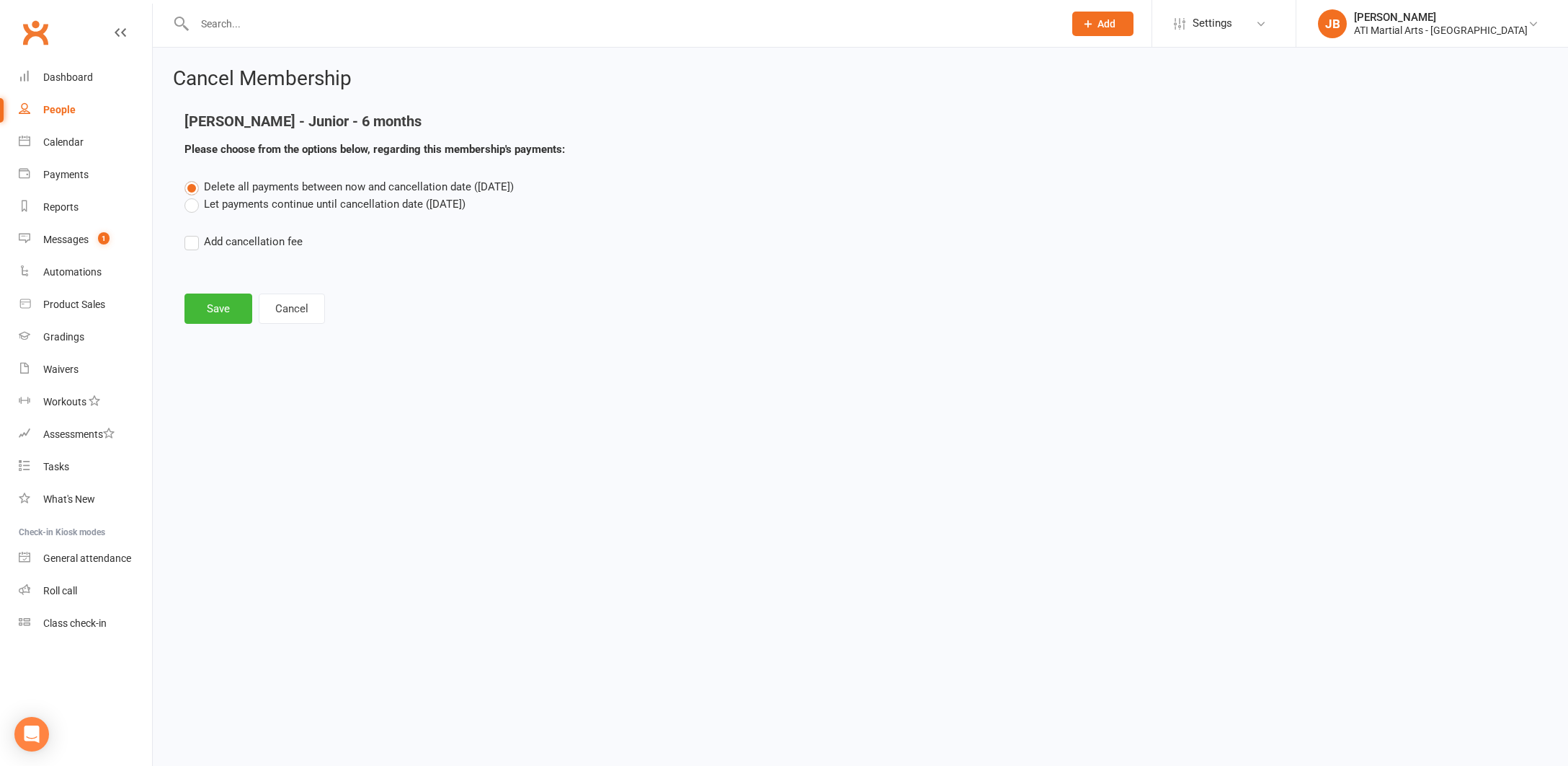
click at [191, 207] on label "Let payments continue until cancellation date (Sep 10, 2025)" at bounding box center [325, 203] width 281 height 17
click at [191, 195] on input "Let payments continue until cancellation date (Sep 10, 2025)" at bounding box center [189, 195] width 10 height 0
click at [219, 307] on button "Save" at bounding box center [219, 308] width 68 height 30
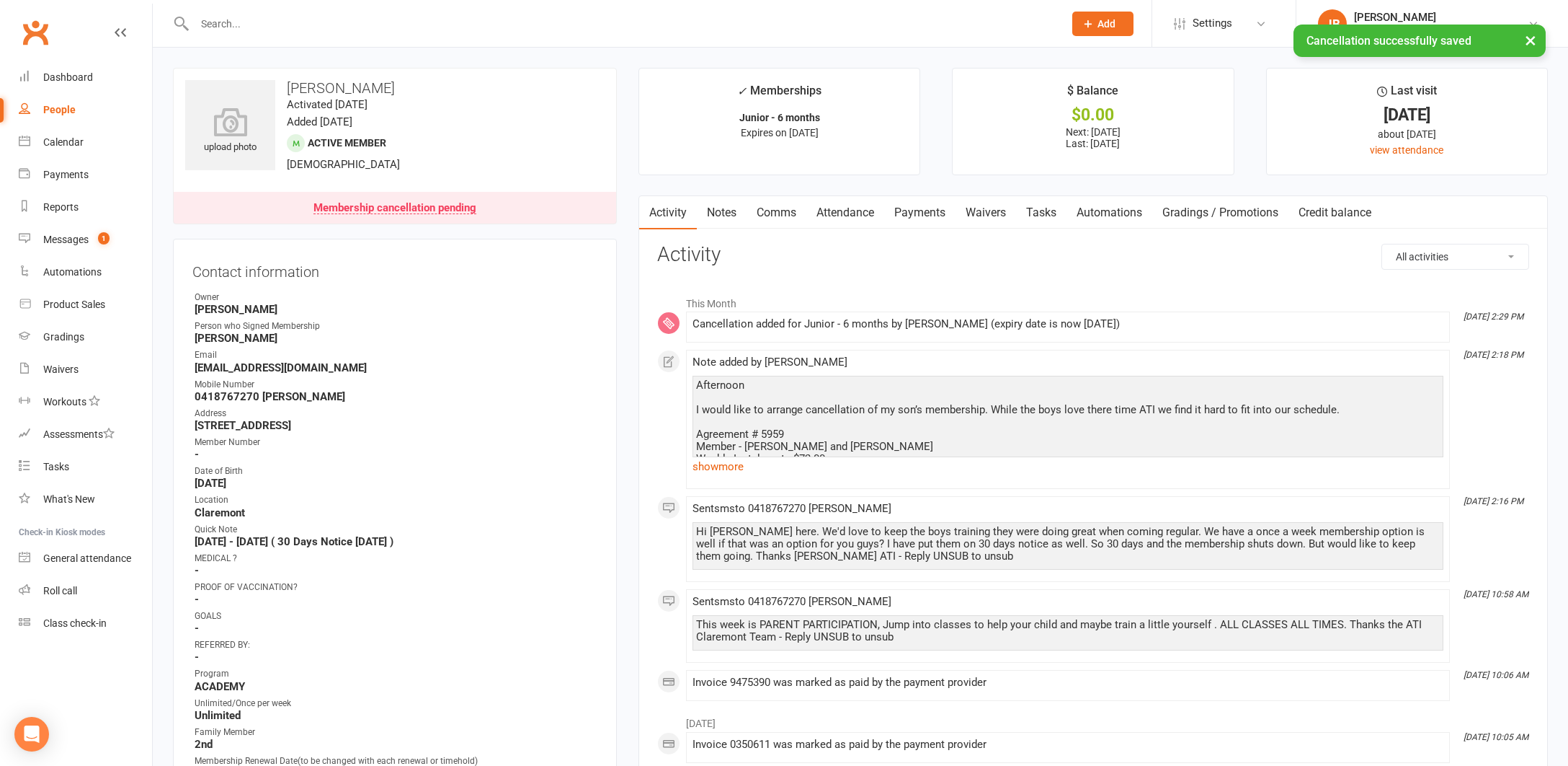
click at [224, 25] on input "text" at bounding box center [622, 23] width 864 height 20
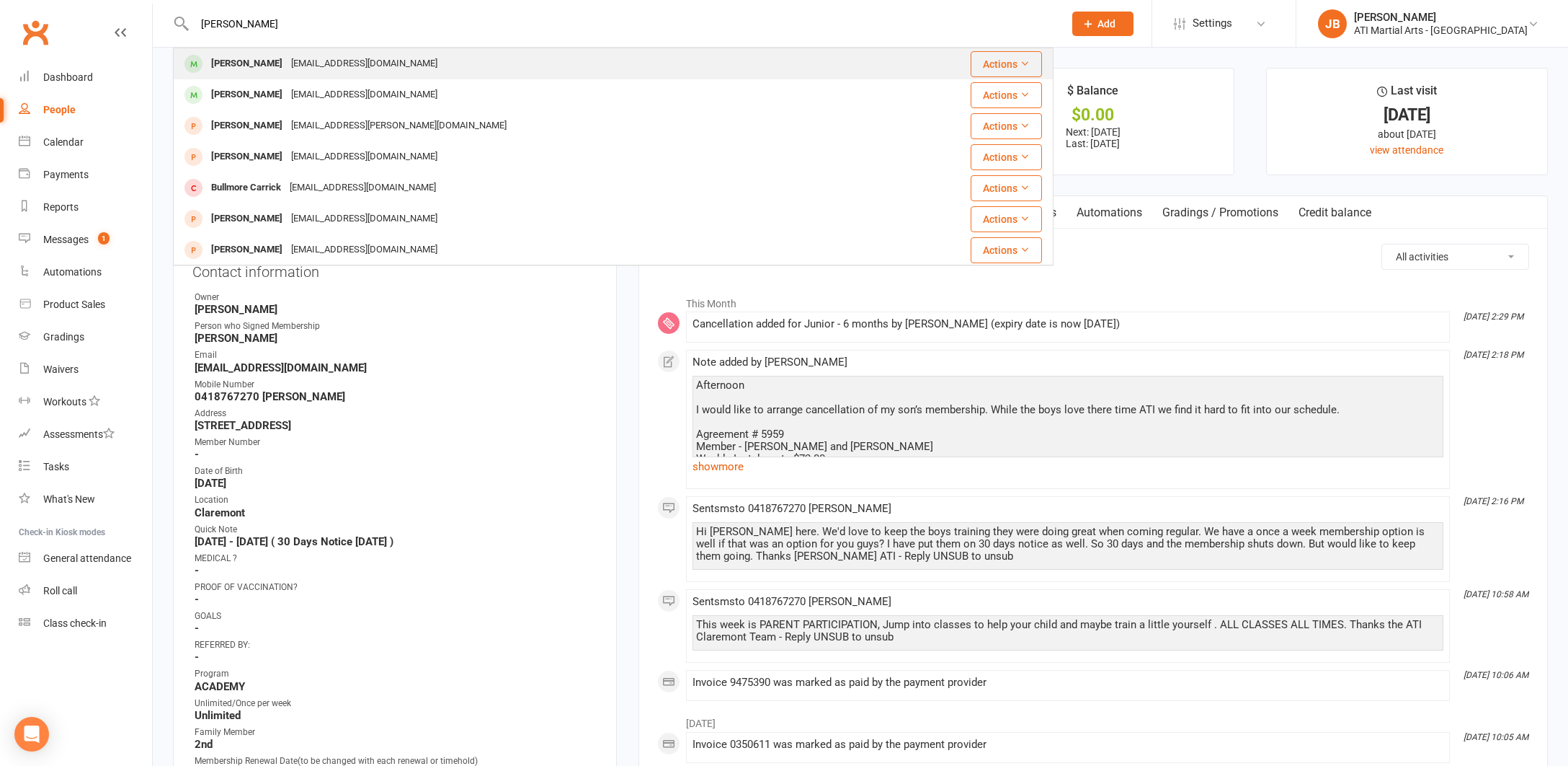
type input "Warrick"
click at [235, 65] on div "[PERSON_NAME]" at bounding box center [247, 64] width 80 height 21
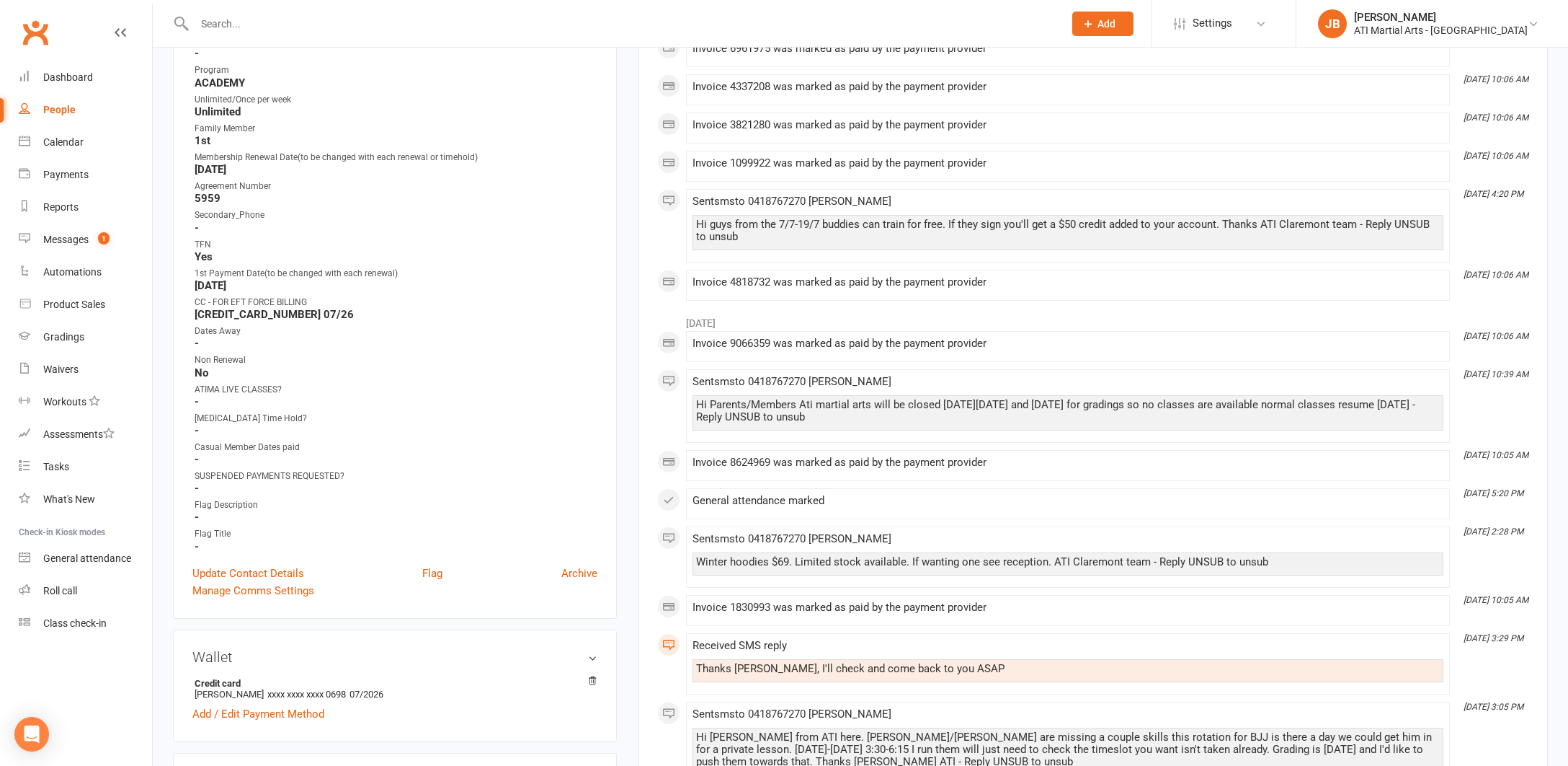
scroll to position [586, 0]
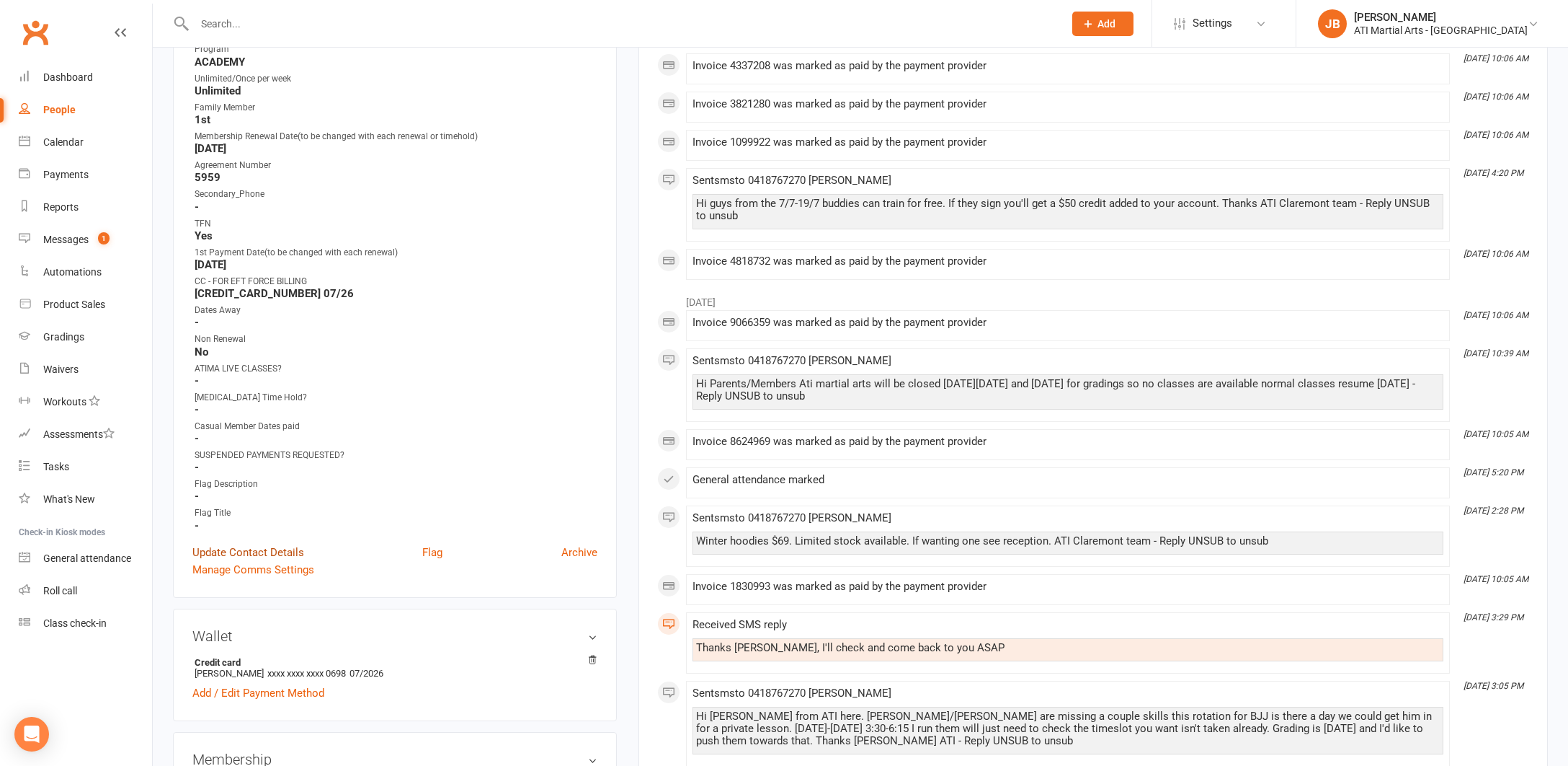
click at [250, 550] on link "Update Contact Details" at bounding box center [249, 552] width 112 height 17
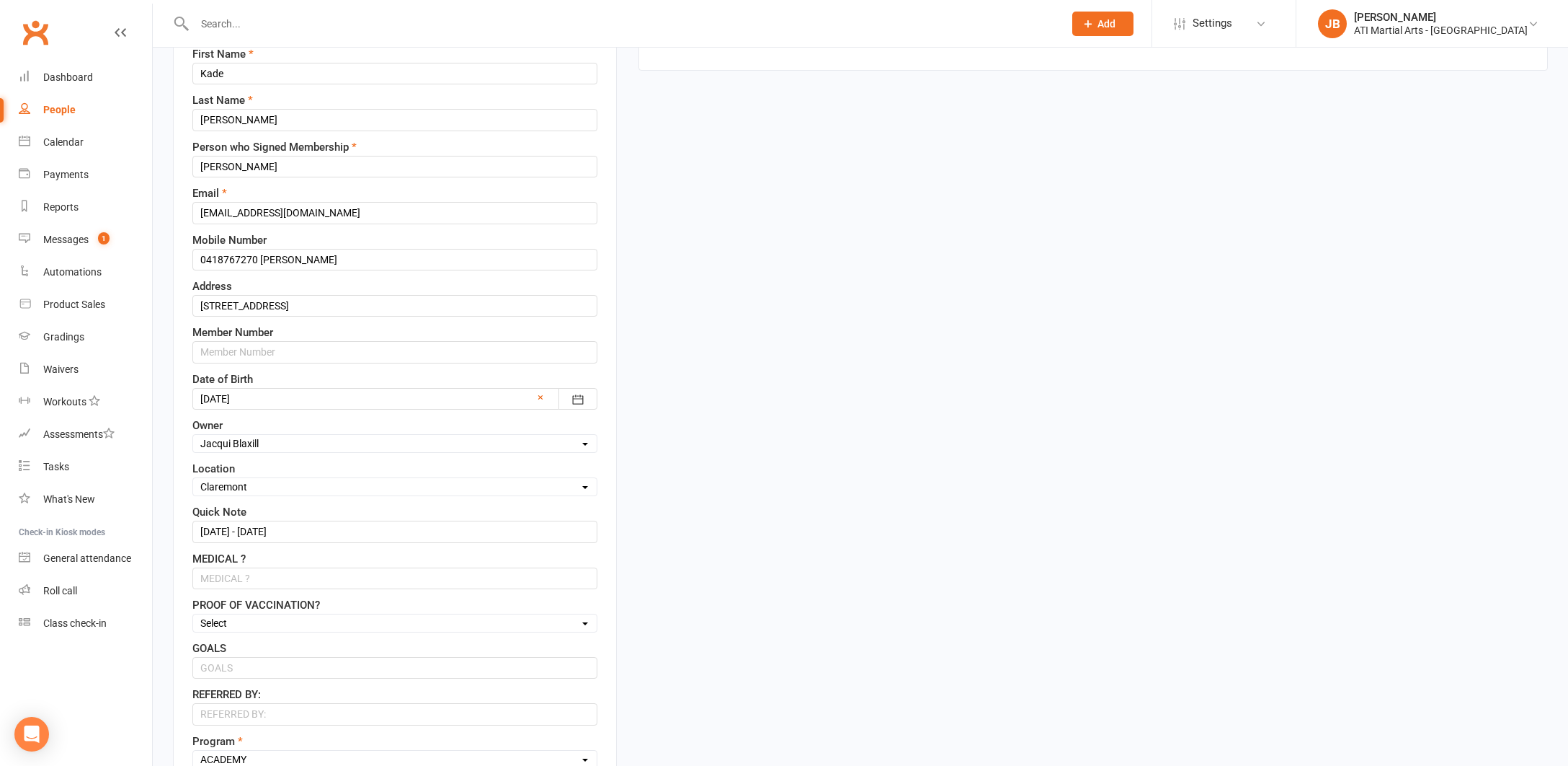
scroll to position [68, 0]
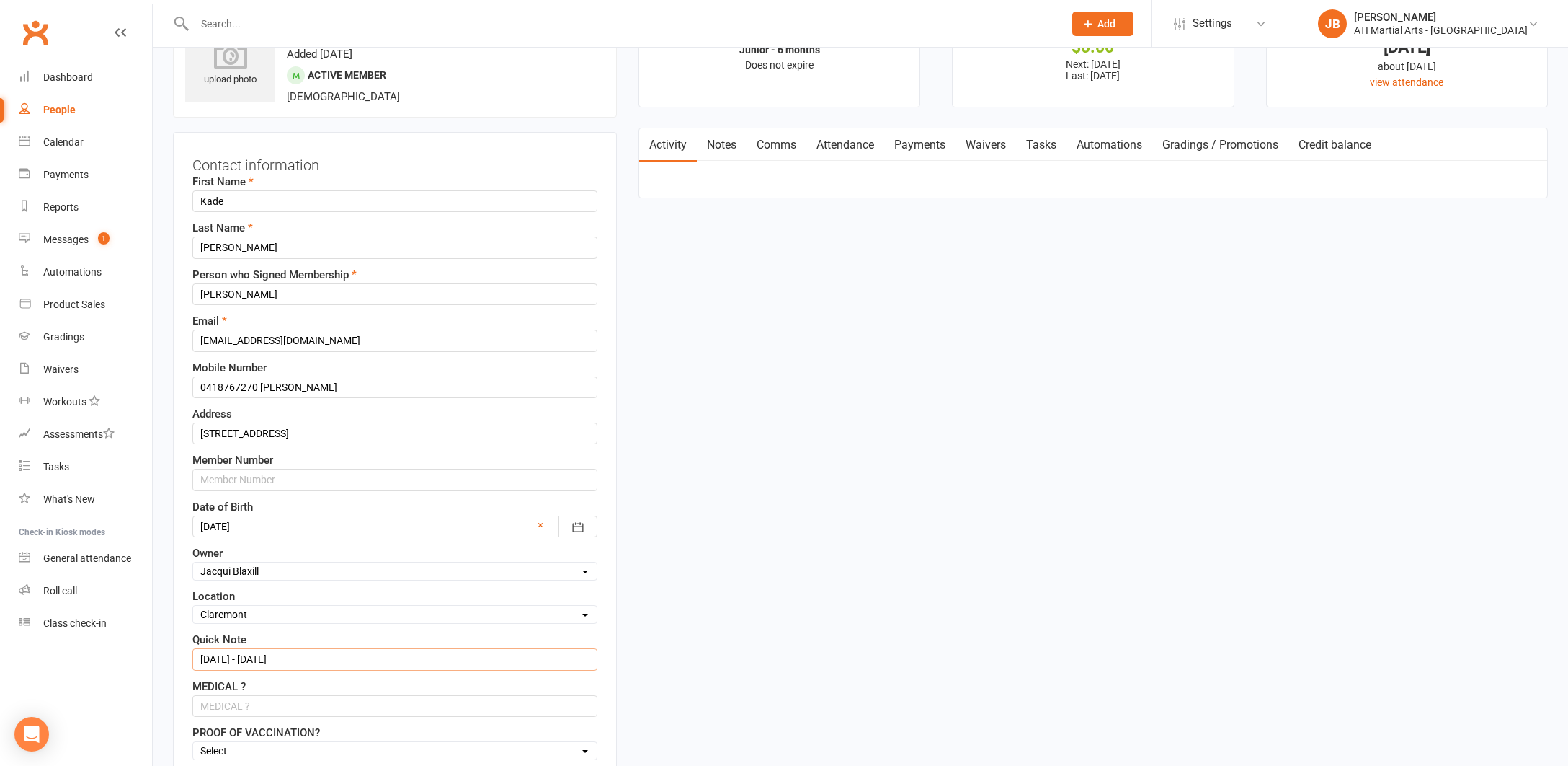
click at [296, 650] on input "25/2/25 - 25/8/25" at bounding box center [395, 658] width 405 height 21
click at [297, 663] on input "25/2/25 - 25/8/25" at bounding box center [395, 658] width 405 height 21
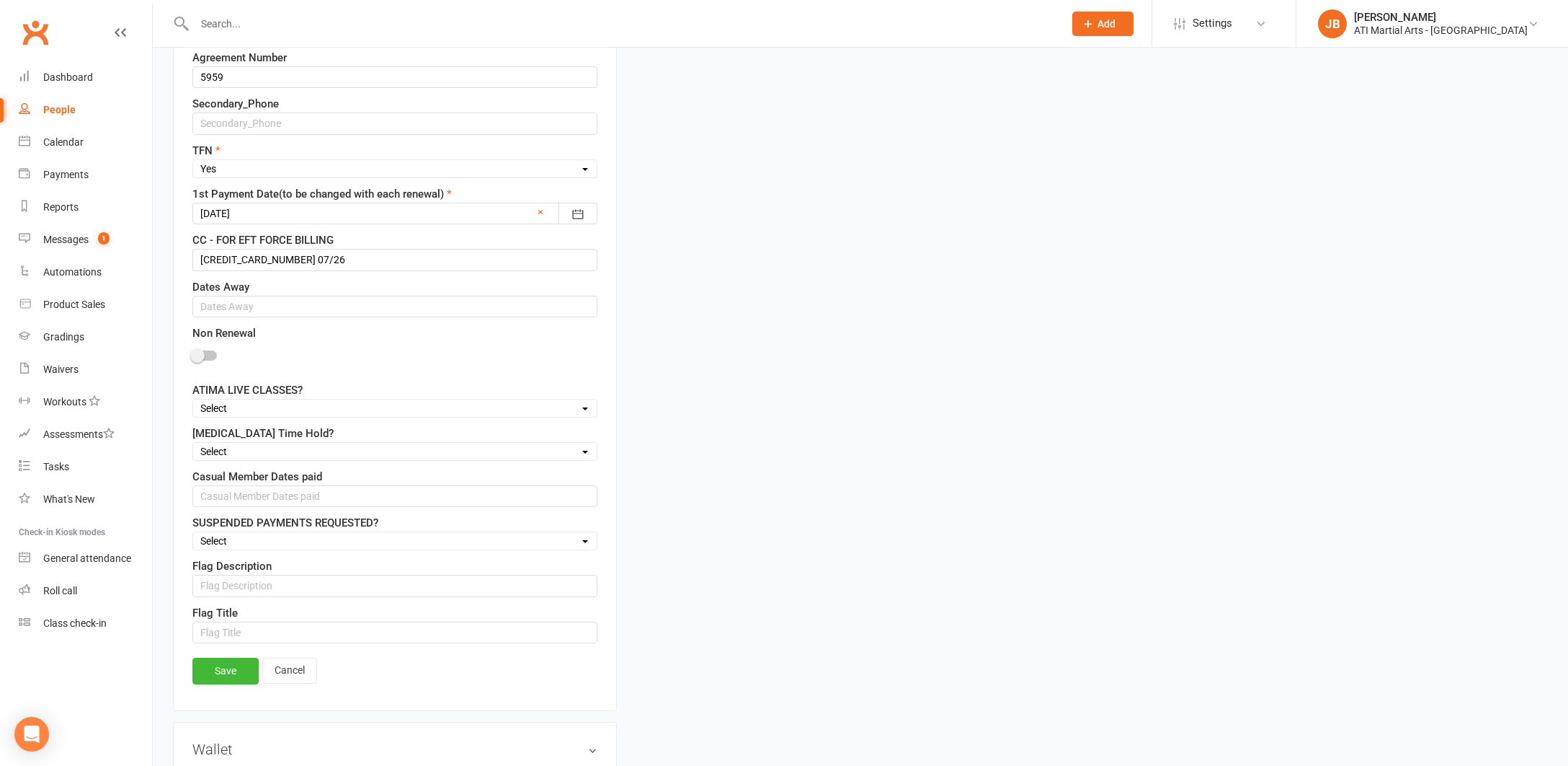
scroll to position [1060, 0]
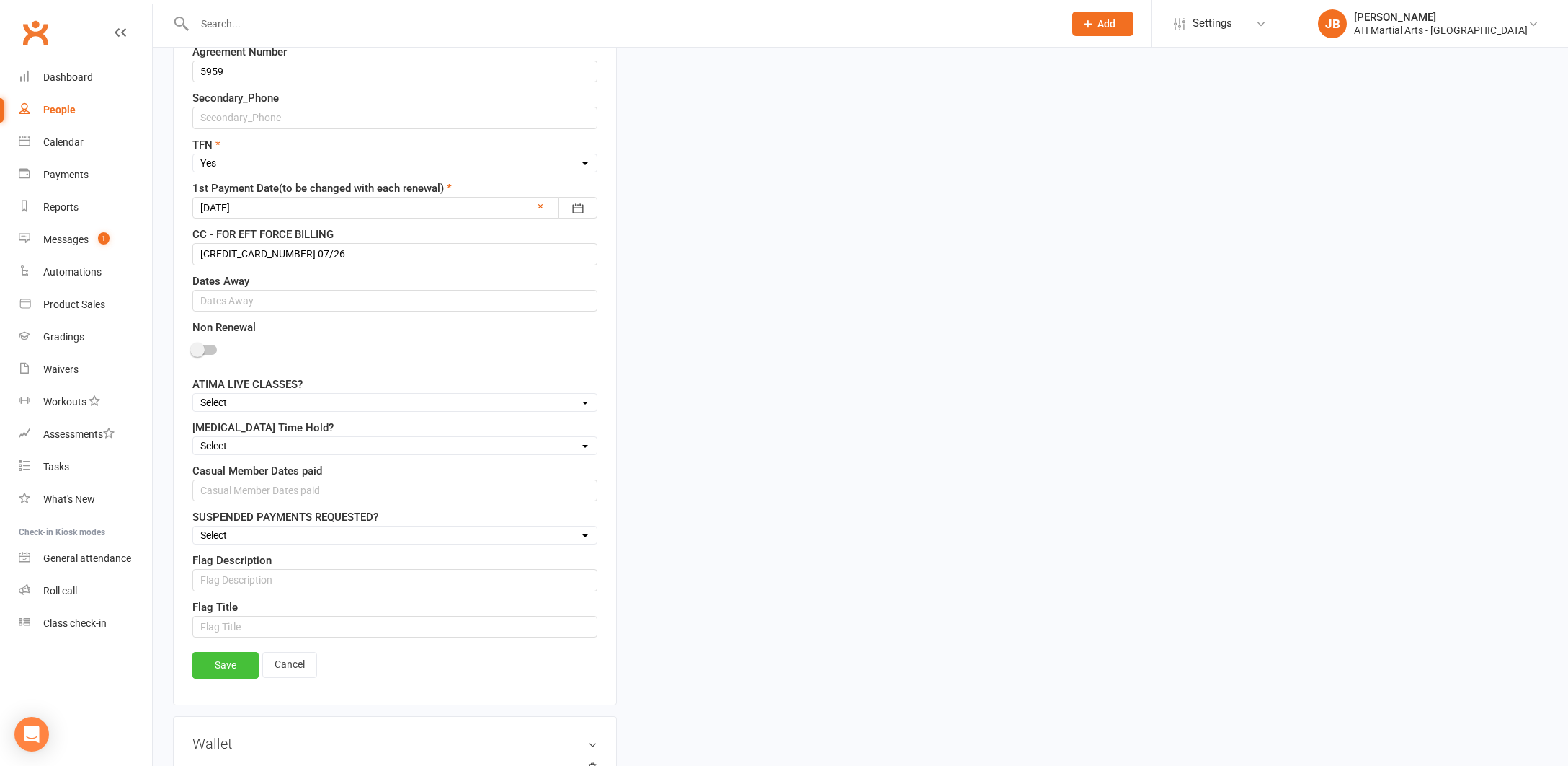
type input "25/2/25 - 25/8/25 ( 30 Days Notice 10/9/25 )"
click at [226, 664] on link "Save" at bounding box center [226, 664] width 67 height 26
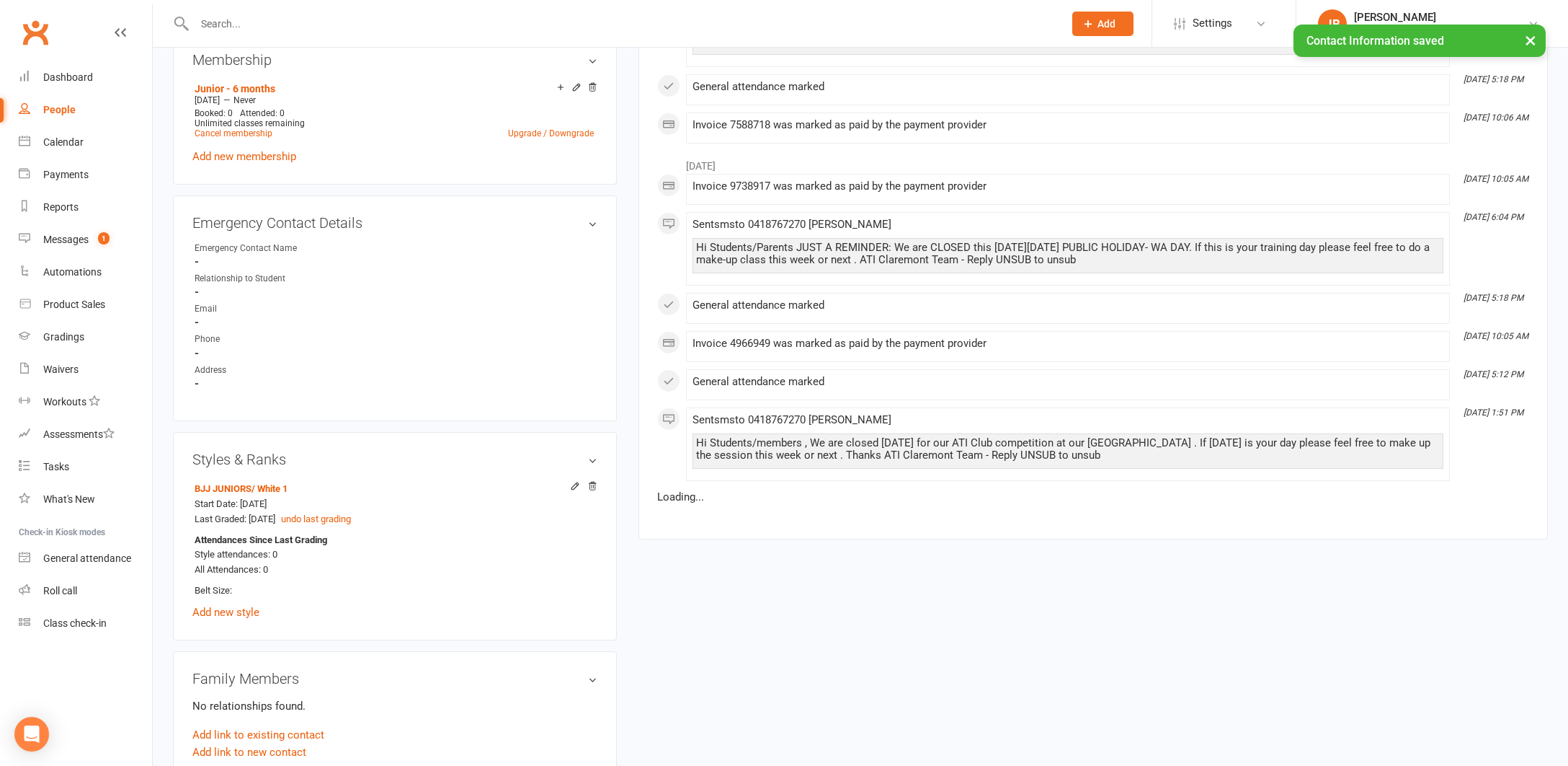
scroll to position [1297, 0]
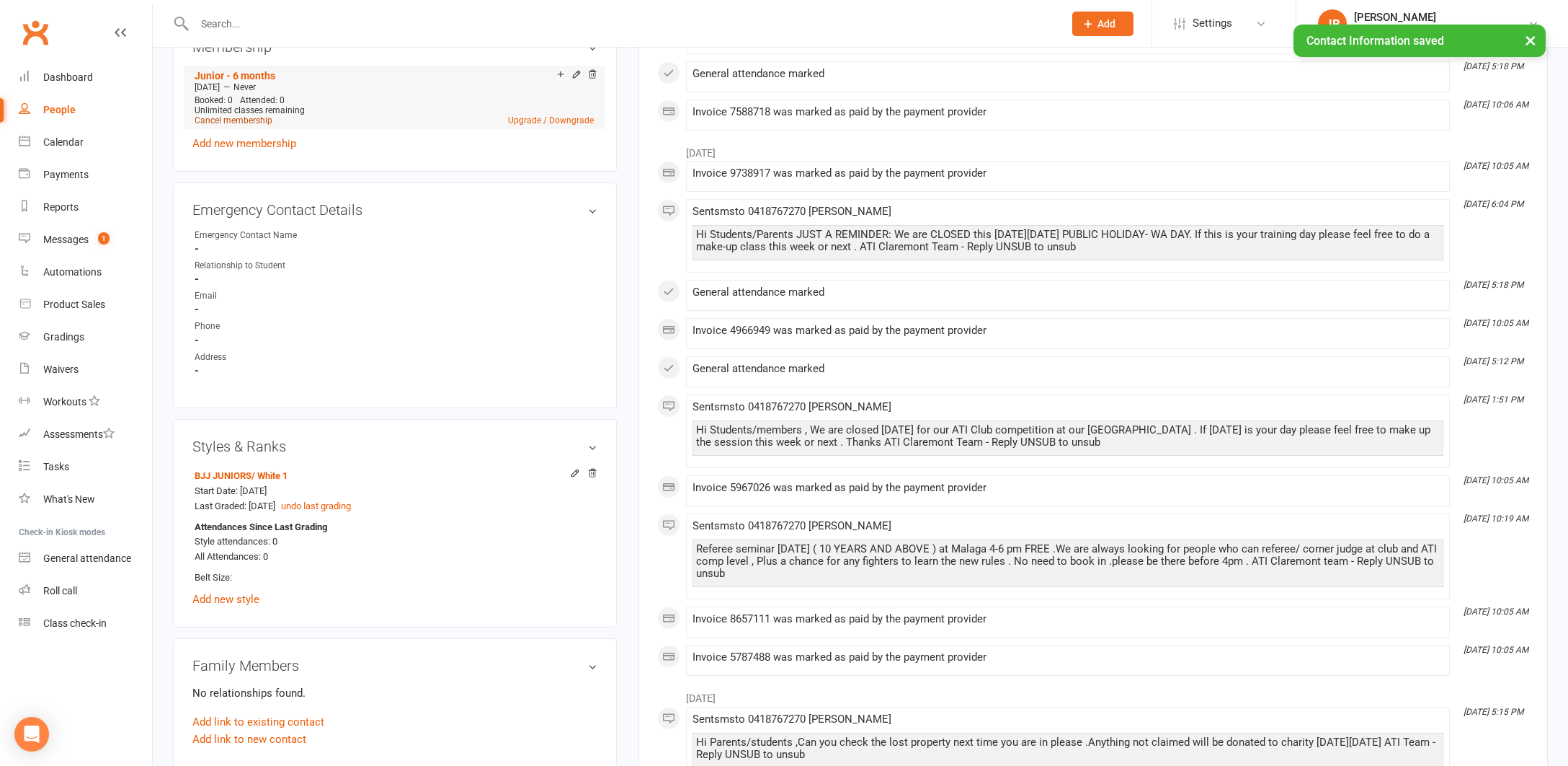
click at [226, 119] on link "Cancel membership" at bounding box center [234, 120] width 78 height 10
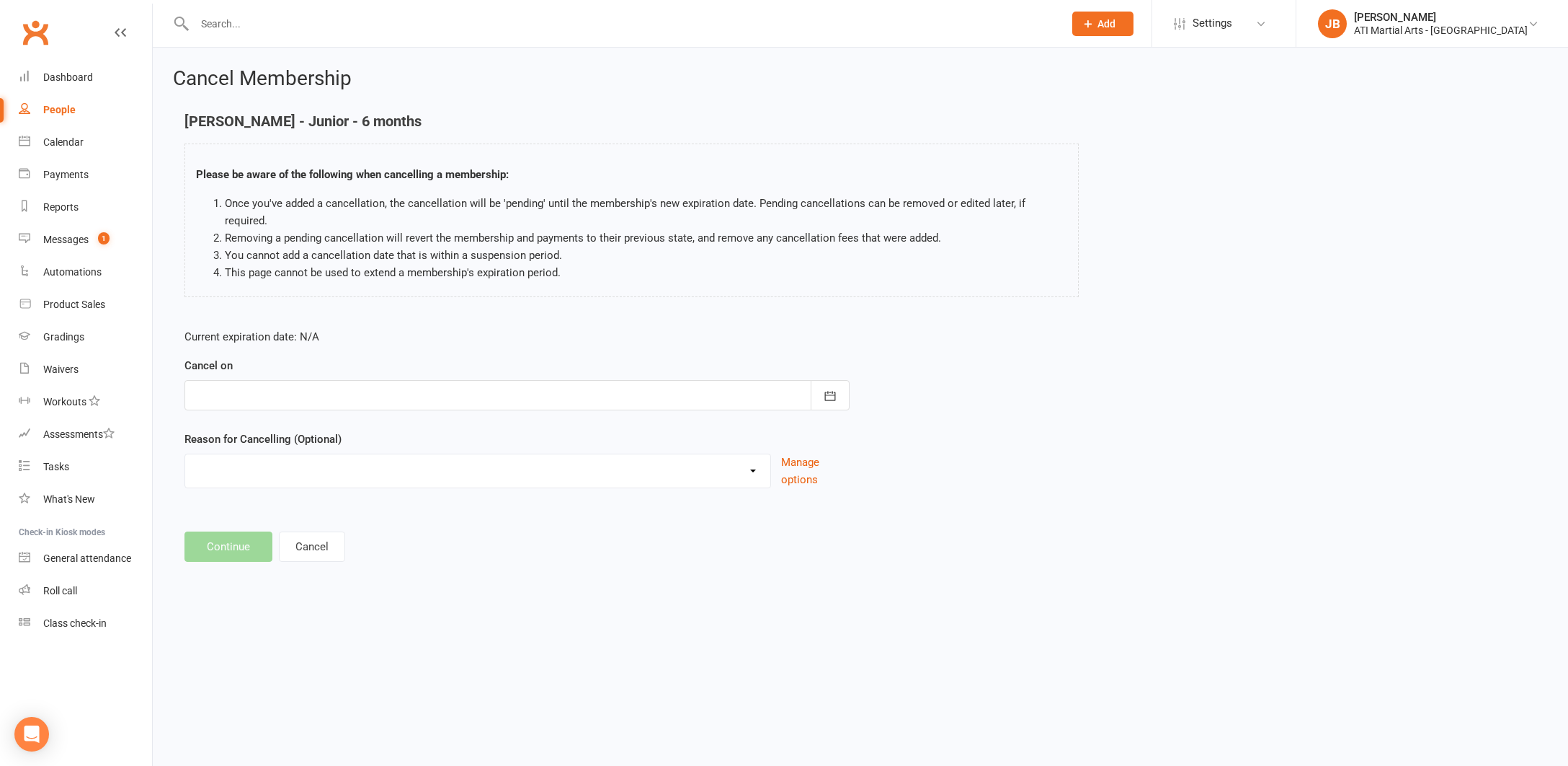
click at [282, 380] on div at bounding box center [517, 395] width 665 height 30
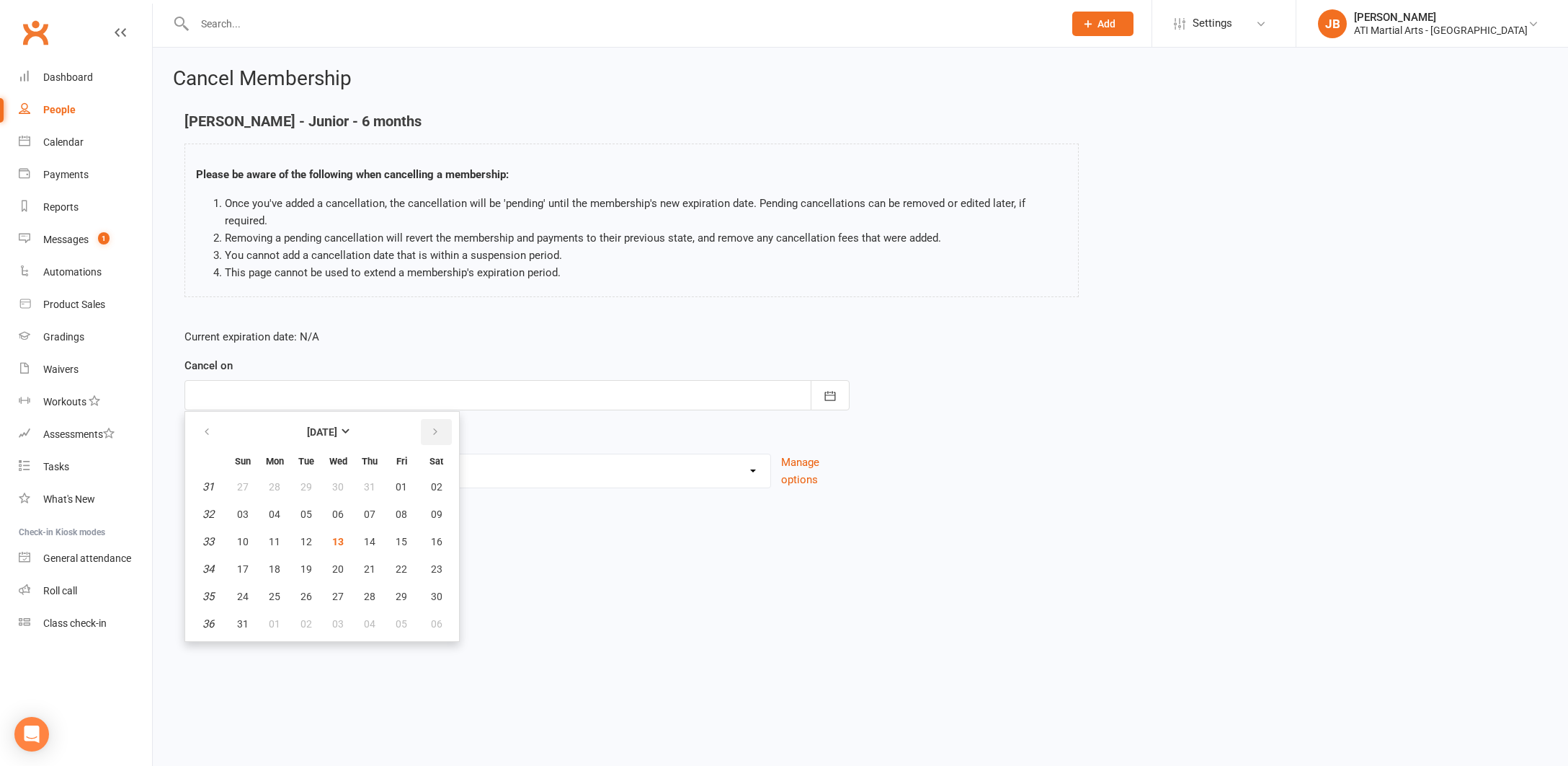
click at [442, 419] on button "button" at bounding box center [436, 431] width 31 height 26
click at [338, 508] on span "10" at bounding box center [338, 514] width 12 height 12
type input "10 Sep 2025"
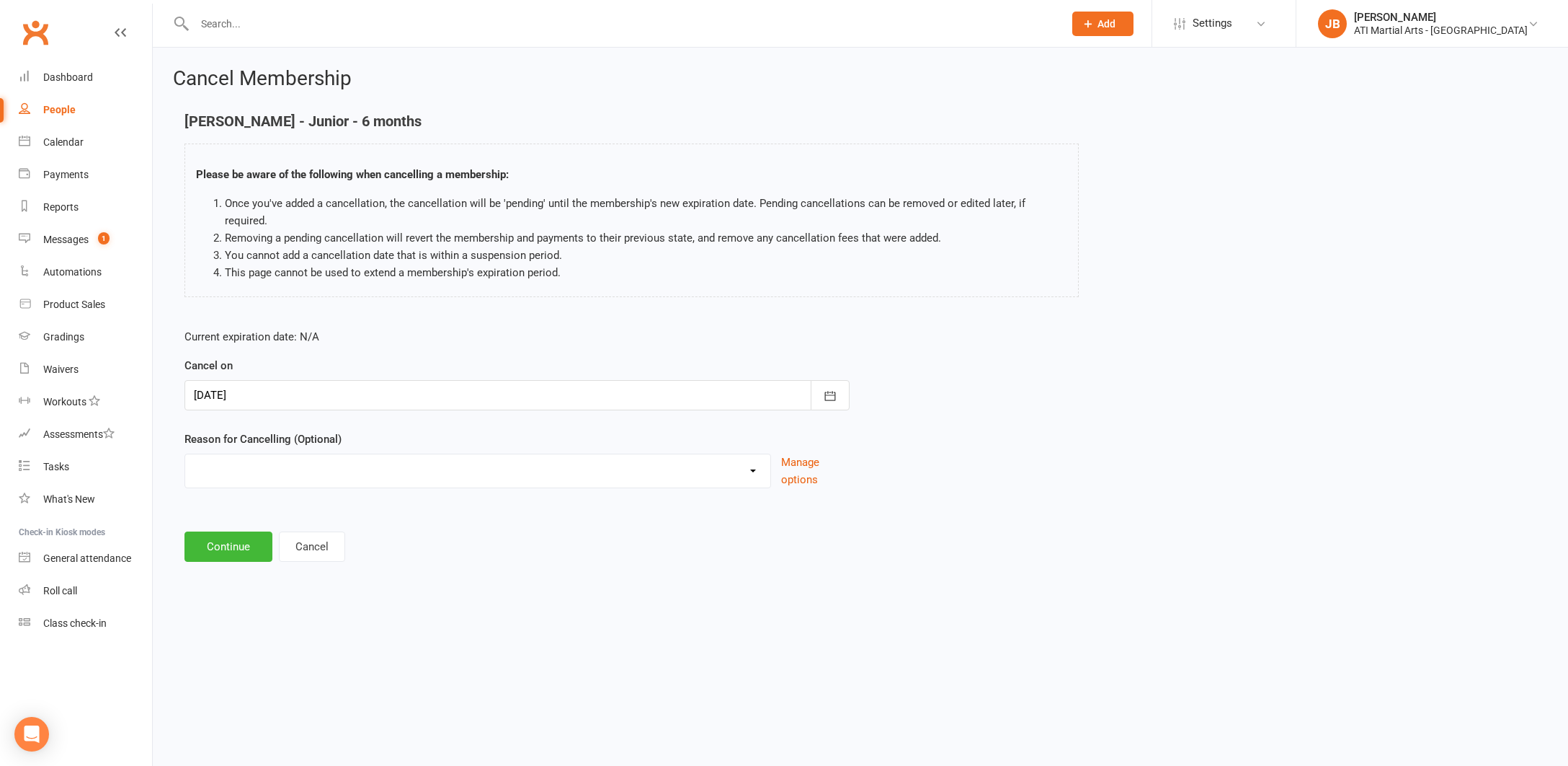
select select "2"
click at [227, 531] on input at bounding box center [517, 547] width 665 height 30
type input "Taking a break"
click at [243, 605] on button "Continue" at bounding box center [228, 620] width 88 height 30
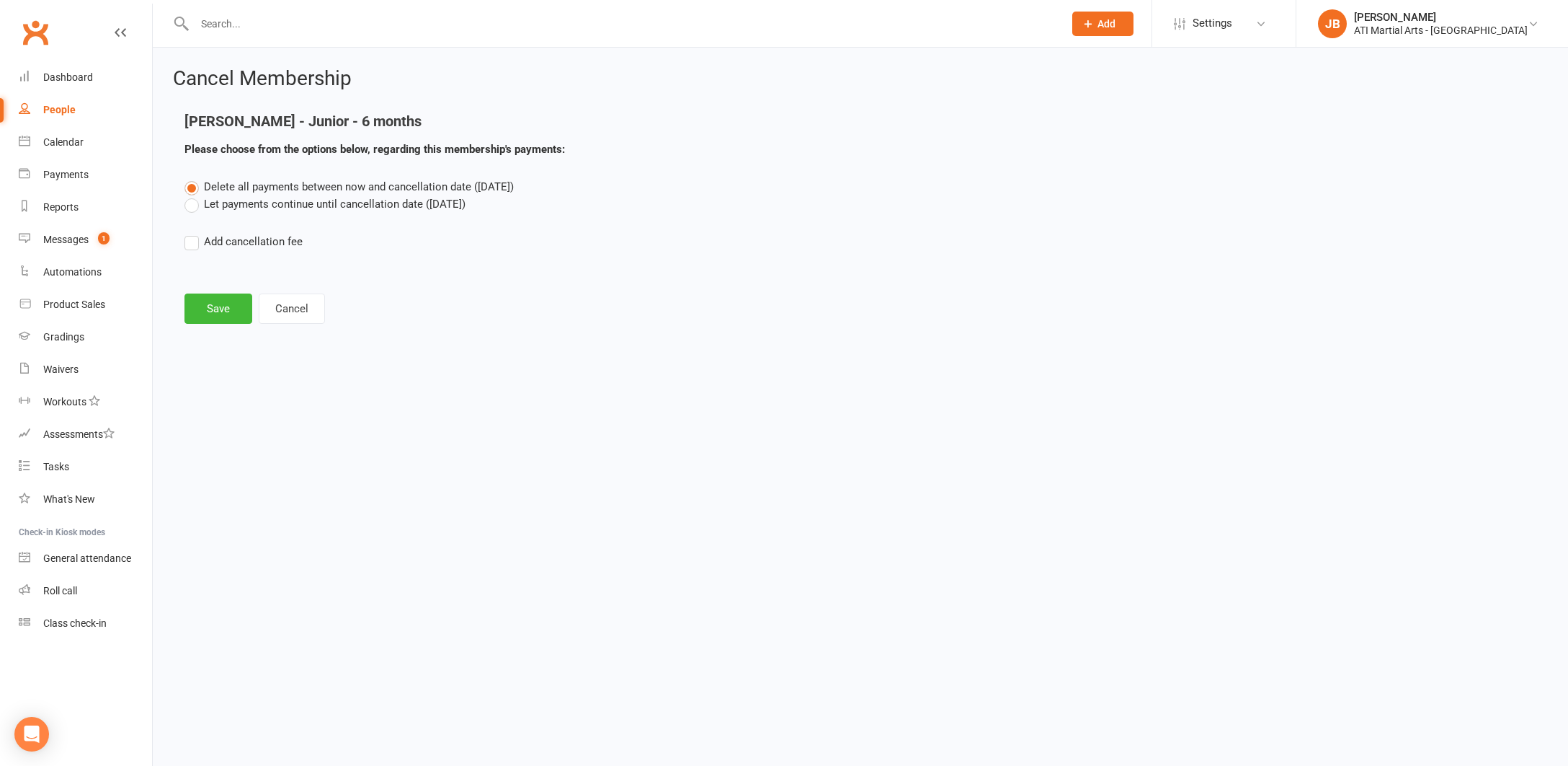
click at [191, 208] on label "Let payments continue until cancellation date (Sep 10, 2025)" at bounding box center [325, 203] width 281 height 17
click at [191, 195] on input "Let payments continue until cancellation date (Sep 10, 2025)" at bounding box center [189, 195] width 10 height 0
click at [218, 305] on button "Save" at bounding box center [219, 308] width 68 height 30
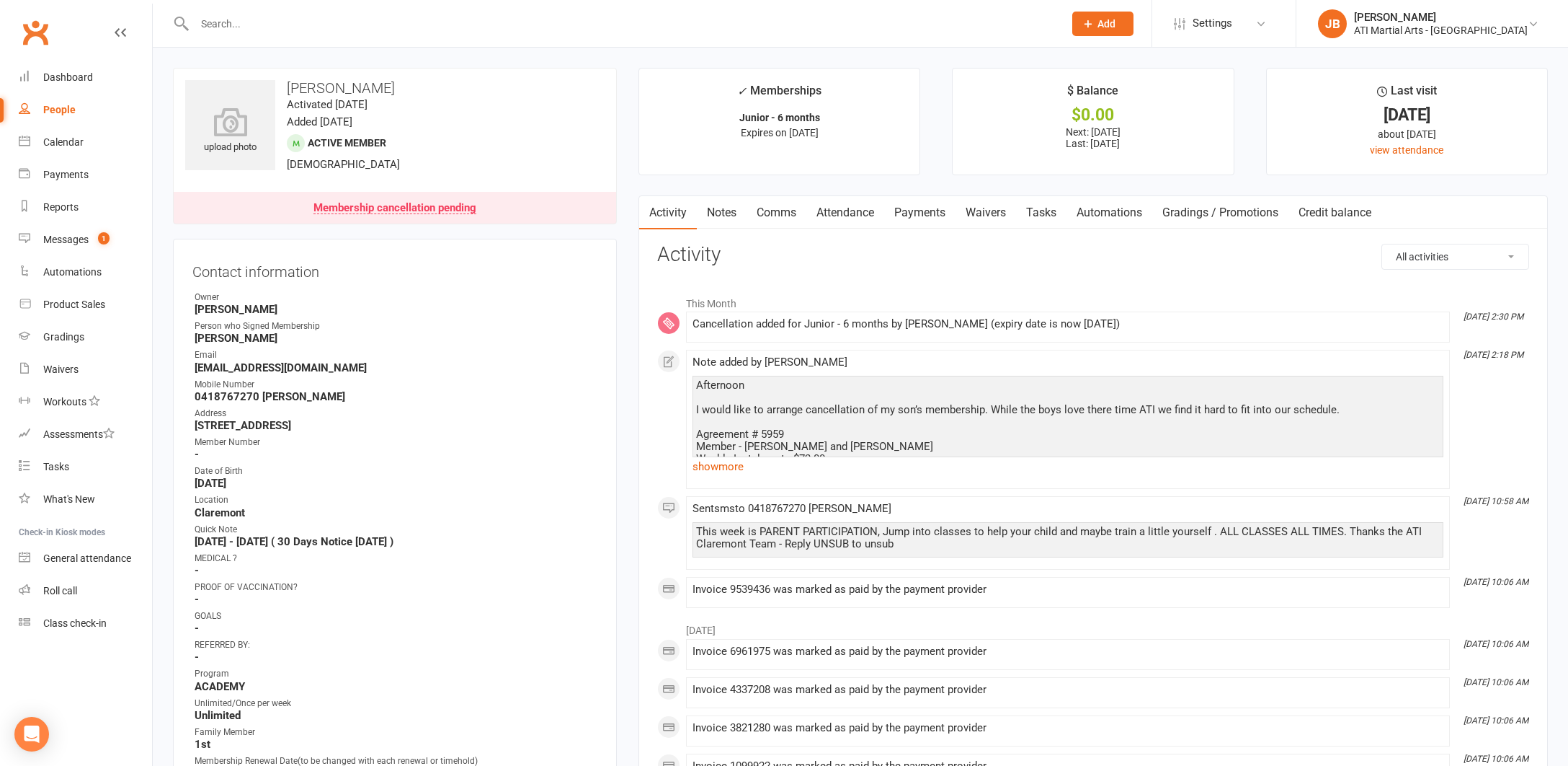
click at [39, 33] on link "Clubworx" at bounding box center [35, 32] width 36 height 36
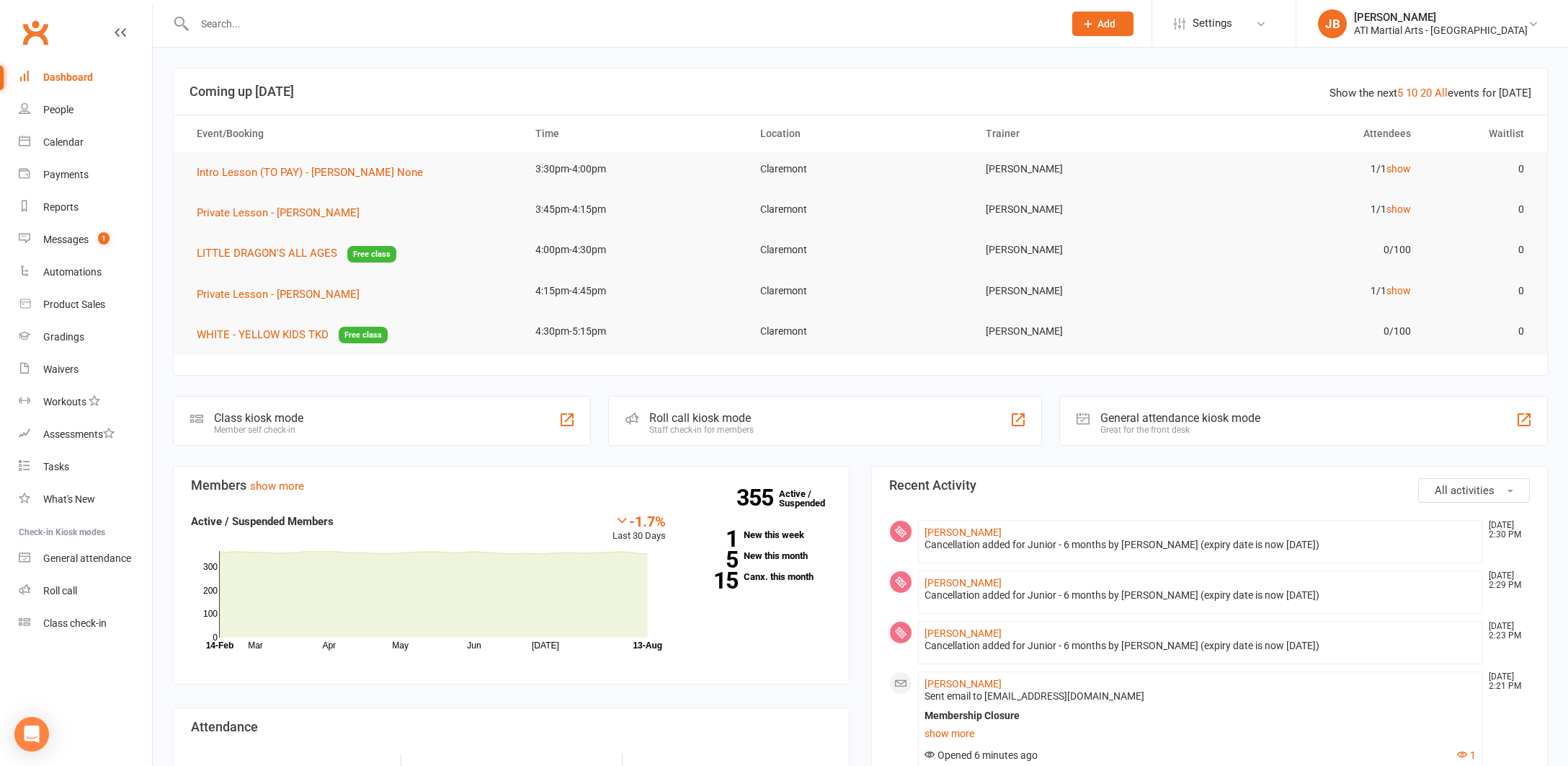
click at [37, 33] on link "Clubworx" at bounding box center [35, 32] width 36 height 36
click at [1535, 25] on icon at bounding box center [1533, 23] width 12 height 12
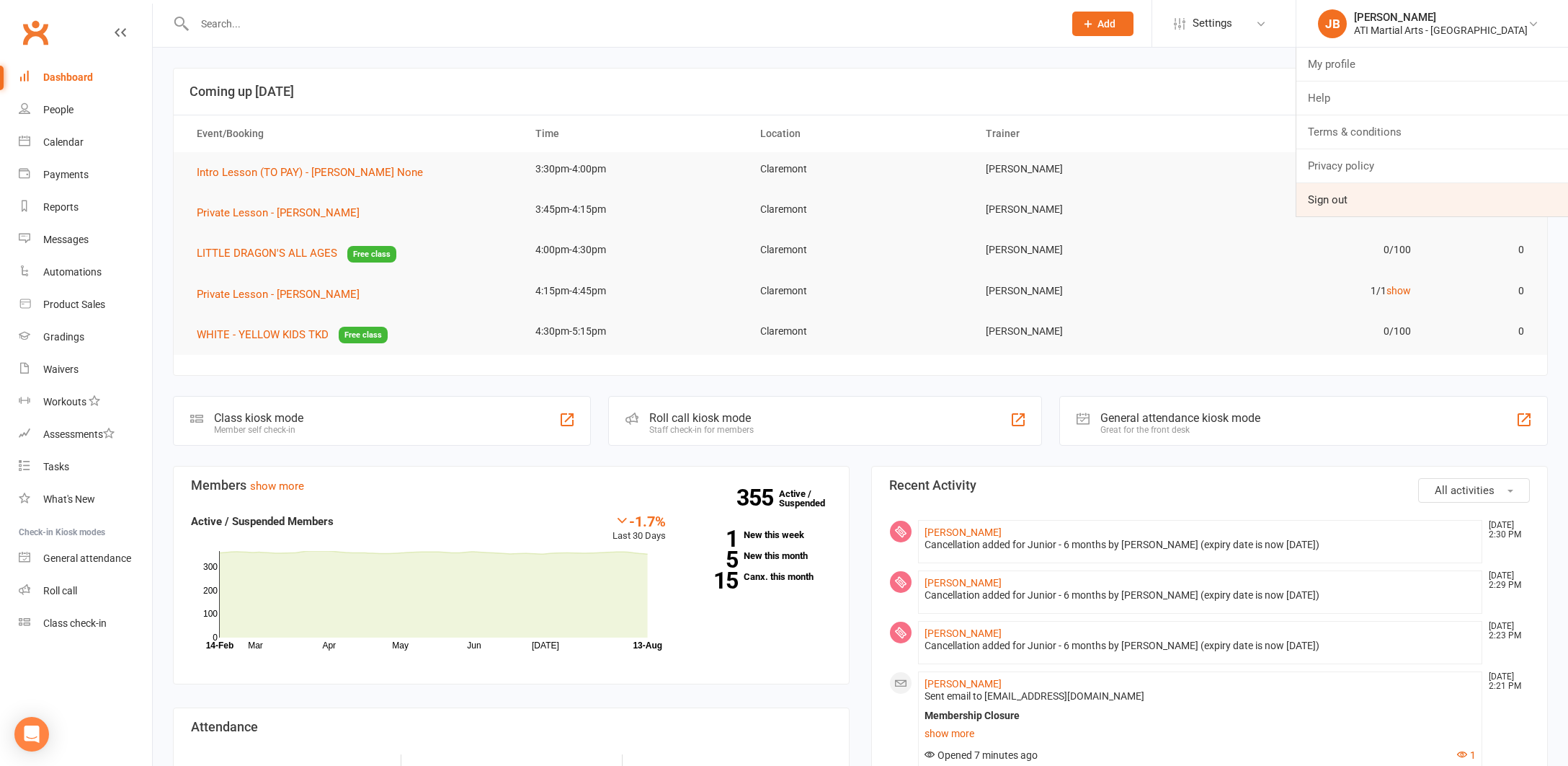
click at [1394, 200] on link "Sign out" at bounding box center [1433, 199] width 272 height 33
